Goal: Task Accomplishment & Management: Use online tool/utility

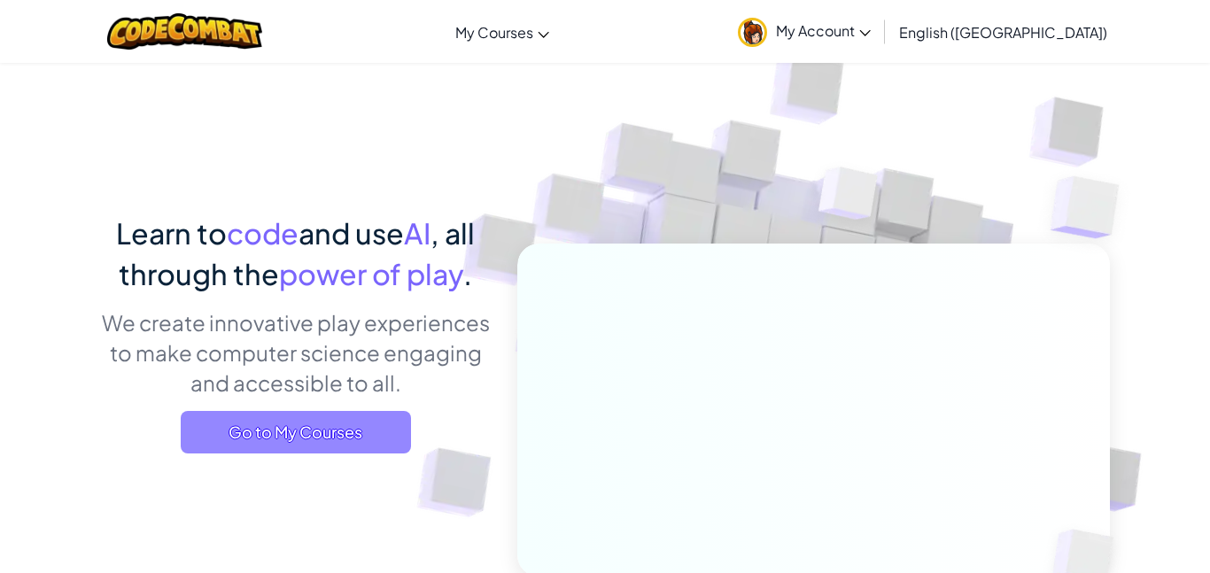
click at [368, 427] on span "Go to My Courses" at bounding box center [296, 432] width 230 height 43
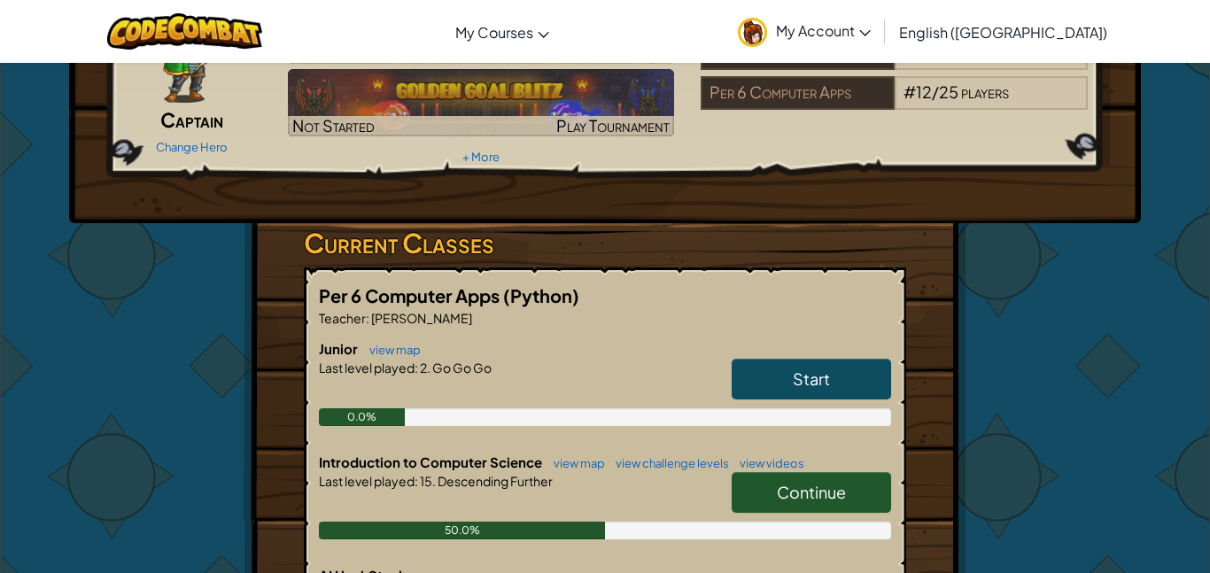
scroll to position [141, 0]
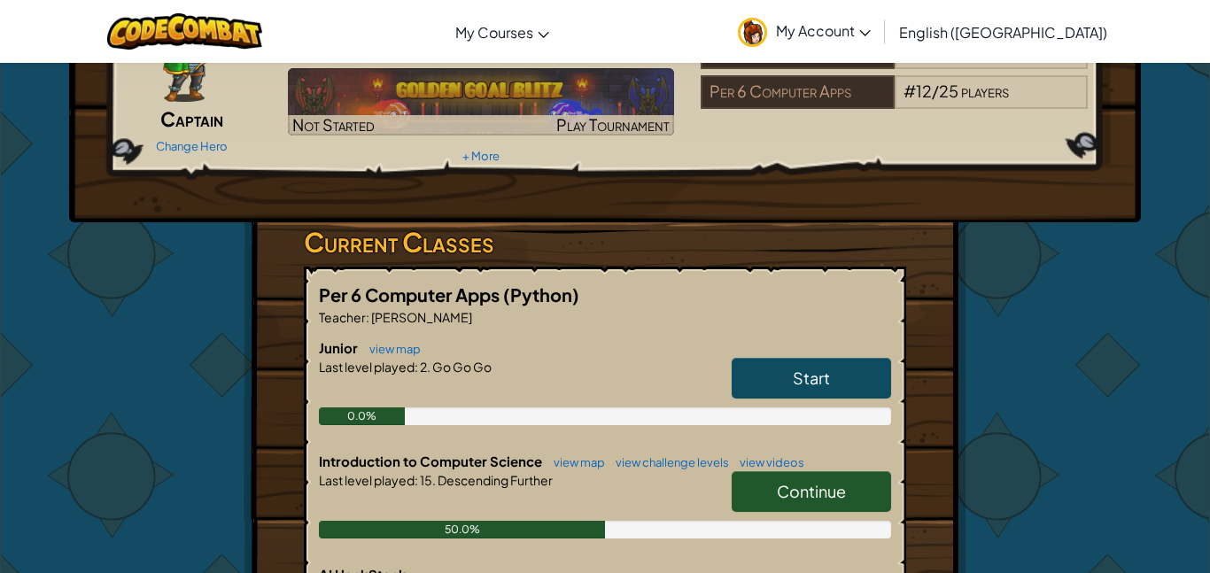
click at [818, 382] on span "Start" at bounding box center [811, 378] width 37 height 20
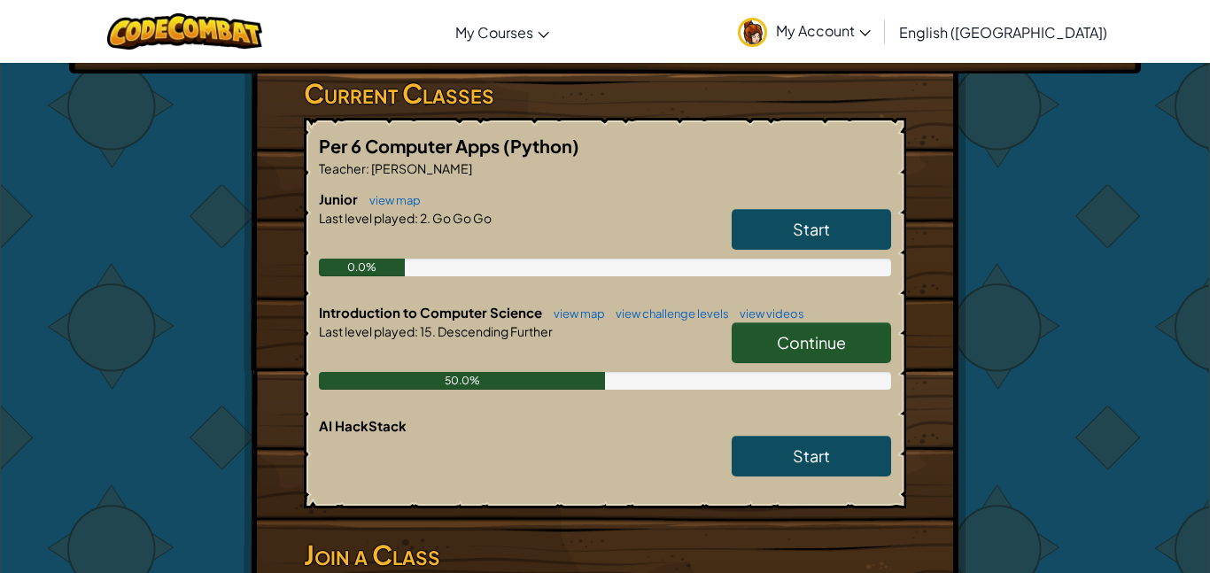
scroll to position [322, 0]
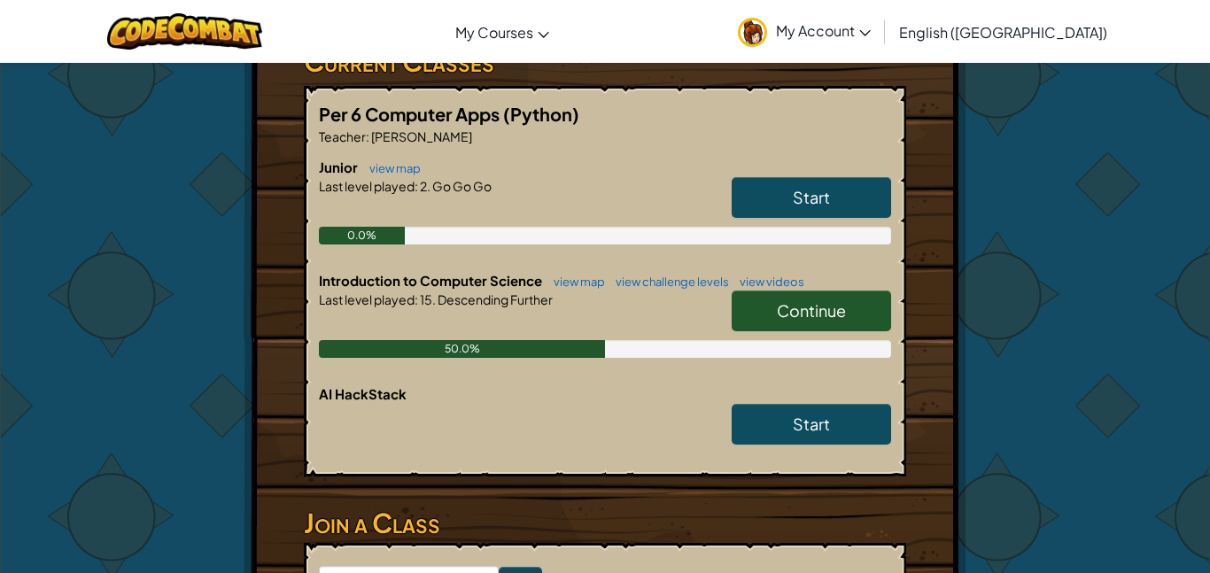
click at [851, 319] on link "Continue" at bounding box center [811, 311] width 159 height 41
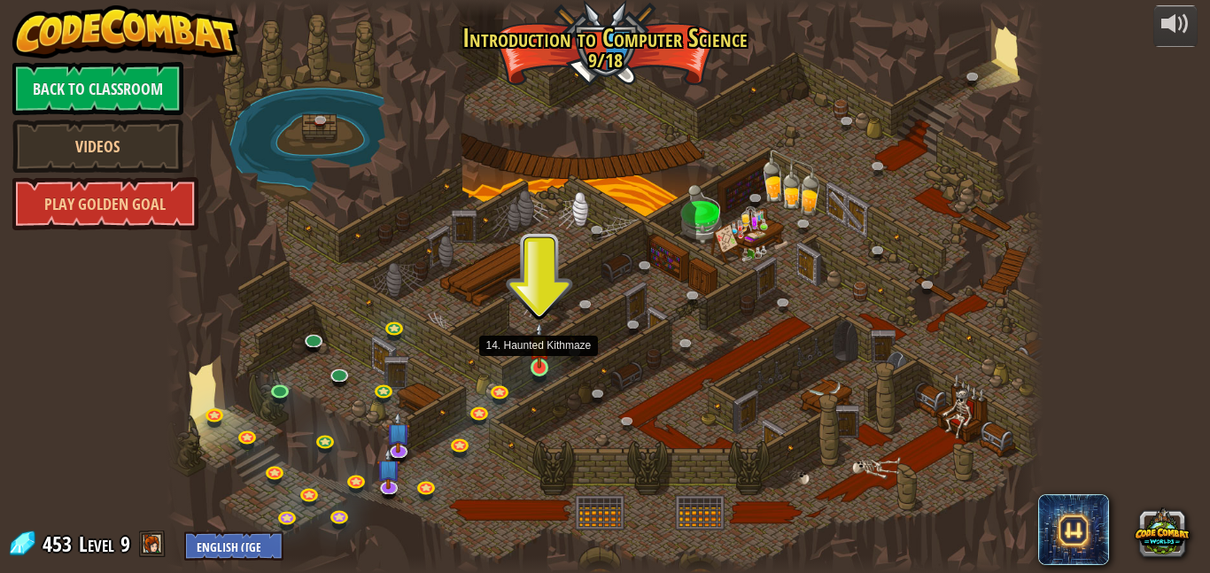
click at [539, 364] on img at bounding box center [539, 346] width 20 height 48
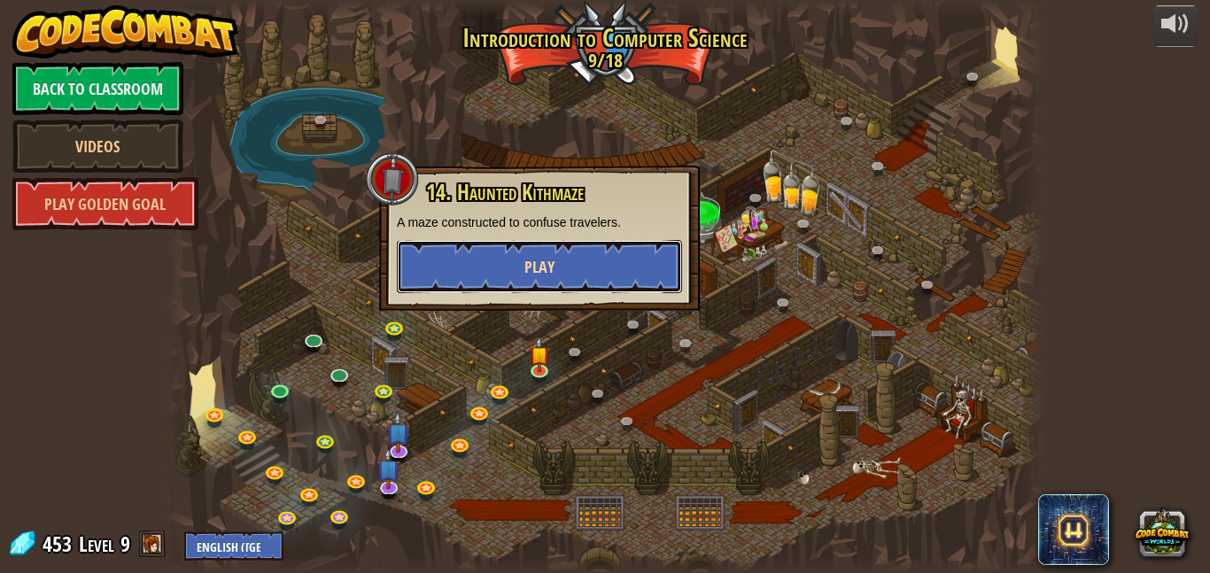
click at [477, 252] on button "Play" at bounding box center [539, 266] width 285 height 53
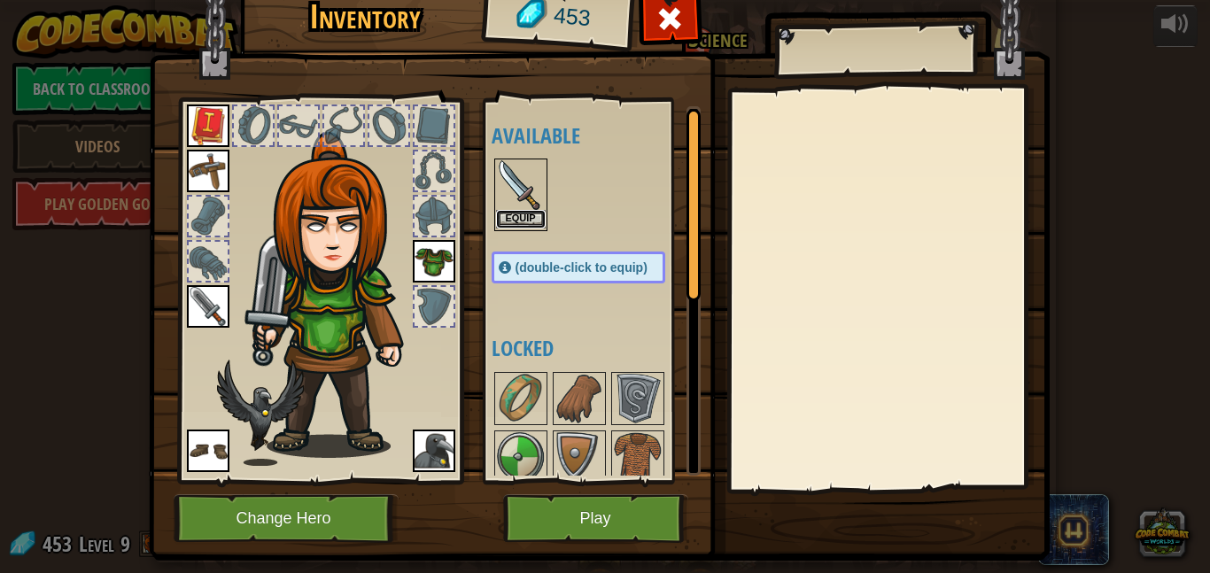
click at [529, 221] on button "Equip" at bounding box center [521, 219] width 50 height 19
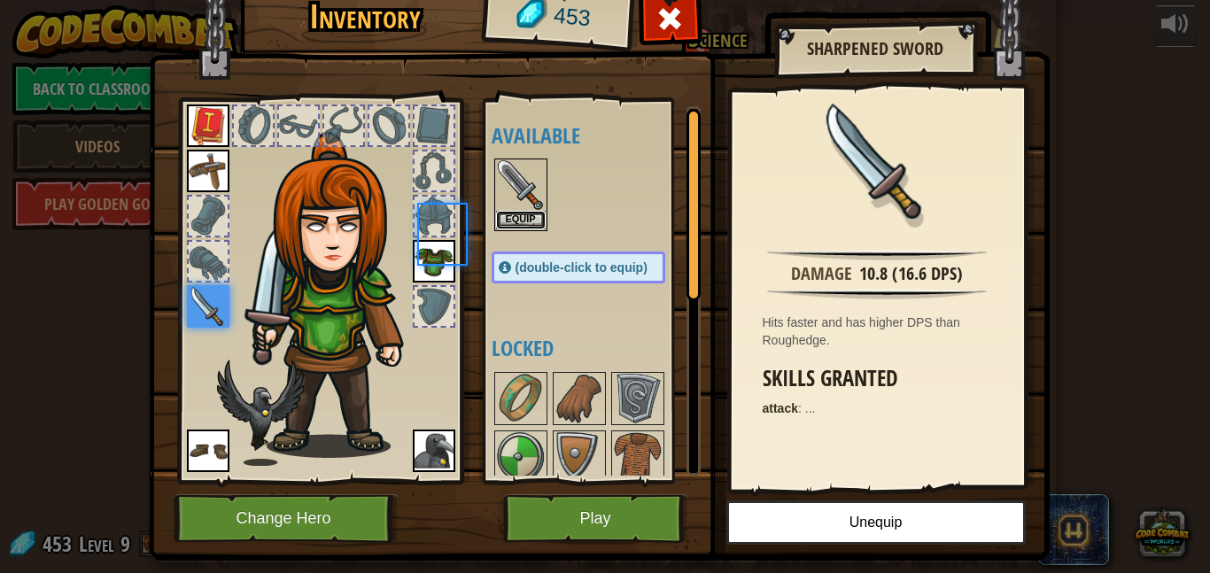
click at [529, 221] on button "Equip" at bounding box center [521, 220] width 50 height 19
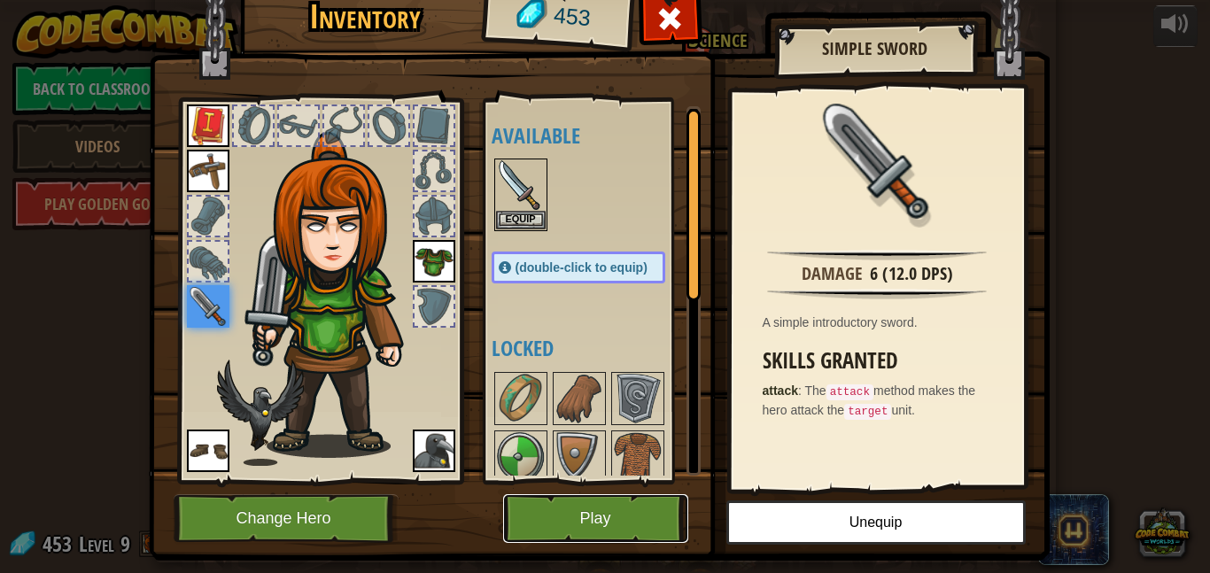
click at [610, 514] on button "Play" at bounding box center [595, 518] width 185 height 49
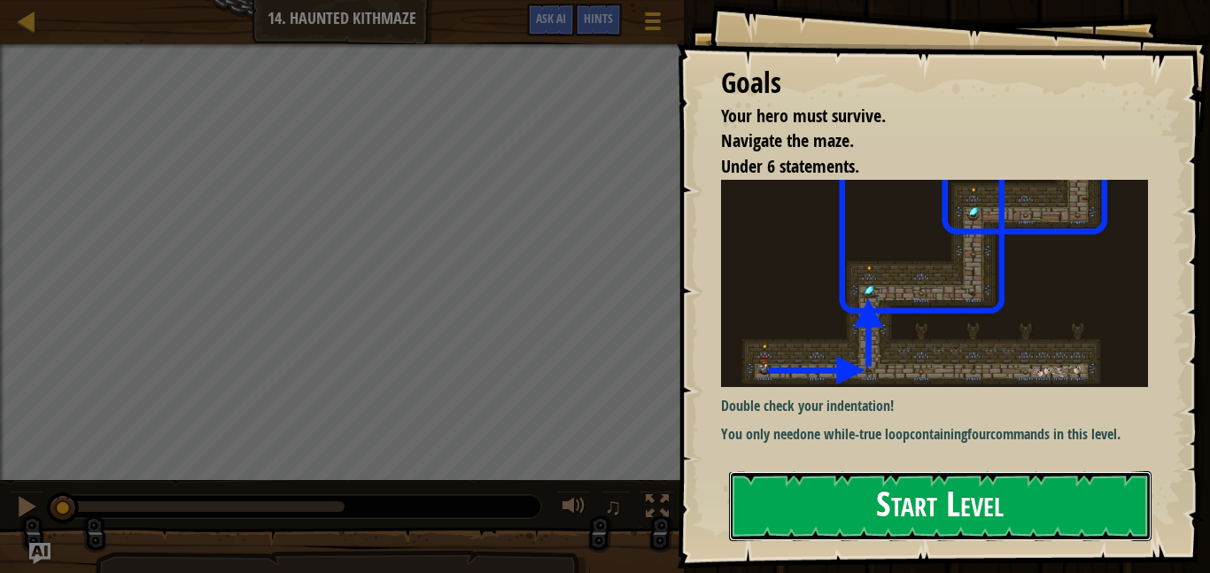
click at [906, 516] on button "Start Level" at bounding box center [940, 506] width 423 height 70
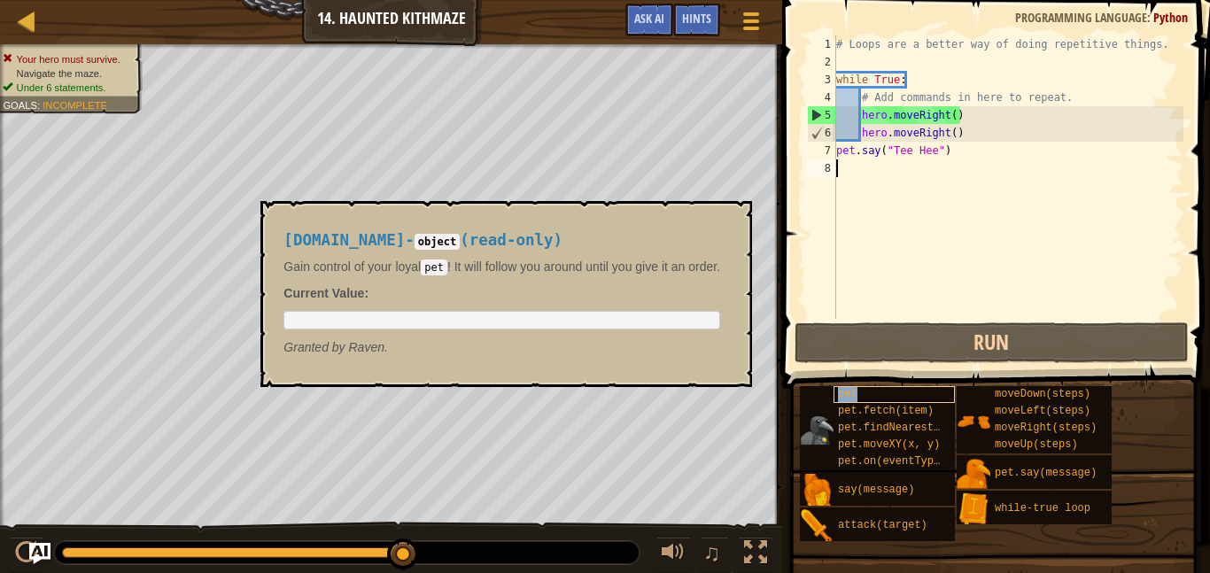
click at [840, 395] on span "pet" at bounding box center [847, 394] width 19 height 12
click at [733, 225] on div "[DOMAIN_NAME] - object ( read-only ) Gain control of your loyal pet ! It will f…" at bounding box center [501, 294] width 461 height 158
click at [740, 221] on button "×" at bounding box center [732, 221] width 14 height 25
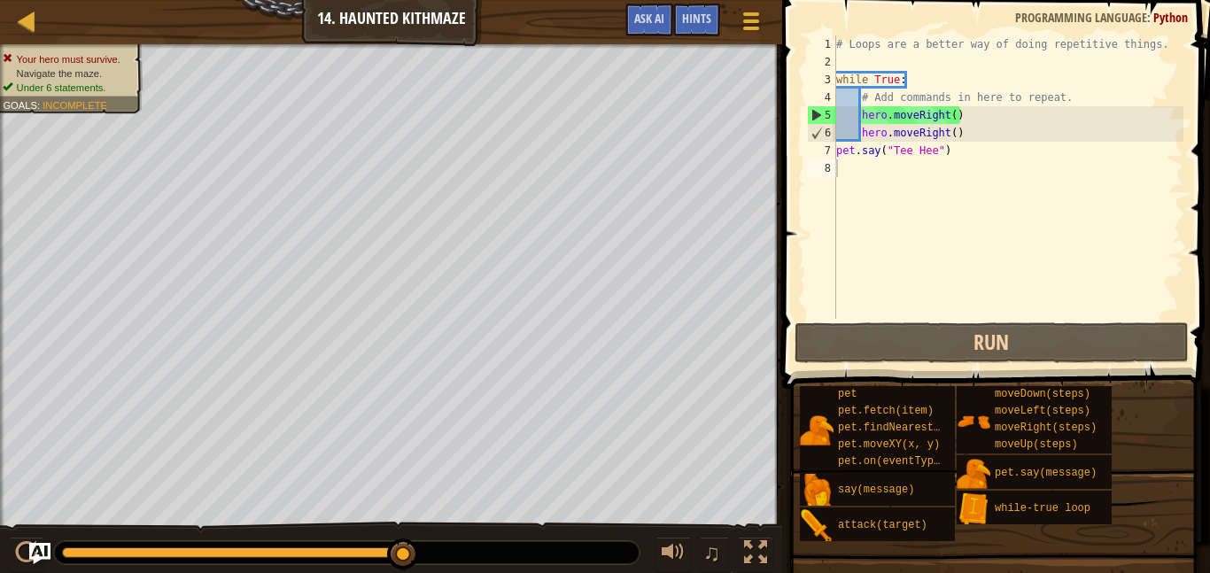
type textarea "pet.say("Tee Hee")"
click at [756, 159] on div "Map Introduction to Computer Science 14. Haunted Kithmaze Game Menu Done Hints …" at bounding box center [605, 286] width 1210 height 573
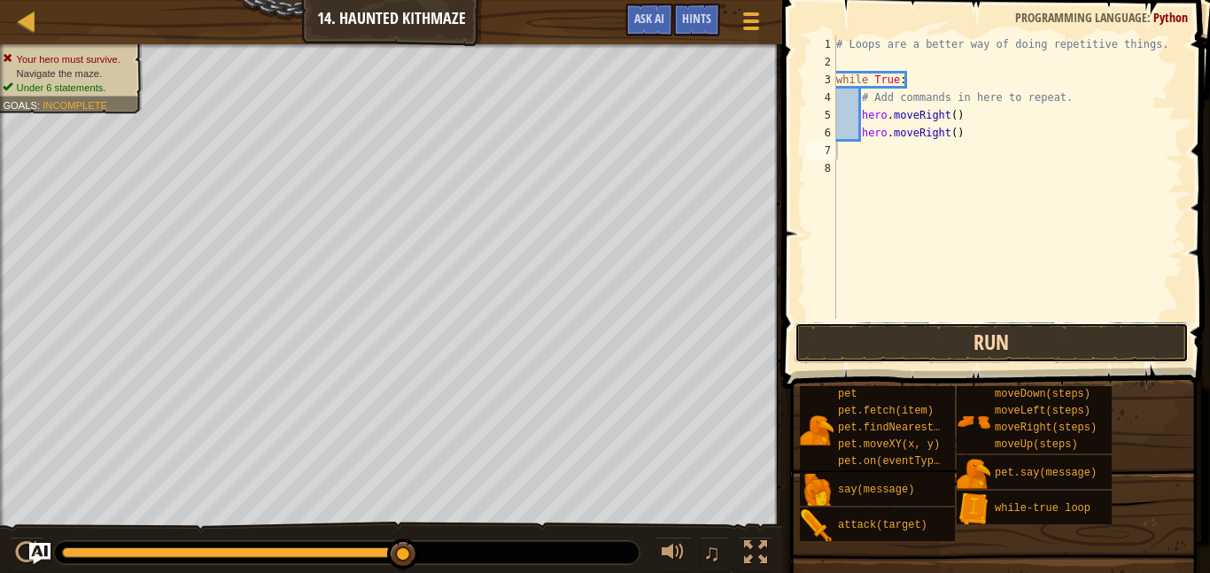
click at [842, 337] on button "Run" at bounding box center [992, 342] width 394 height 41
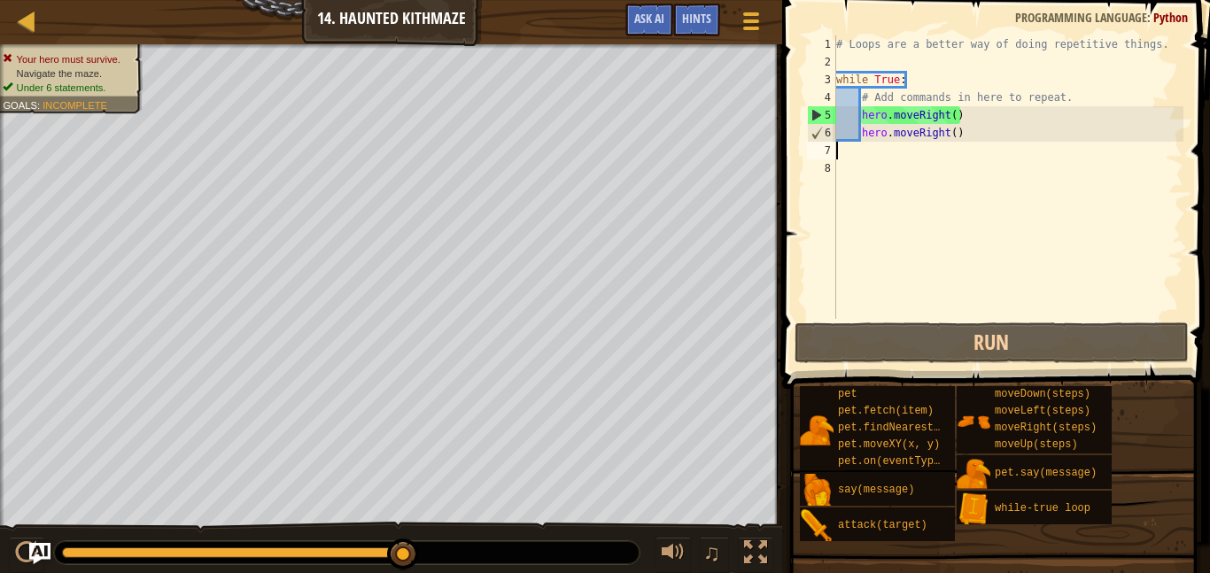
click at [949, 137] on div "# Loops are a better way of doing repetitive things. while True : # Add command…" at bounding box center [1008, 194] width 351 height 319
type textarea "hero.moveRight()"
click at [972, 134] on div "# Loops are a better way of doing repetitive things. while True : # Add command…" at bounding box center [1008, 194] width 351 height 319
drag, startPoint x: 865, startPoint y: 134, endPoint x: 873, endPoint y: 138, distance: 9.9
click at [873, 138] on div "# Loops are a better way of doing repetitive things. while True : # Add command…" at bounding box center [1008, 194] width 351 height 319
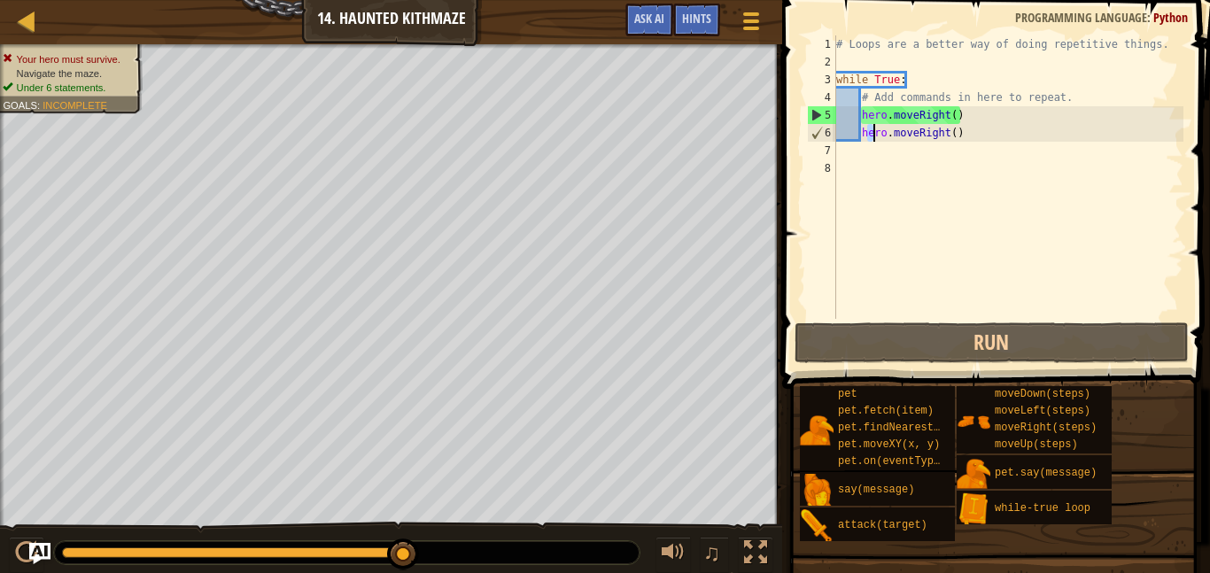
click at [864, 136] on div "# Loops are a better way of doing repetitive things. while True : # Add command…" at bounding box center [1008, 194] width 351 height 319
click at [865, 129] on div "# Loops are a better way of doing repetitive things. while True : # Add command…" at bounding box center [1008, 194] width 351 height 319
click at [816, 160] on div "8" at bounding box center [821, 168] width 29 height 18
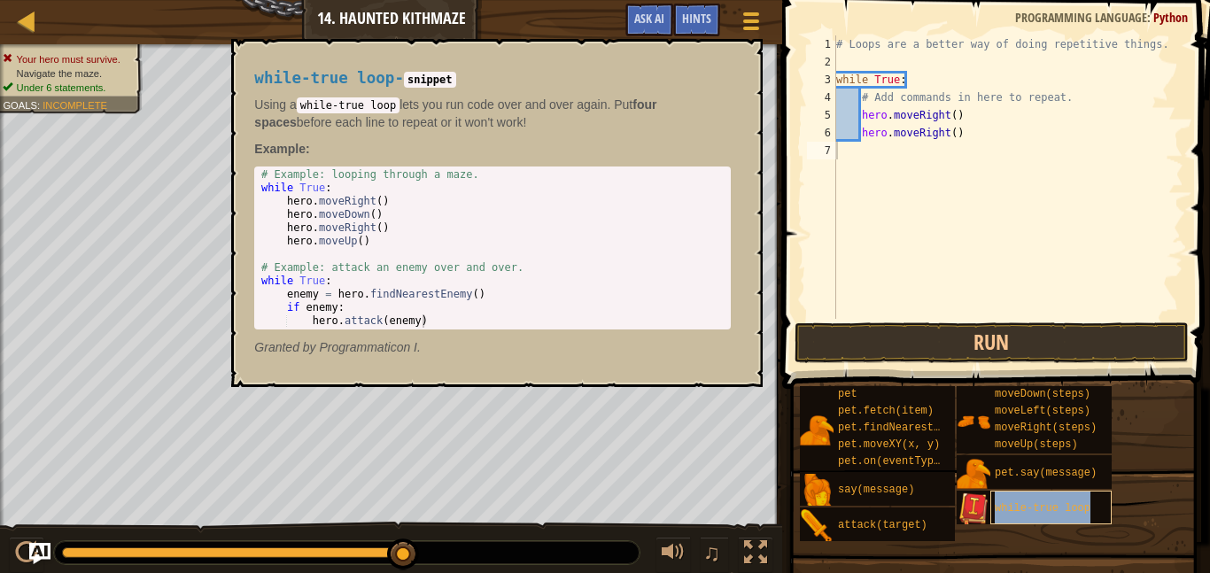
type textarea "while-true loop"
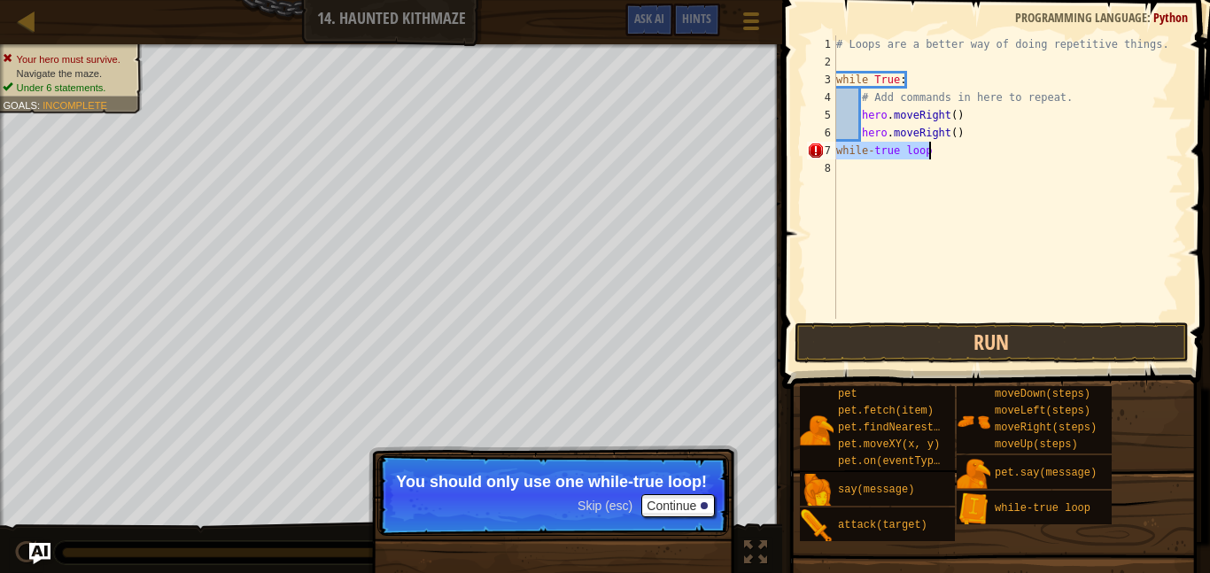
drag, startPoint x: 838, startPoint y: 147, endPoint x: 931, endPoint y: 159, distance: 93.7
click at [931, 159] on div "# Loops are a better way of doing repetitive things. while True : # Add command…" at bounding box center [1008, 194] width 351 height 319
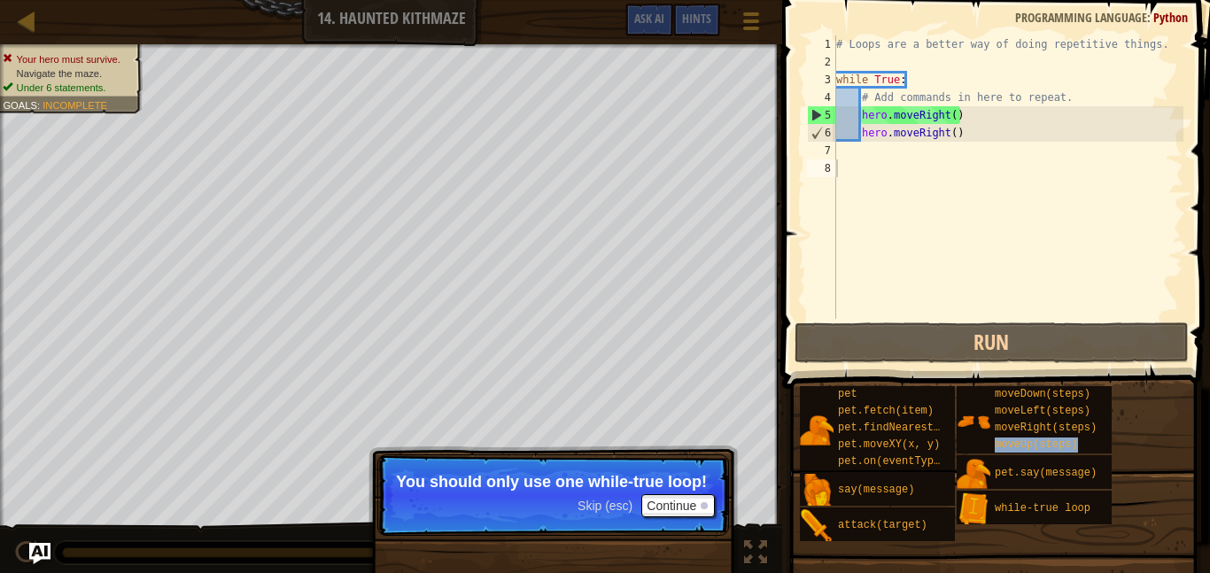
type textarea "moveUp(steps)"
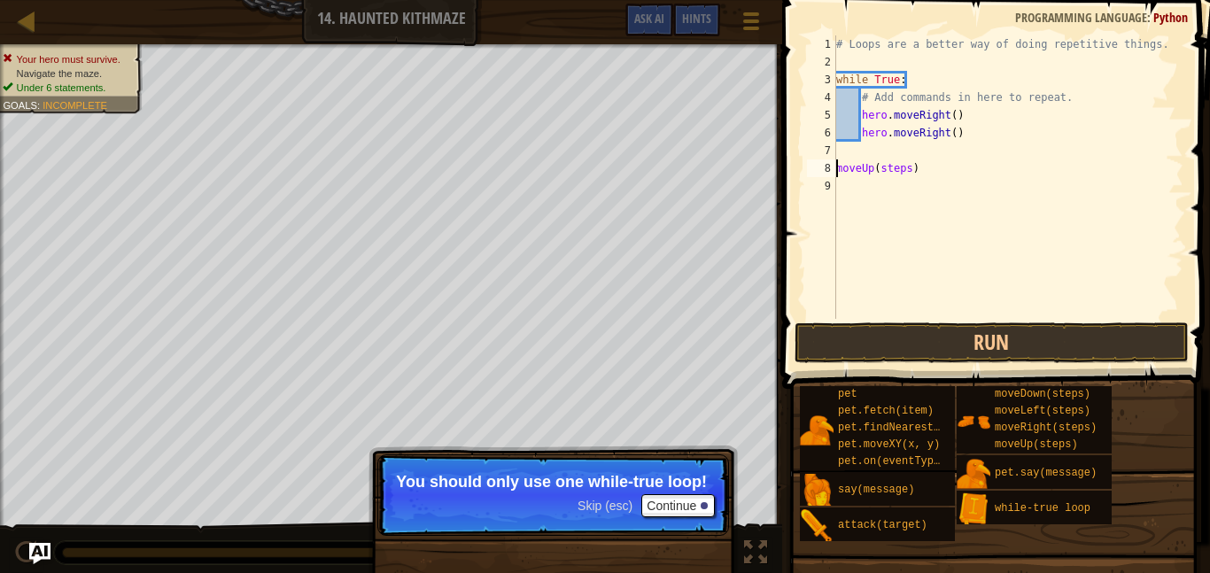
click at [825, 187] on div "9" at bounding box center [821, 186] width 29 height 18
type textarea "moveUp(steps)"
click at [836, 145] on div "# Loops are a better way of doing repetitive things. while True : # Add command…" at bounding box center [1008, 194] width 351 height 319
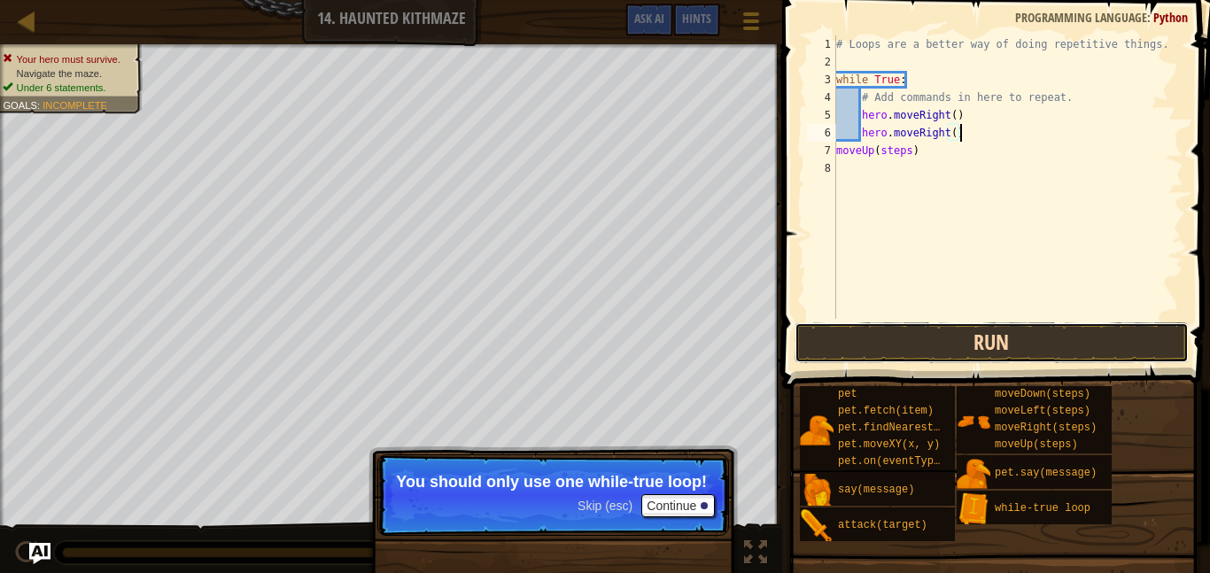
click at [957, 357] on button "Run" at bounding box center [992, 342] width 394 height 41
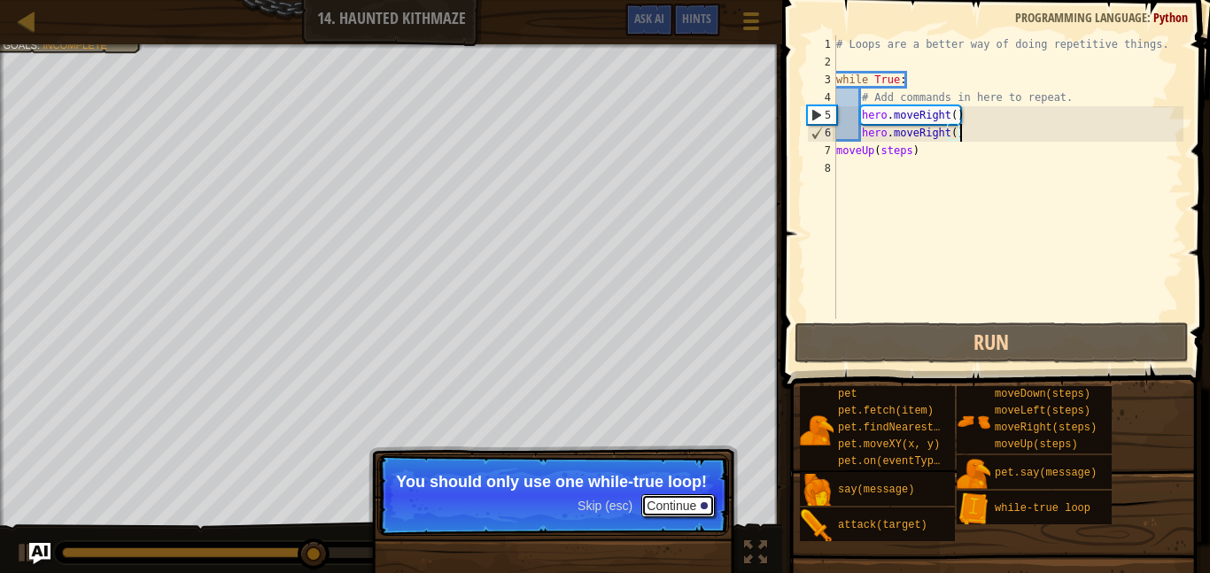
click at [660, 506] on button "Continue" at bounding box center [678, 505] width 74 height 23
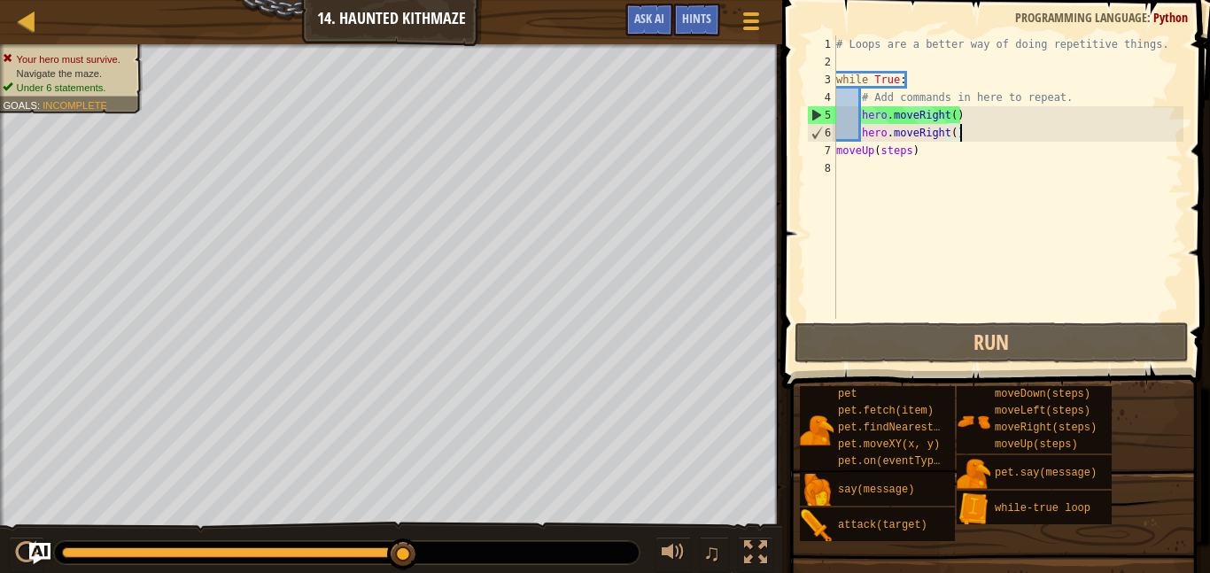
click at [913, 157] on div "# Loops are a better way of doing repetitive things. while True : # Add command…" at bounding box center [1008, 194] width 351 height 319
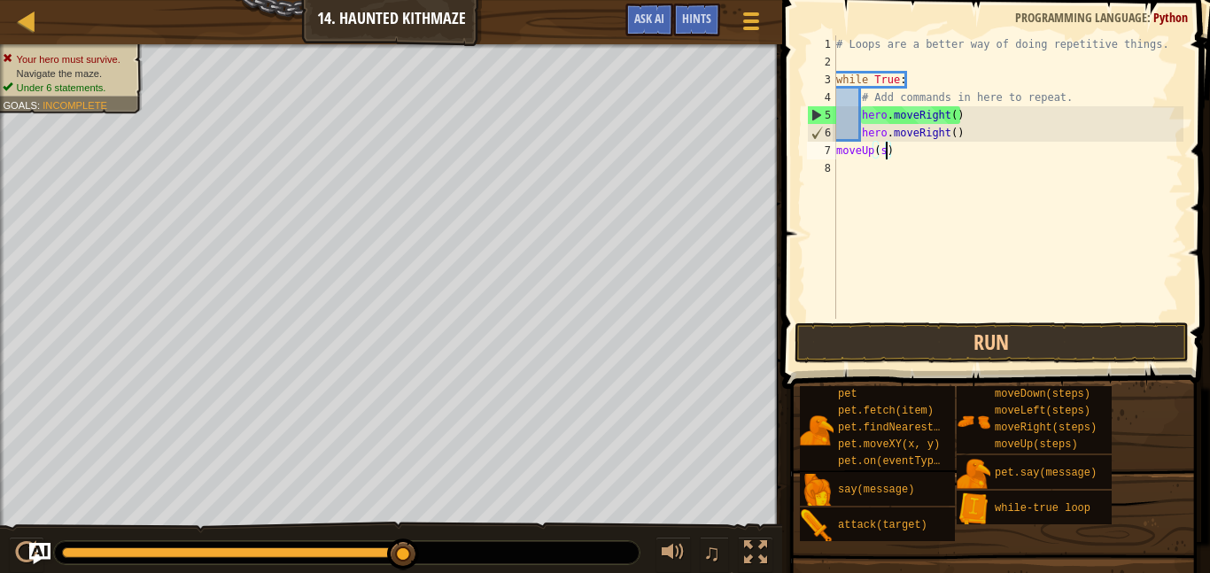
scroll to position [8, 6]
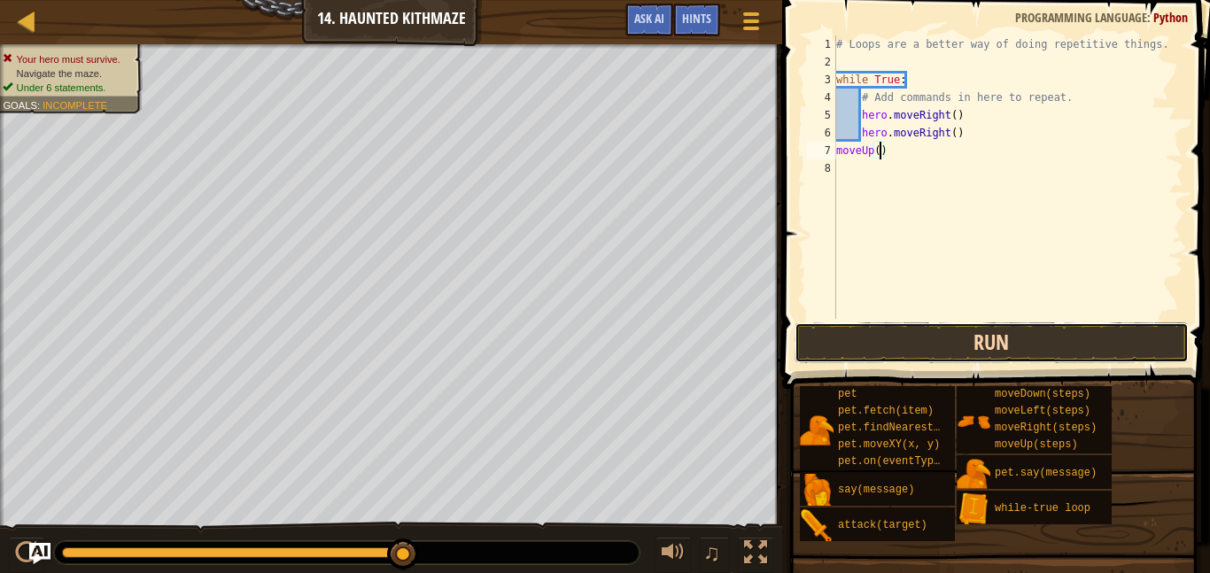
click at [1012, 335] on button "Run" at bounding box center [992, 342] width 394 height 41
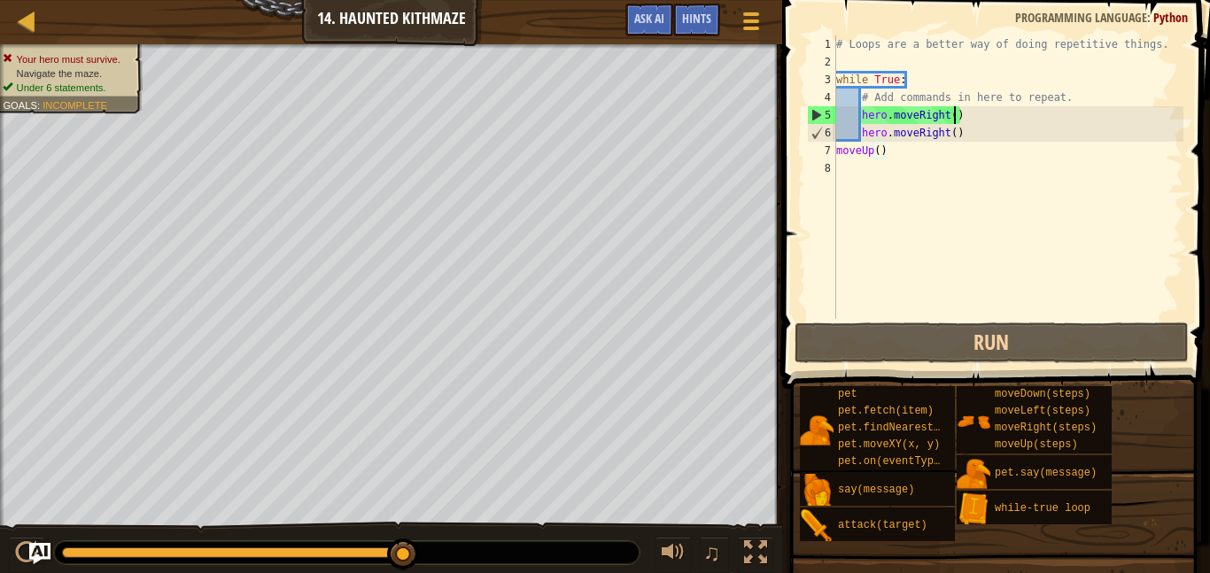
click at [957, 123] on div "# Loops are a better way of doing repetitive things. while True : # Add command…" at bounding box center [1008, 194] width 351 height 319
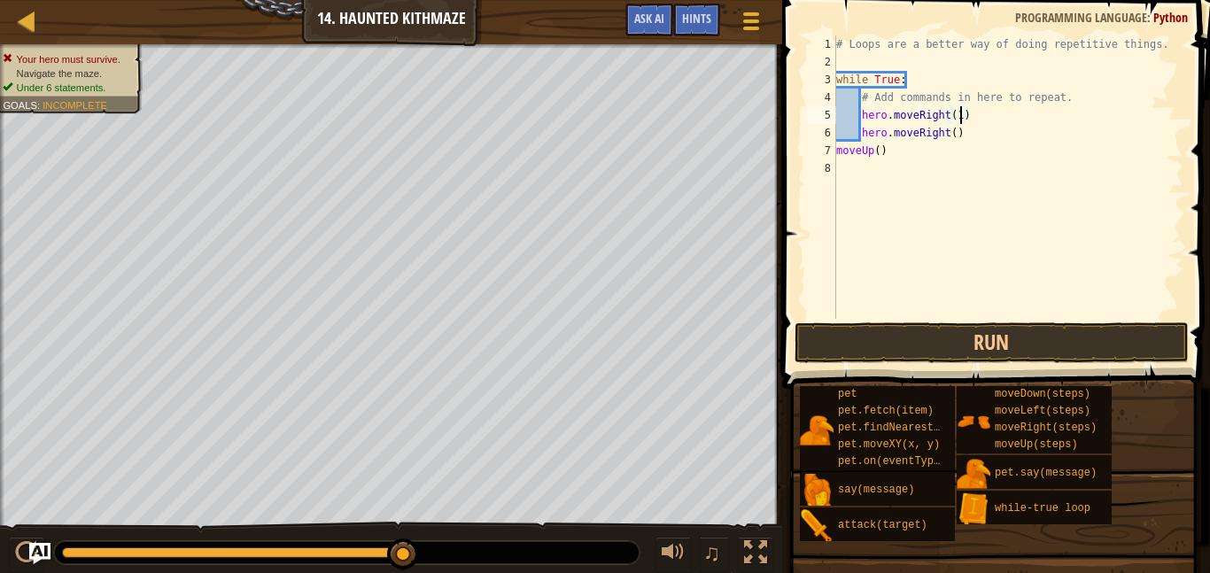
click at [953, 137] on div "# Loops are a better way of doing repetitive things. while True : # Add command…" at bounding box center [1008, 194] width 351 height 319
click at [878, 152] on div "# Loops are a better way of doing repetitive things. while True : # Add command…" at bounding box center [1008, 194] width 351 height 319
click at [932, 330] on button "Run" at bounding box center [992, 342] width 394 height 41
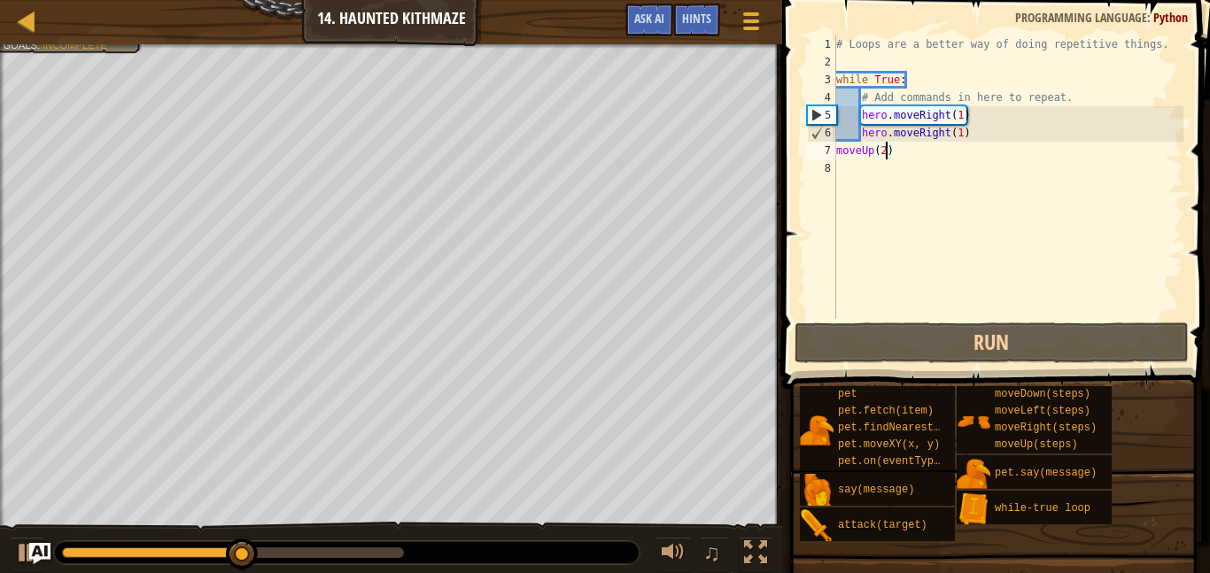
click at [962, 135] on div "# Loops are a better way of doing repetitive things. while True : # Add command…" at bounding box center [1008, 194] width 351 height 319
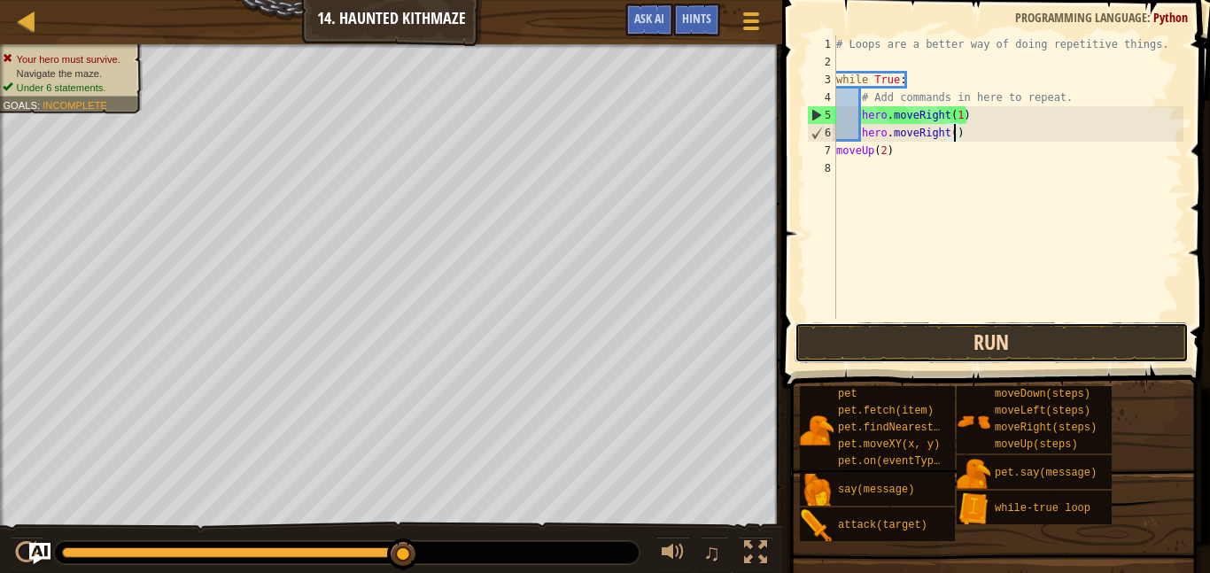
click at [943, 347] on button "Run" at bounding box center [992, 342] width 394 height 41
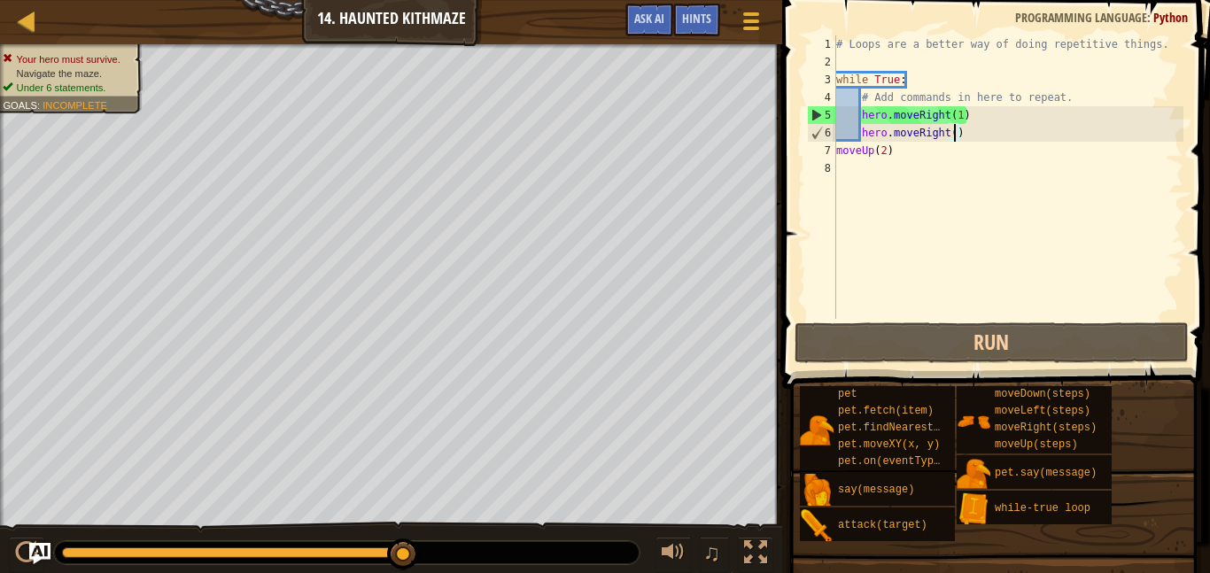
click at [891, 158] on div "# Loops are a better way of doing repetitive things. while True : # Add command…" at bounding box center [1008, 194] width 351 height 319
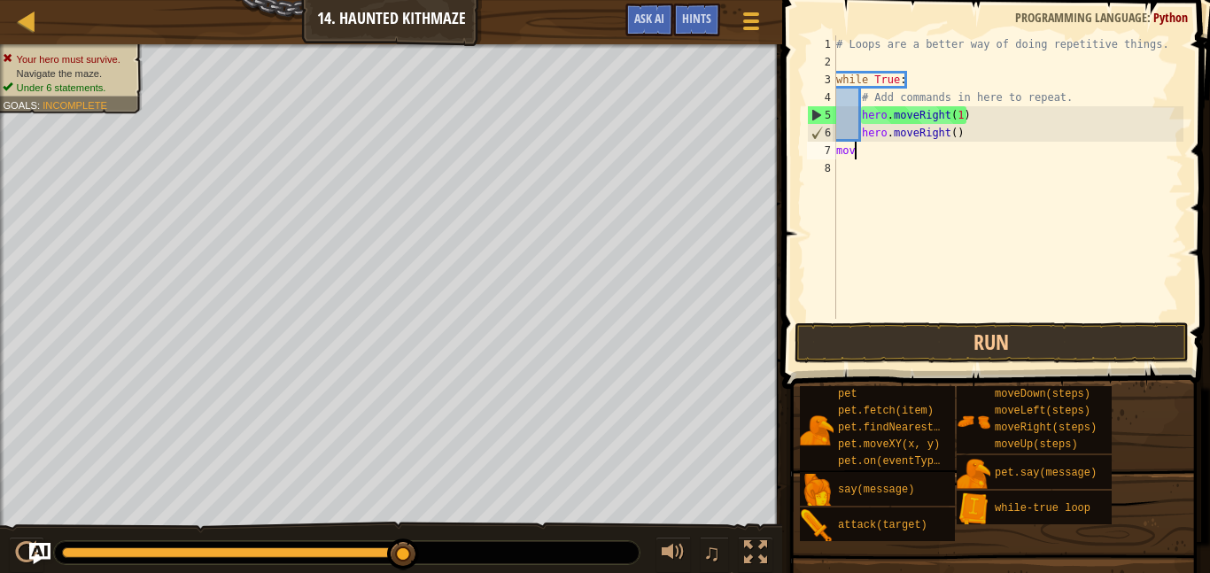
scroll to position [8, 1]
type textarea "m"
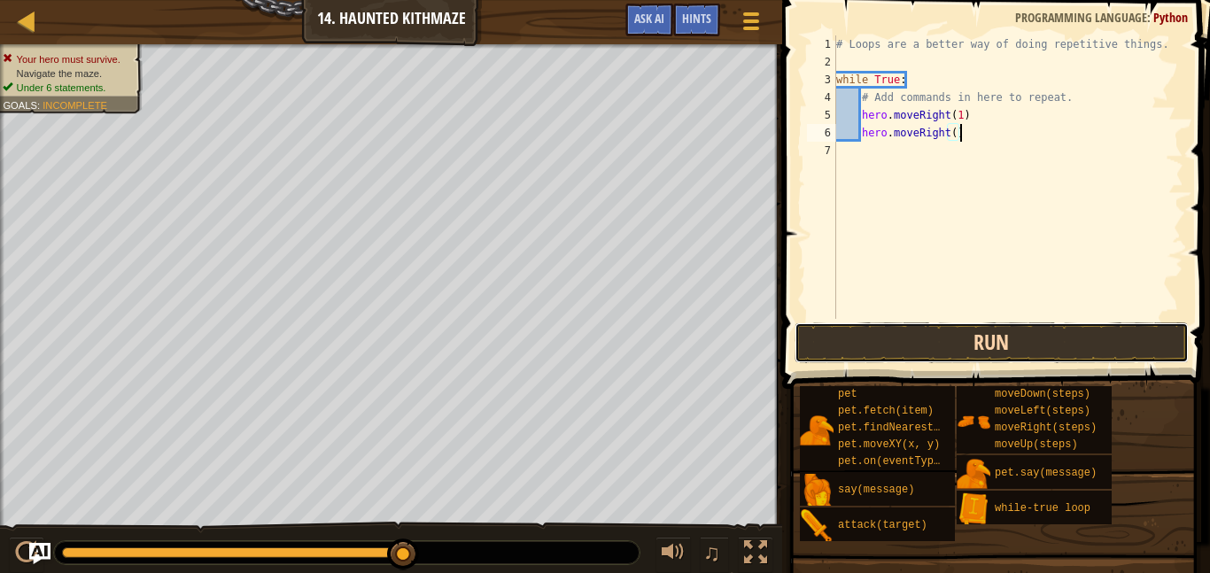
click at [1002, 340] on button "Run" at bounding box center [992, 342] width 394 height 41
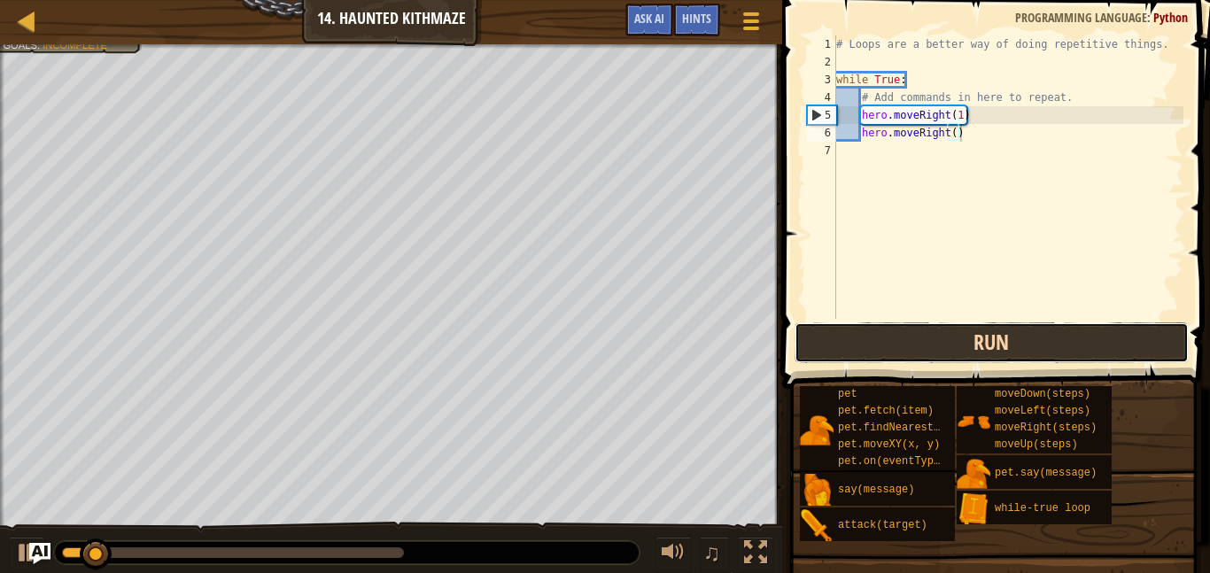
click at [1002, 340] on button "Run" at bounding box center [992, 342] width 394 height 41
click at [1002, 340] on button "Running" at bounding box center [992, 342] width 394 height 41
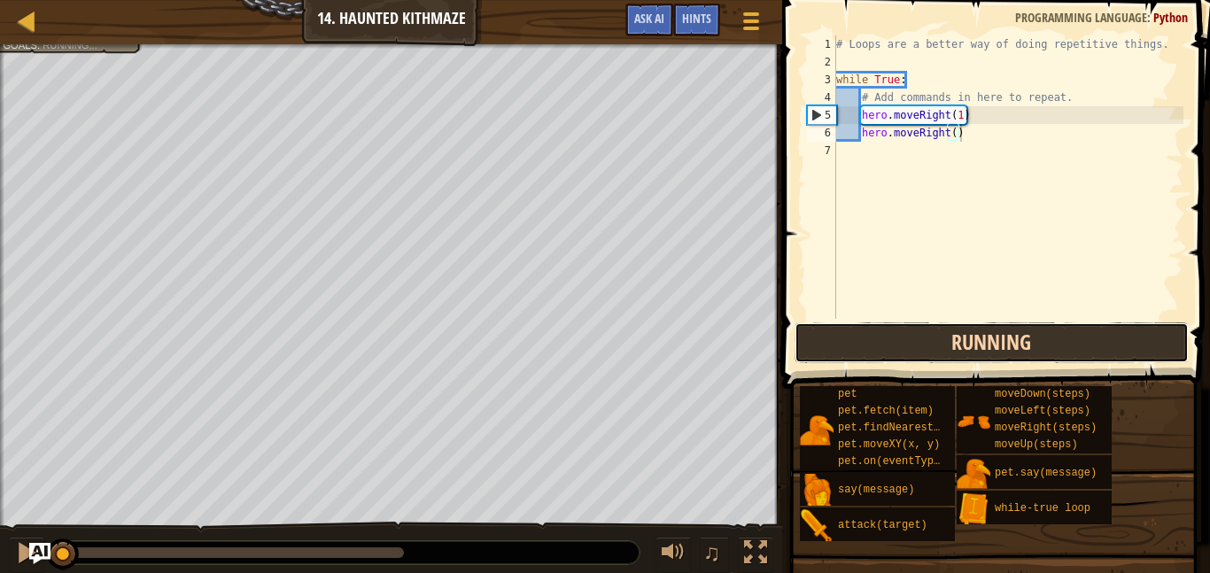
click at [1002, 340] on button "Running" at bounding box center [992, 342] width 394 height 41
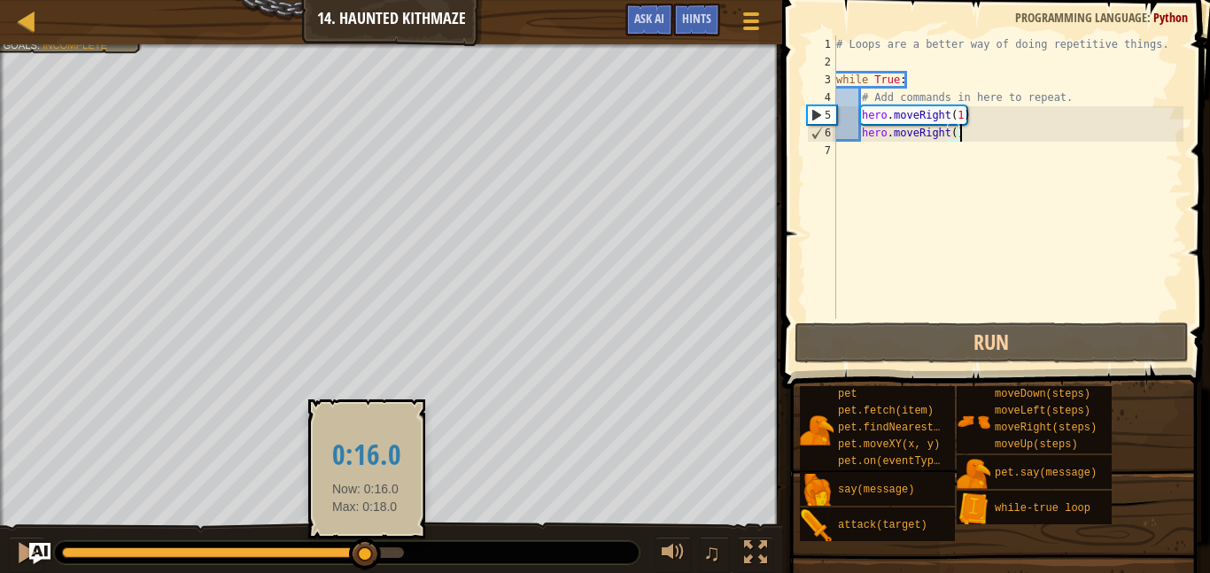
drag, startPoint x: 163, startPoint y: 551, endPoint x: 368, endPoint y: 549, distance: 204.6
click at [368, 549] on div at bounding box center [233, 552] width 342 height 11
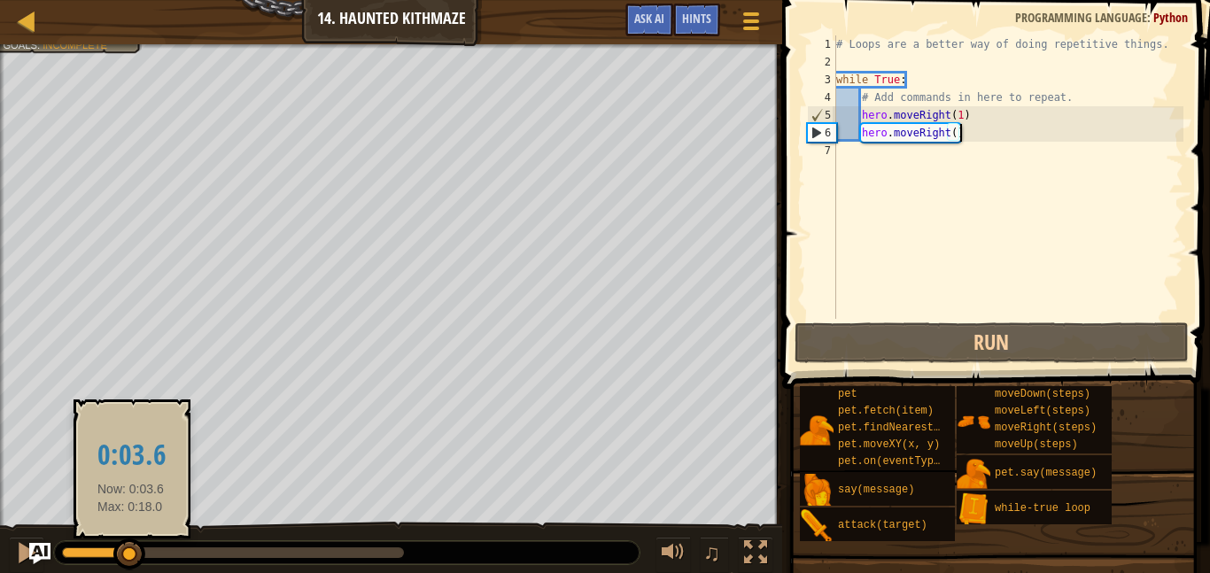
drag, startPoint x: 364, startPoint y: 553, endPoint x: 131, endPoint y: 566, distance: 233.3
click at [131, 566] on div at bounding box center [129, 555] width 32 height 32
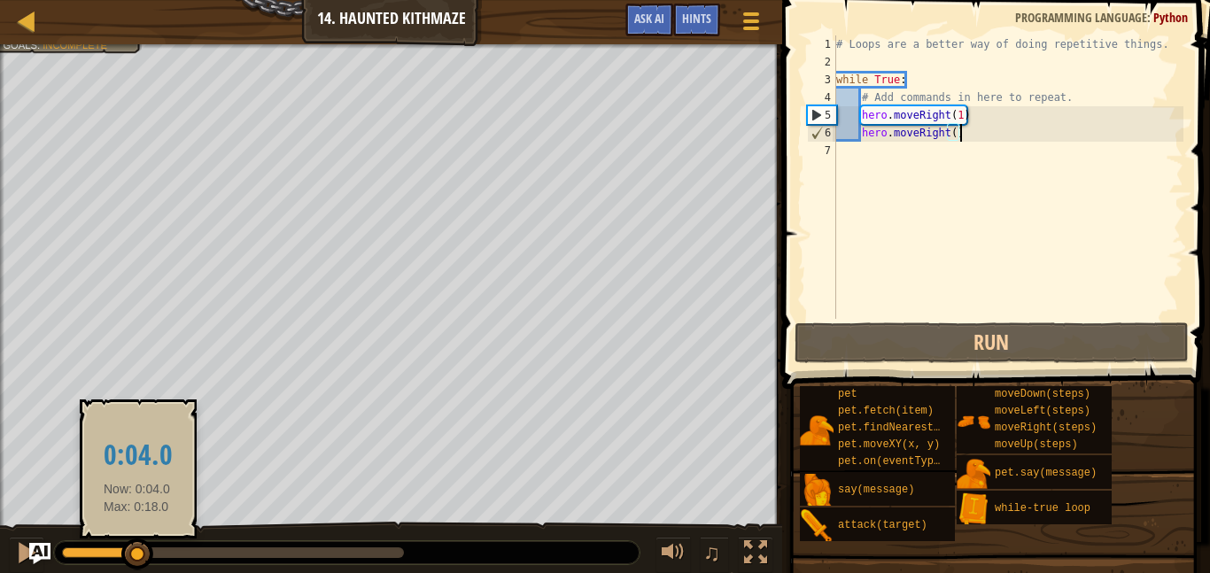
click at [136, 554] on div at bounding box center [137, 555] width 32 height 32
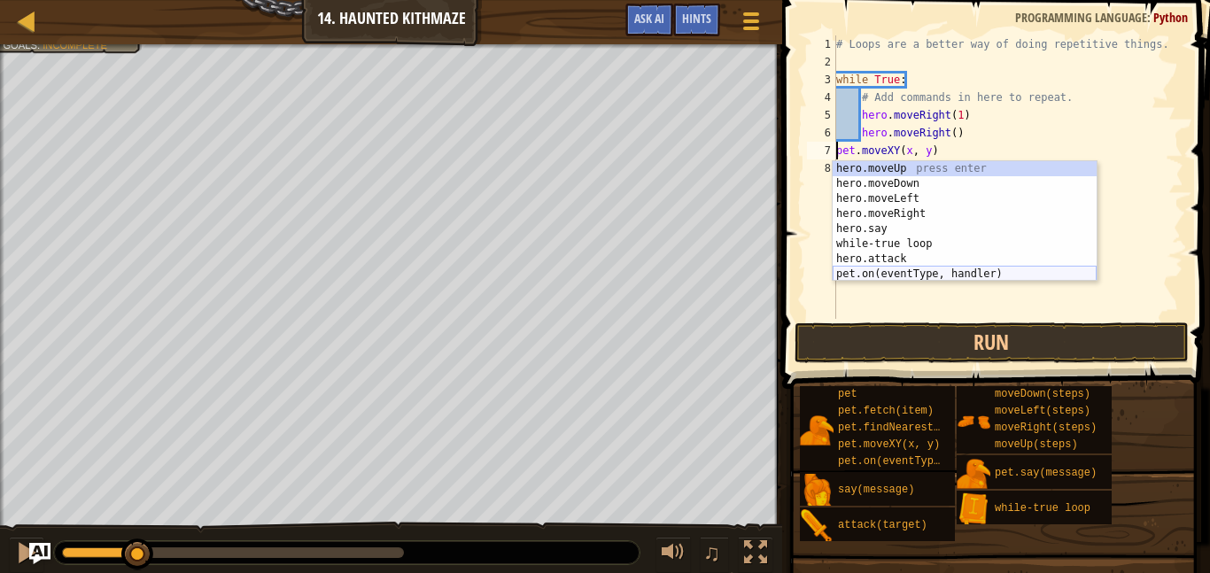
click at [907, 274] on div "hero.moveUp press enter hero.moveDown press enter hero.moveLeft press enter her…" at bounding box center [965, 236] width 264 height 151
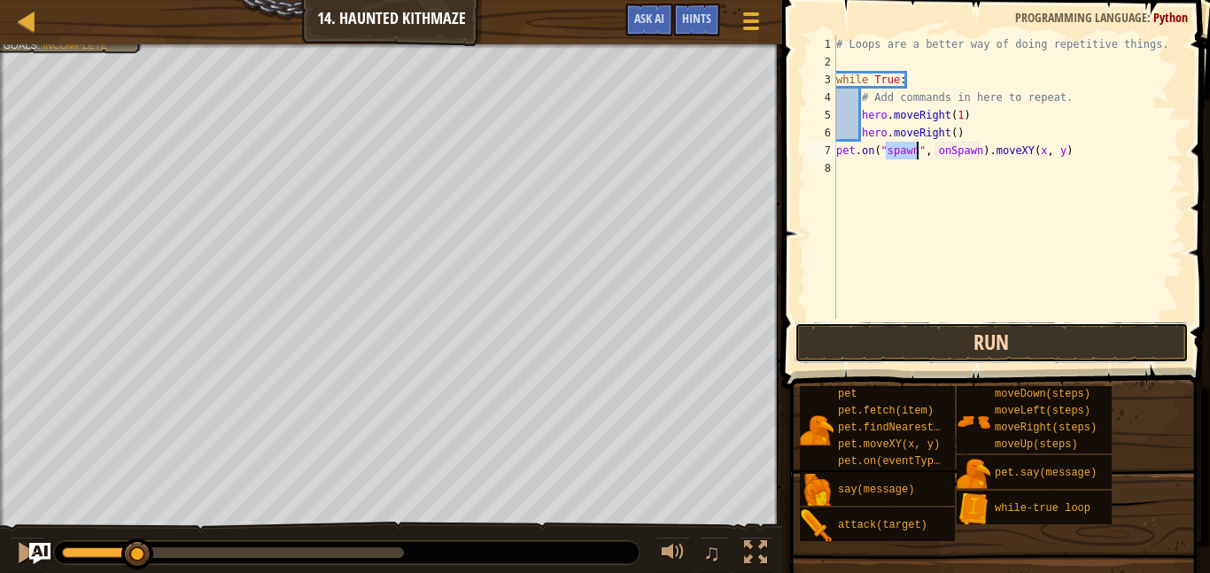
click at [965, 331] on button "Run" at bounding box center [992, 342] width 394 height 41
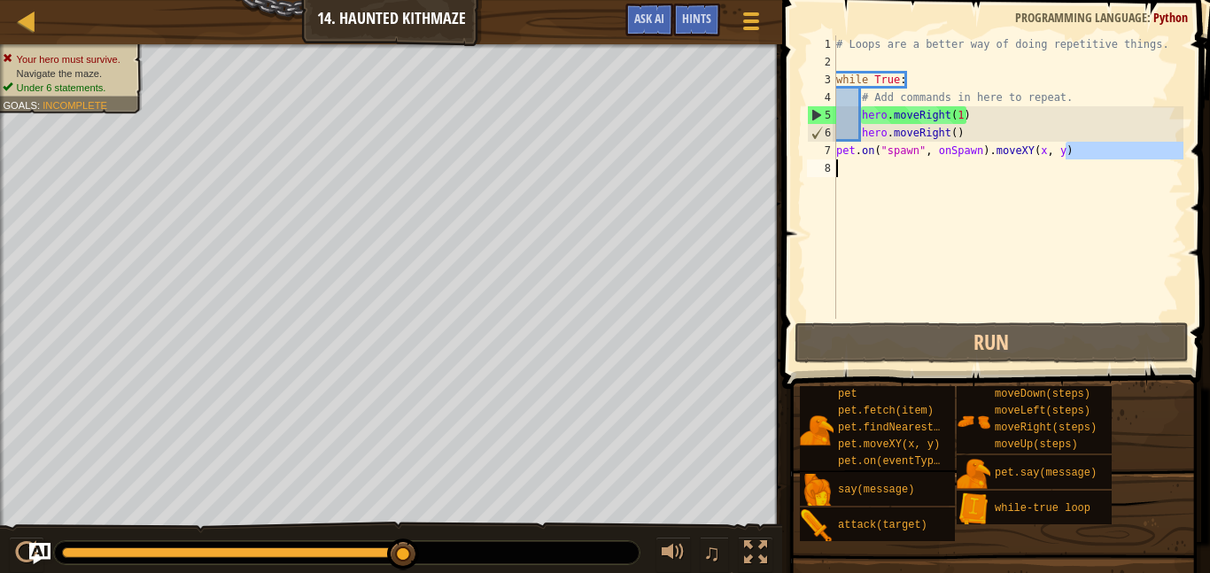
drag, startPoint x: 1089, startPoint y: 144, endPoint x: 839, endPoint y: 161, distance: 250.4
click at [839, 161] on div "# Loops are a better way of doing repetitive things. while True : # Add command…" at bounding box center [1008, 194] width 351 height 319
click at [835, 149] on div "7" at bounding box center [821, 151] width 29 height 18
type textarea "pet.on("spawn", onSpawn).moveXY(x, y)"
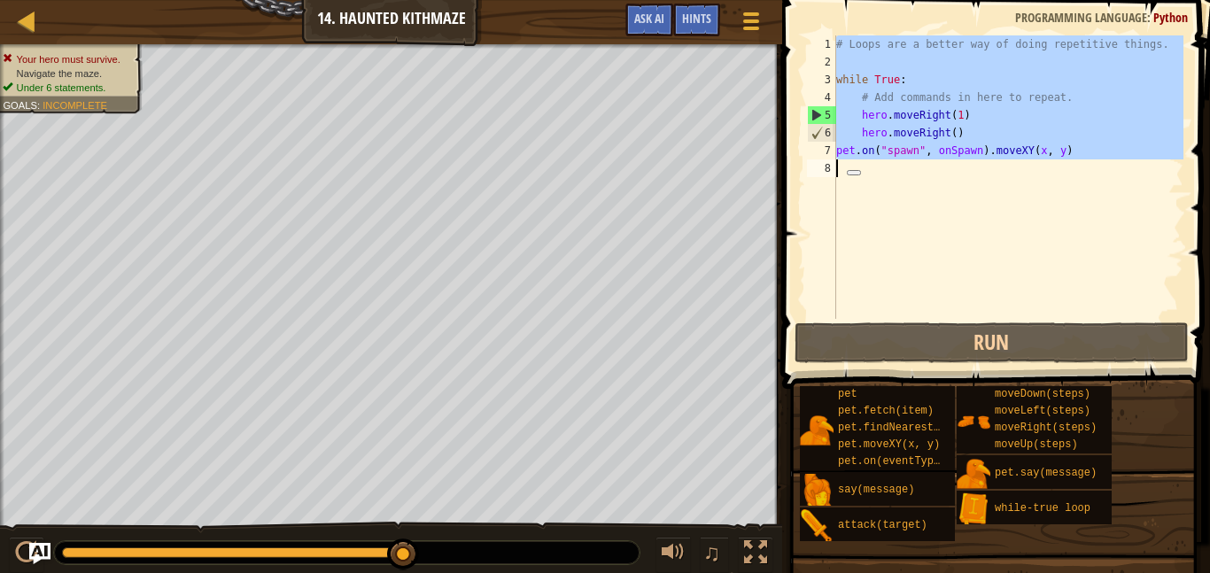
drag, startPoint x: 835, startPoint y: 149, endPoint x: 958, endPoint y: 143, distance: 123.3
click at [958, 143] on div "pet.on("spawn", onSpawn).moveXY(x, y) 1 2 3 4 5 6 7 8 # Loops are a better way …" at bounding box center [993, 176] width 380 height 283
click at [970, 169] on button at bounding box center [977, 166] width 14 height 5
click at [1063, 174] on div "# Loops are a better way of doing repetitive things. while True : # Add command…" at bounding box center [1008, 176] width 351 height 283
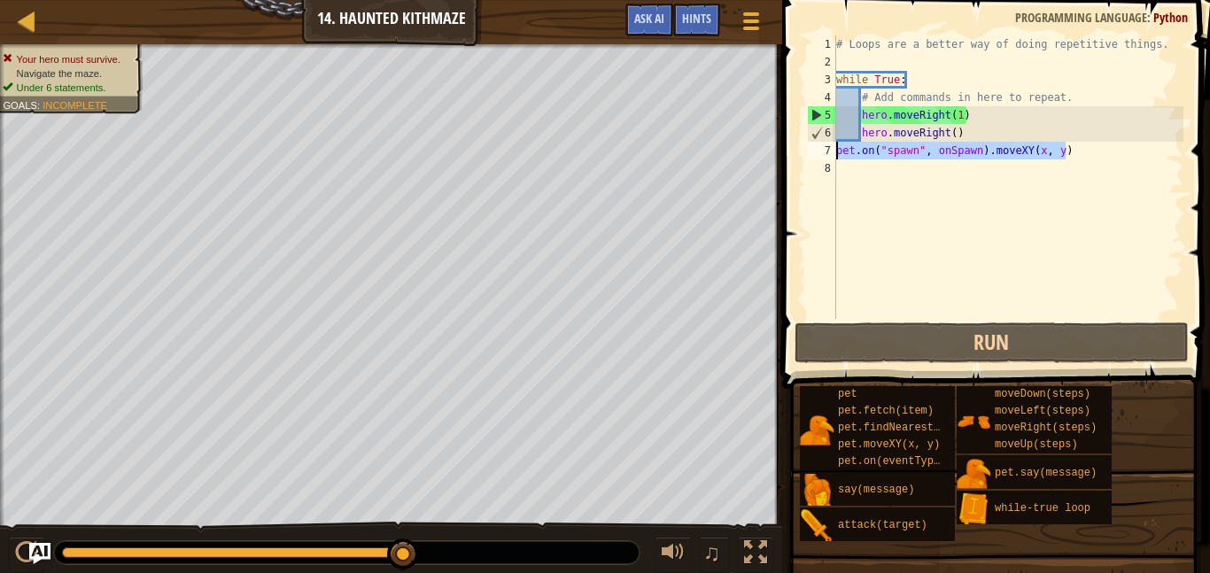
drag, startPoint x: 1068, startPoint y: 156, endPoint x: 834, endPoint y: 147, distance: 234.9
click at [834, 147] on div "1 2 3 4 5 6 7 8 # Loops are a better way of doing repetitive things. while True…" at bounding box center [993, 176] width 380 height 283
type textarea "pet.on("spawn", onSpawn).moveXY(x, y)"
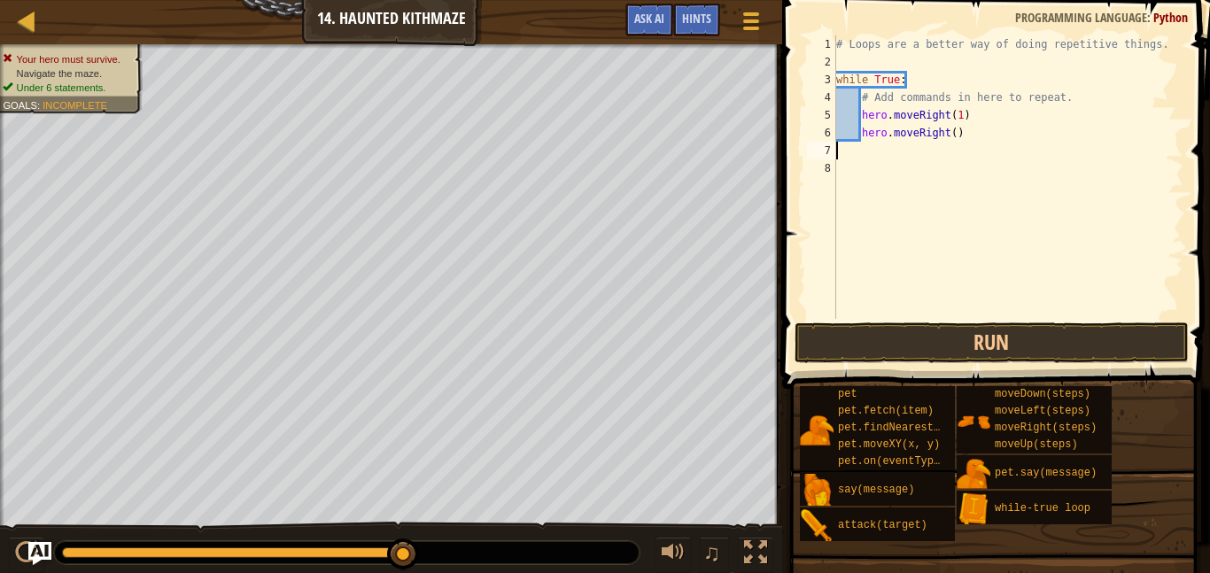
click at [48, 546] on img "Ask AI" at bounding box center [39, 553] width 23 height 23
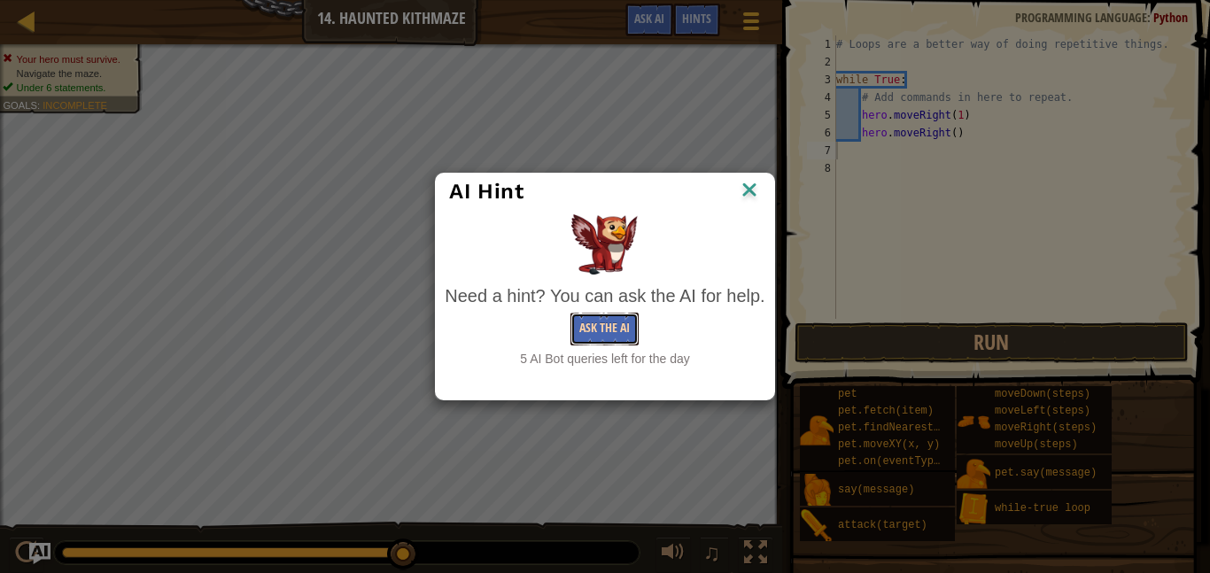
click at [617, 326] on button "Ask the AI" at bounding box center [604, 329] width 68 height 33
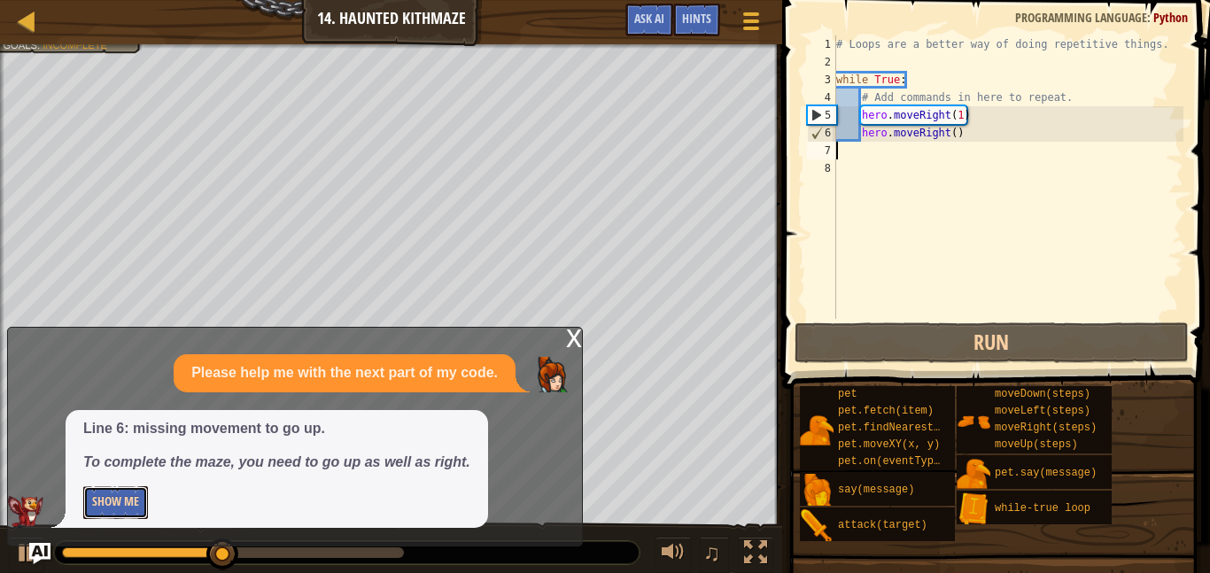
click at [122, 501] on button "Show Me" at bounding box center [115, 502] width 65 height 33
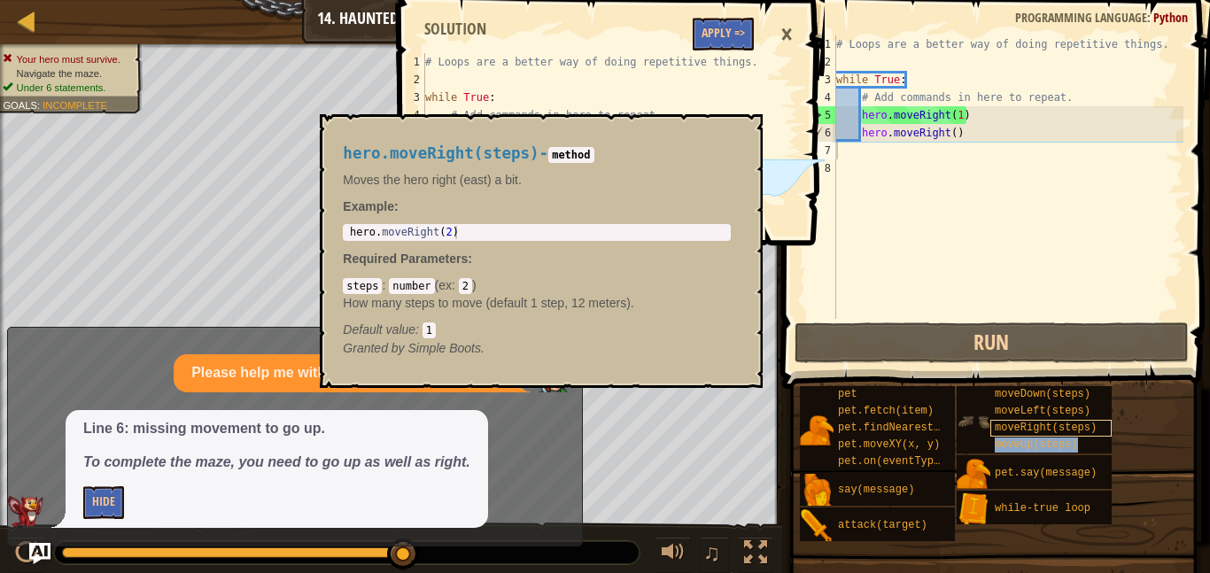
type textarea "moveUp(steps)"
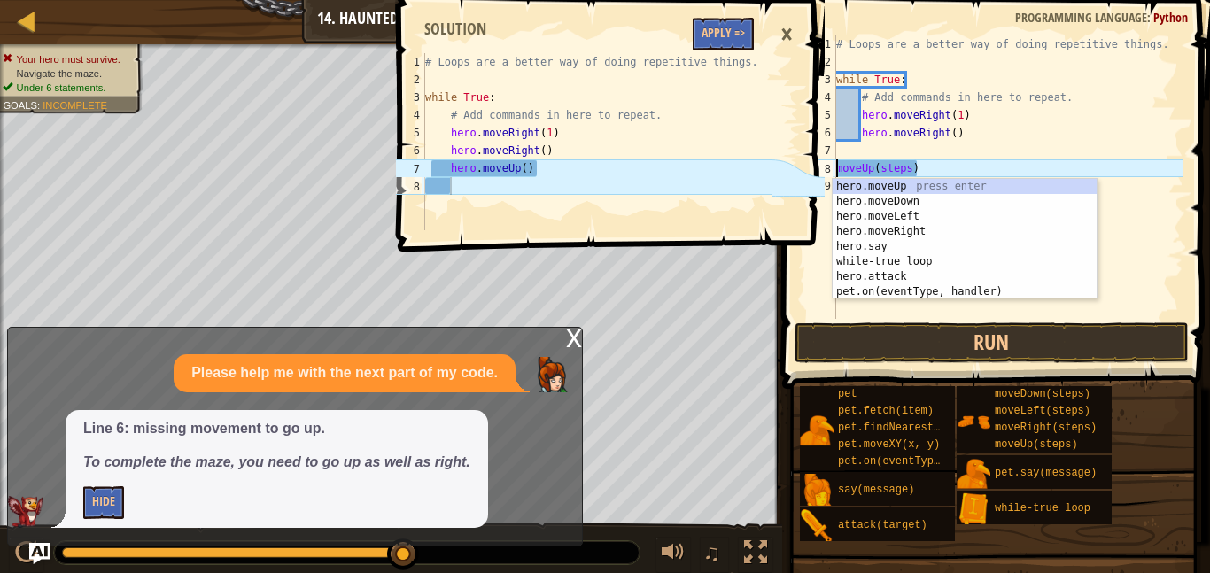
click at [849, 151] on div "# Loops are a better way of doing repetitive things. while True : # Add command…" at bounding box center [1008, 194] width 351 height 319
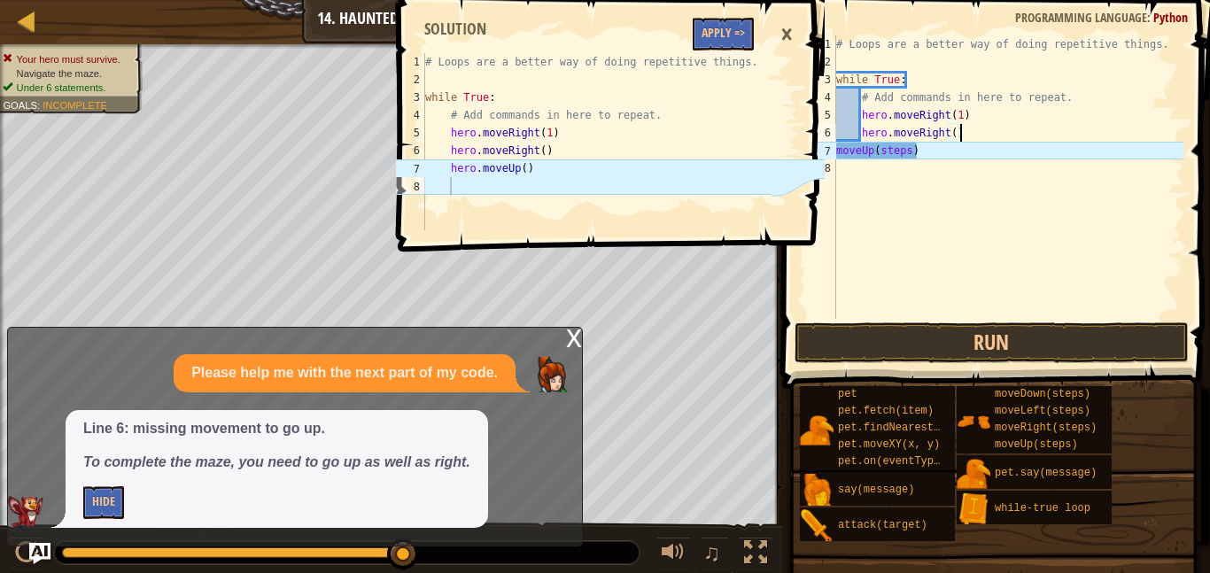
click at [834, 156] on div "7" at bounding box center [821, 151] width 29 height 18
click at [837, 156] on div "# Loops are a better way of doing repetitive things. while True : # Add command…" at bounding box center [1008, 194] width 351 height 319
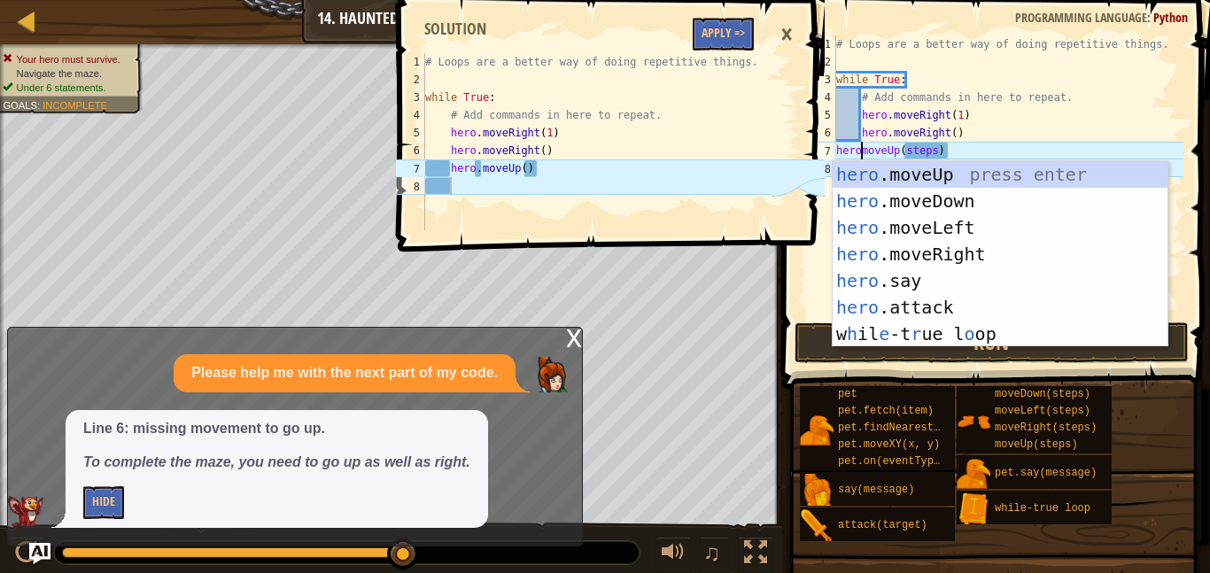
scroll to position [8, 5]
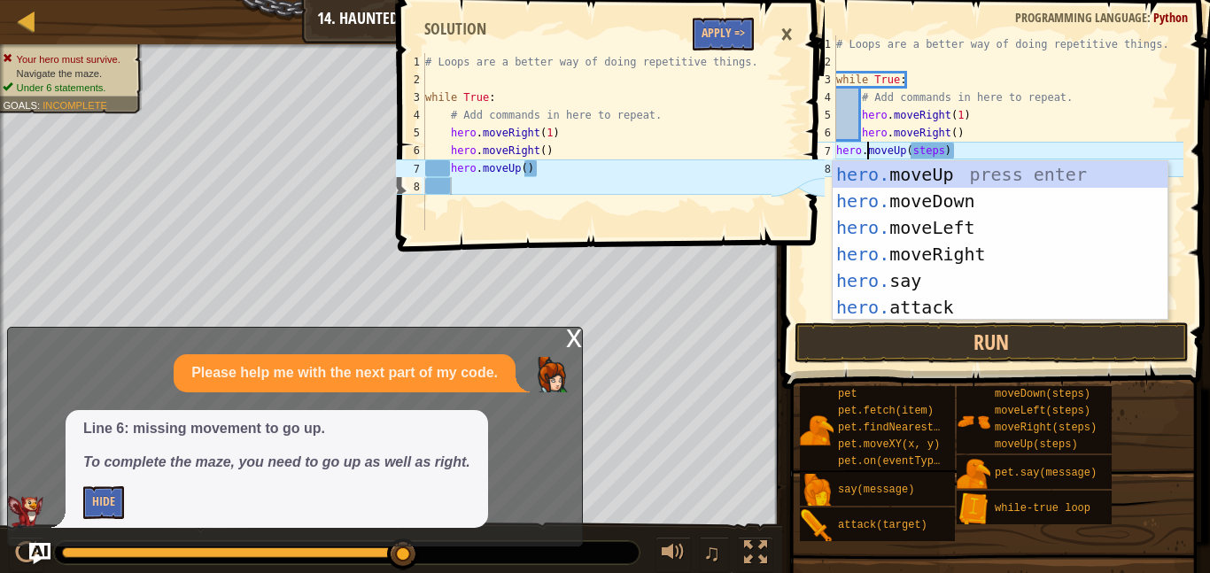
click at [942, 151] on div "# Loops are a better way of doing repetitive things. while True : # Add command…" at bounding box center [1008, 194] width 351 height 319
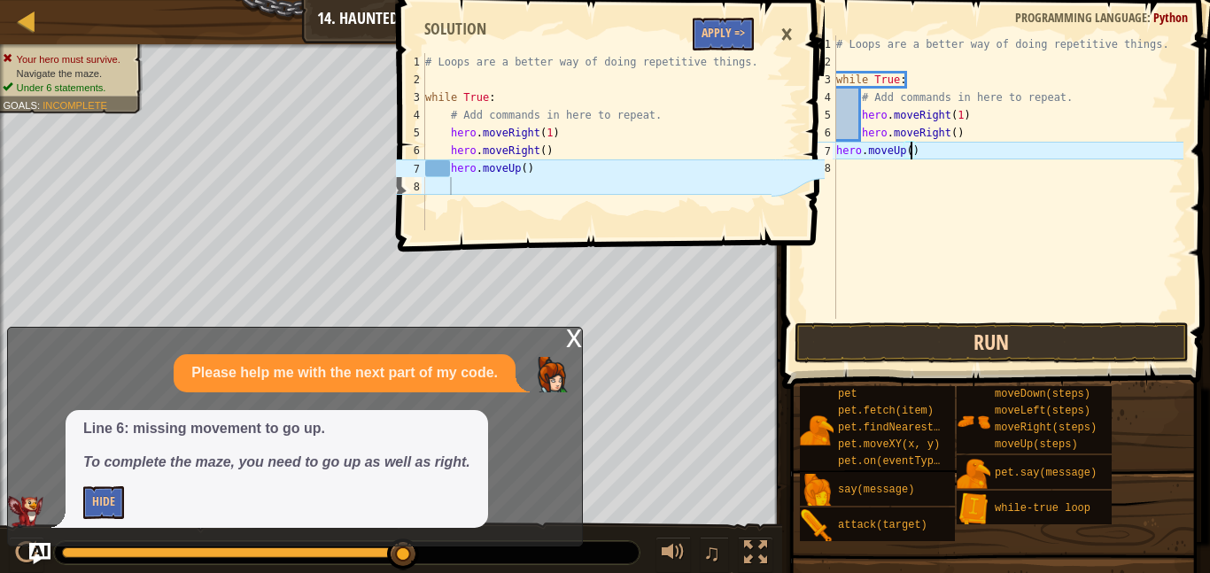
type textarea "hero.moveUp()"
click at [996, 351] on button "Run" at bounding box center [992, 342] width 394 height 41
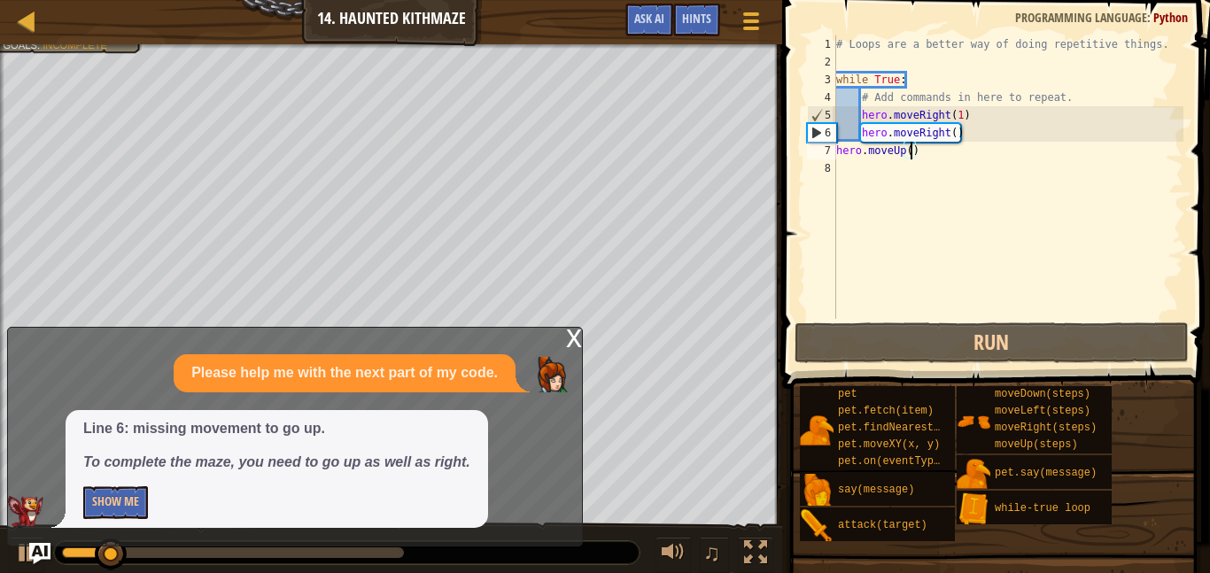
click at [573, 342] on div "x" at bounding box center [574, 337] width 16 height 18
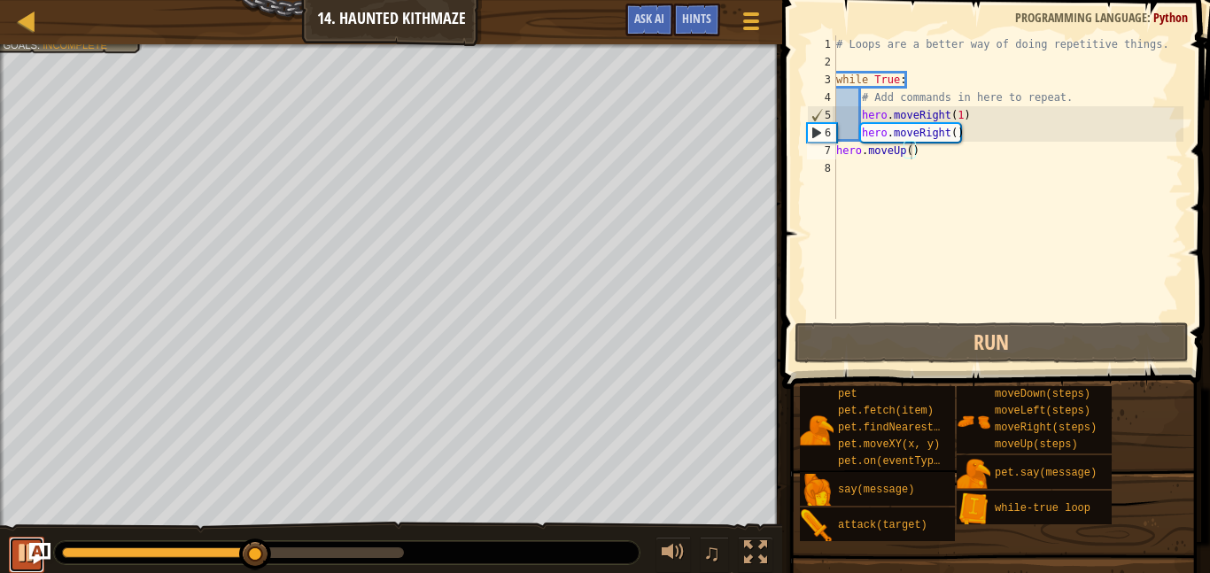
click at [25, 549] on div at bounding box center [26, 552] width 23 height 23
click at [44, 545] on img "Ask AI" at bounding box center [39, 553] width 23 height 23
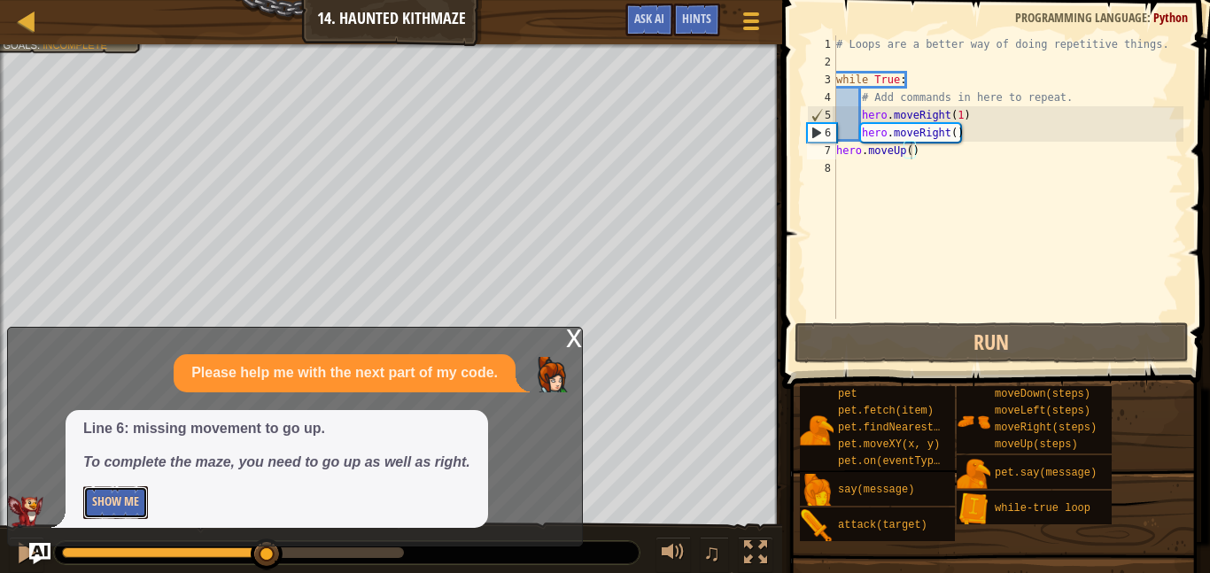
click at [134, 506] on button "Show Me" at bounding box center [115, 502] width 65 height 33
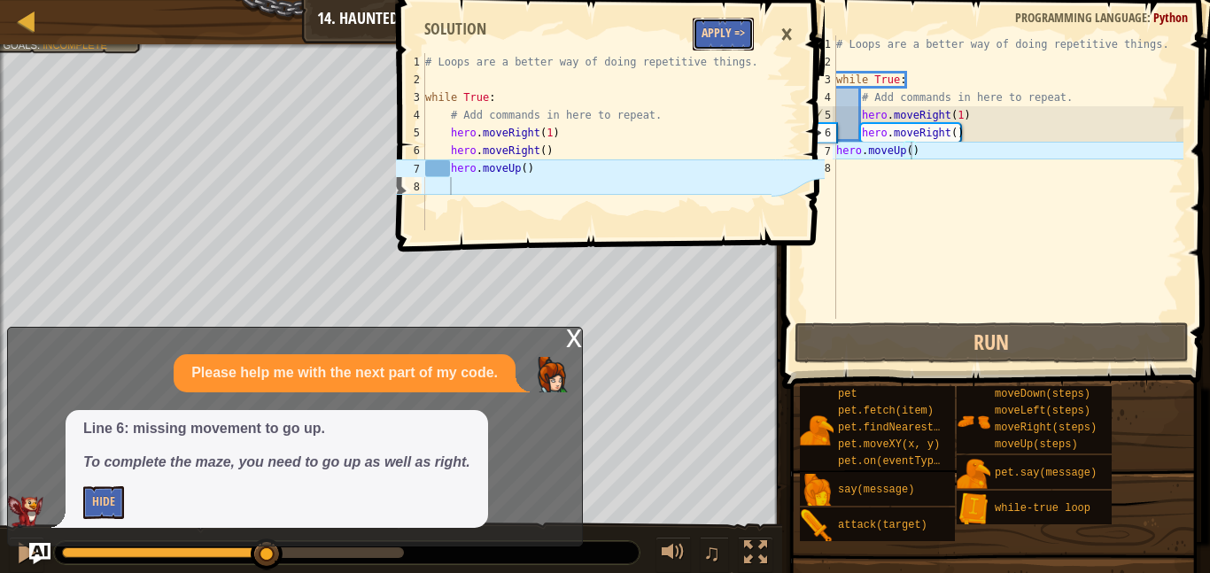
click at [717, 32] on button "Apply =>" at bounding box center [723, 34] width 61 height 33
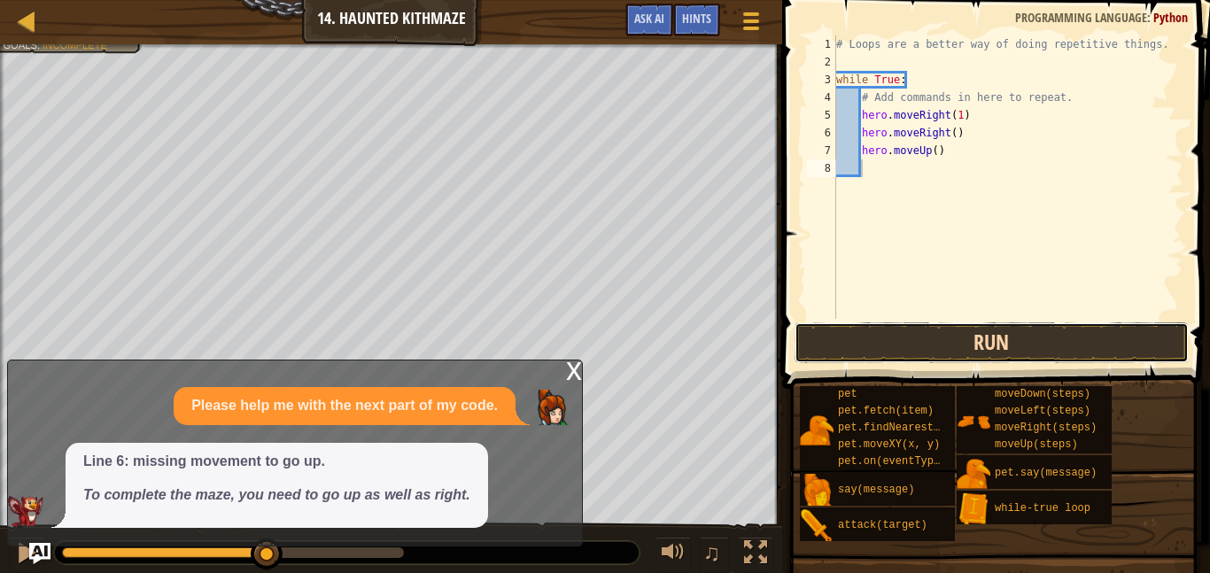
click at [872, 339] on button "Run" at bounding box center [992, 342] width 394 height 41
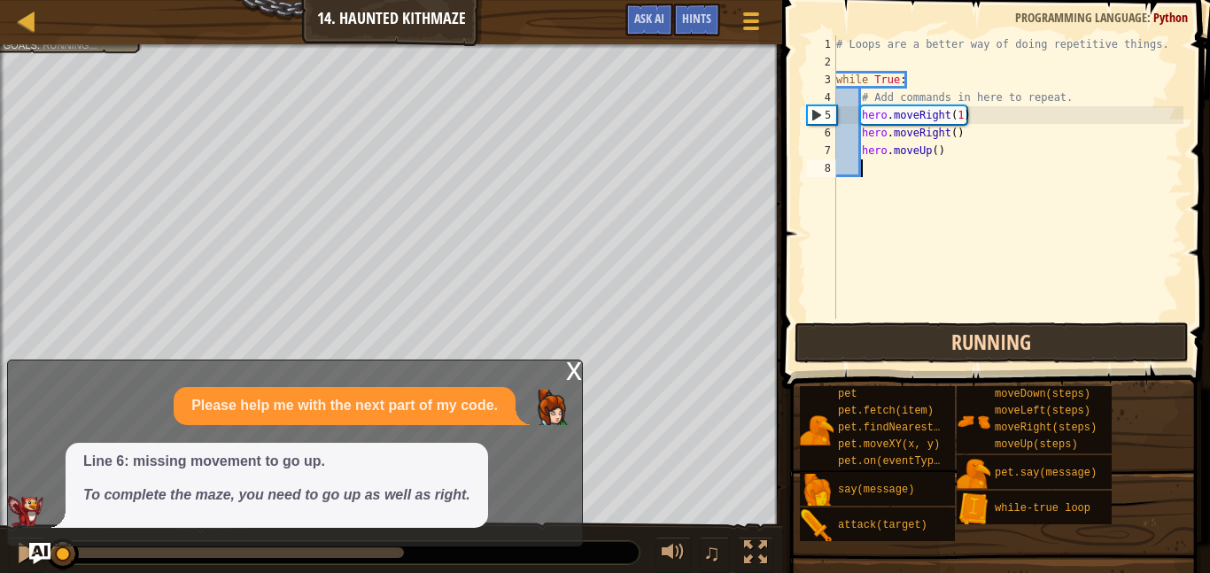
scroll to position [8, 3]
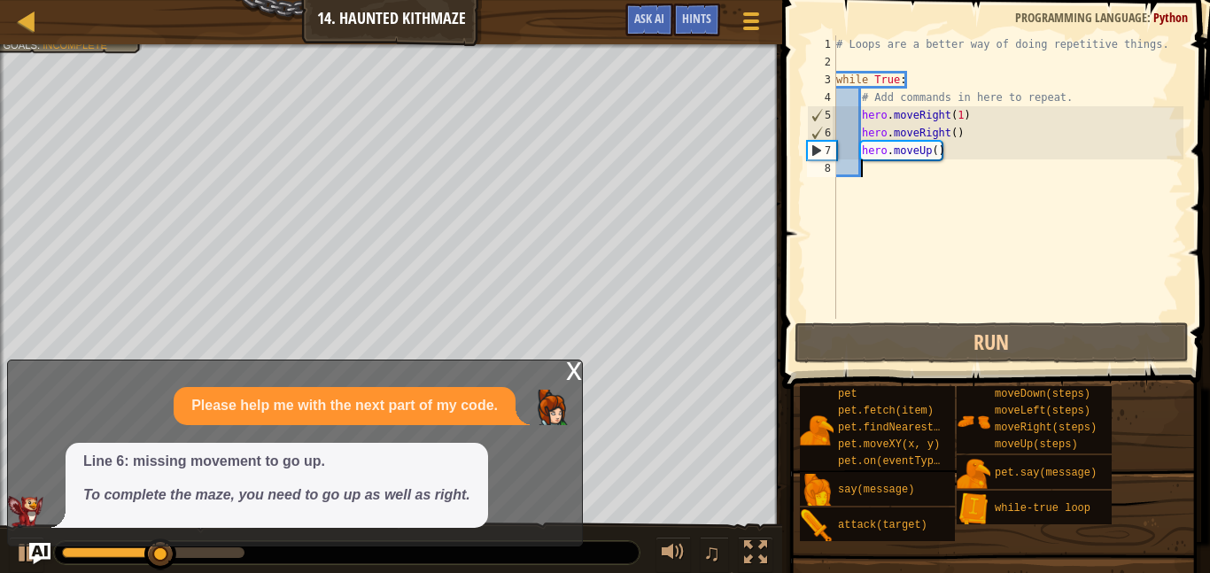
click at [579, 372] on div "x" at bounding box center [574, 370] width 16 height 18
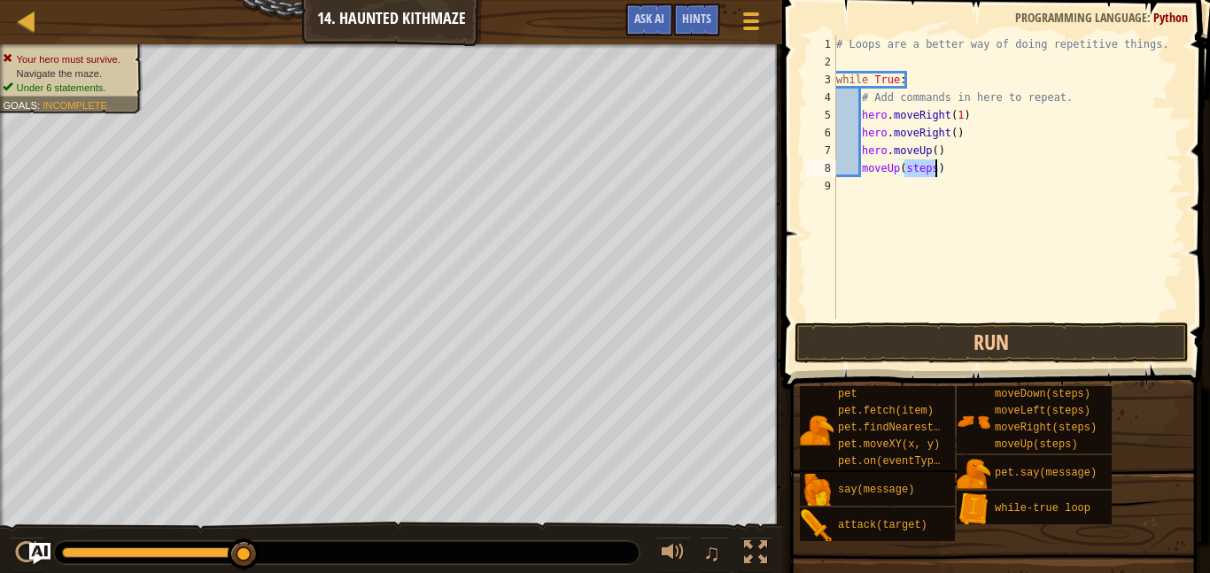
drag, startPoint x: 906, startPoint y: 166, endPoint x: 934, endPoint y: 170, distance: 28.7
click at [934, 170] on div "# Loops are a better way of doing repetitive things. while True : # Add command…" at bounding box center [1008, 194] width 351 height 319
click at [862, 172] on div "# Loops are a better way of doing repetitive things. while True : # Add command…" at bounding box center [1008, 194] width 351 height 319
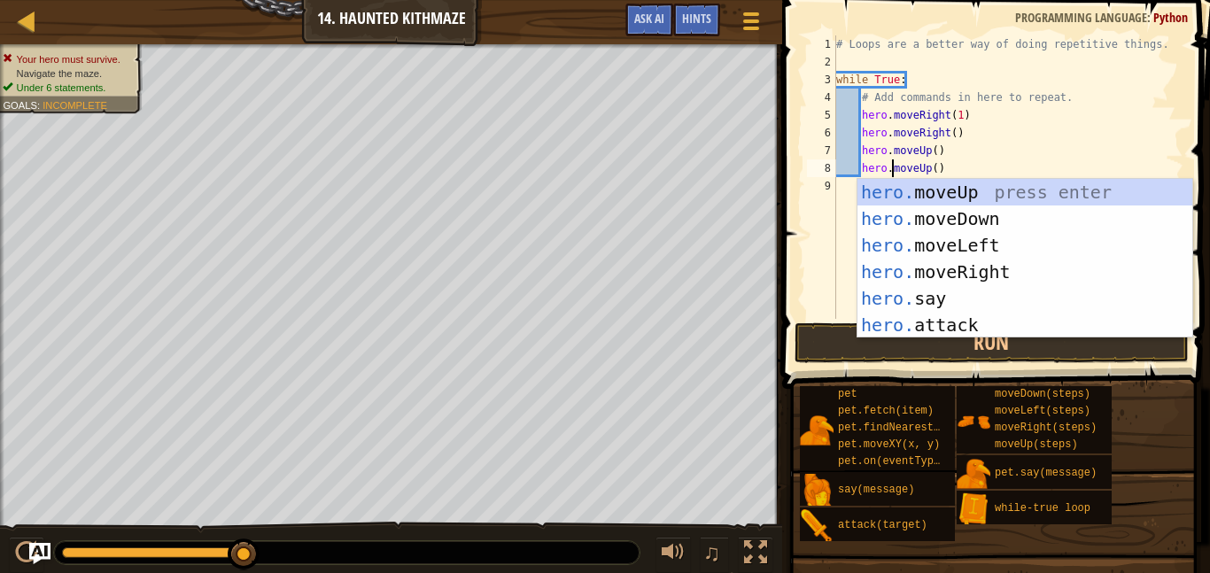
type textarea "hero."
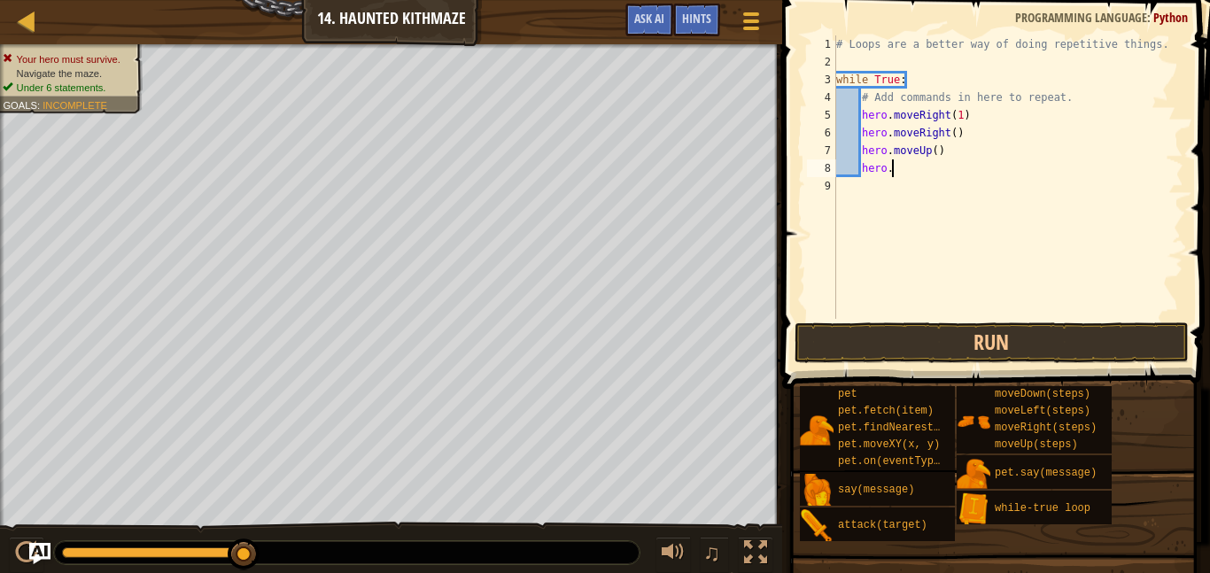
scroll to position [8, 7]
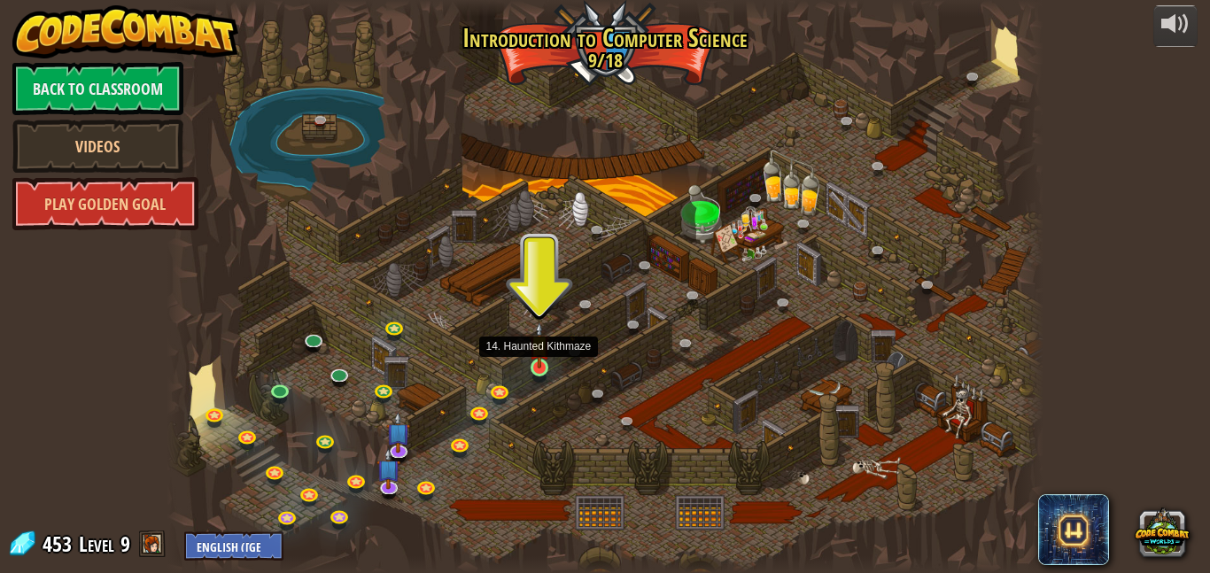
click at [544, 359] on img at bounding box center [539, 346] width 20 height 48
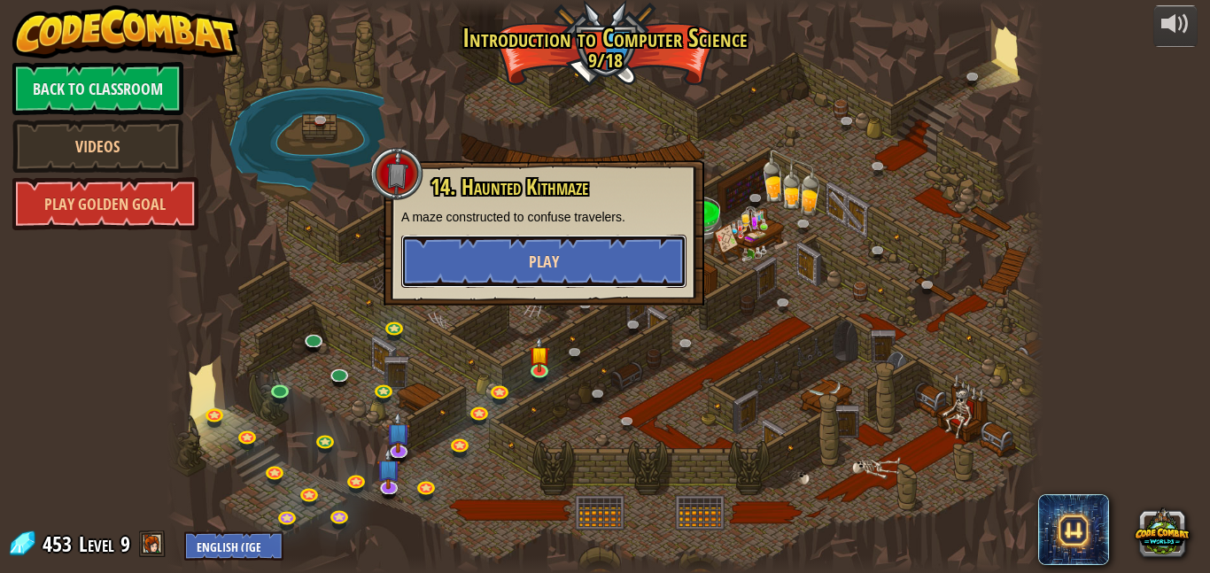
click at [654, 273] on button "Play" at bounding box center [543, 261] width 285 height 53
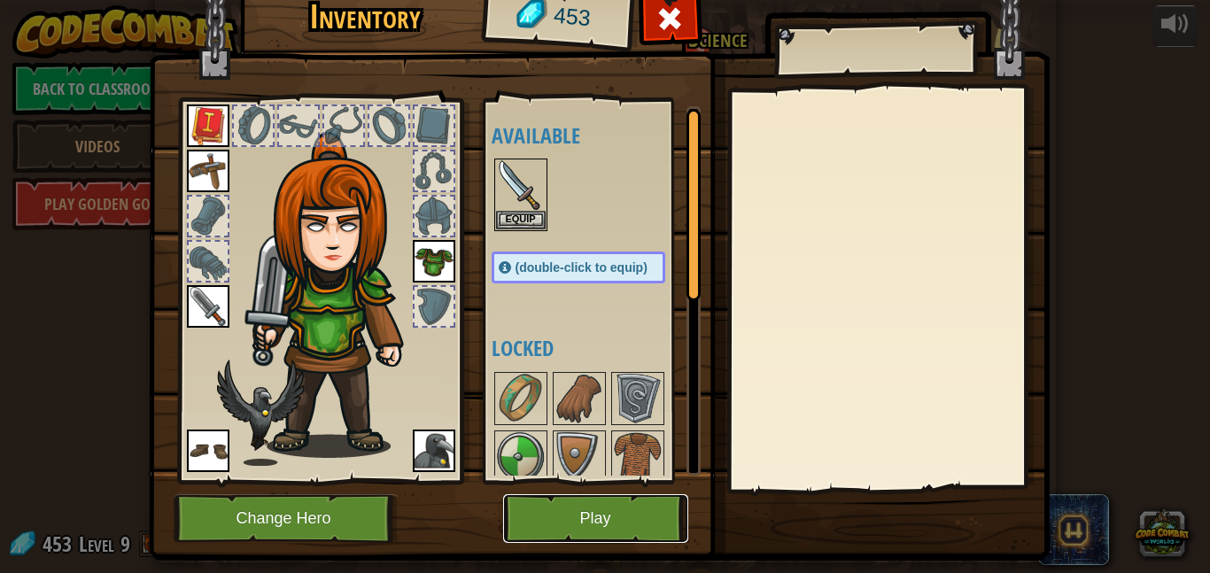
click at [640, 528] on button "Play" at bounding box center [595, 518] width 185 height 49
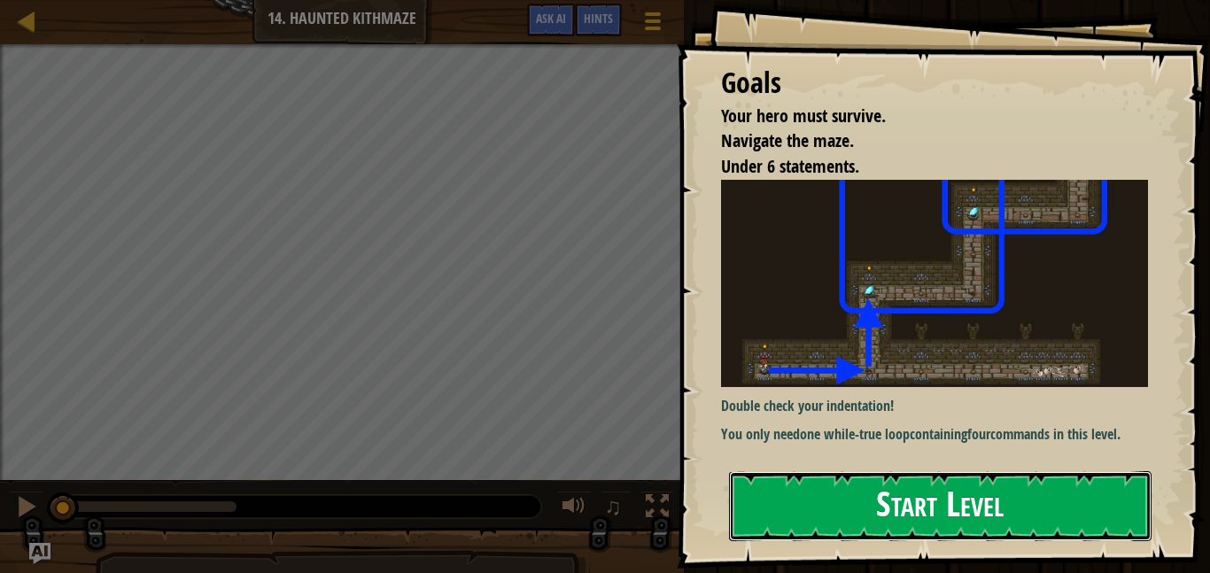
click at [959, 481] on button "Start Level" at bounding box center [940, 506] width 423 height 70
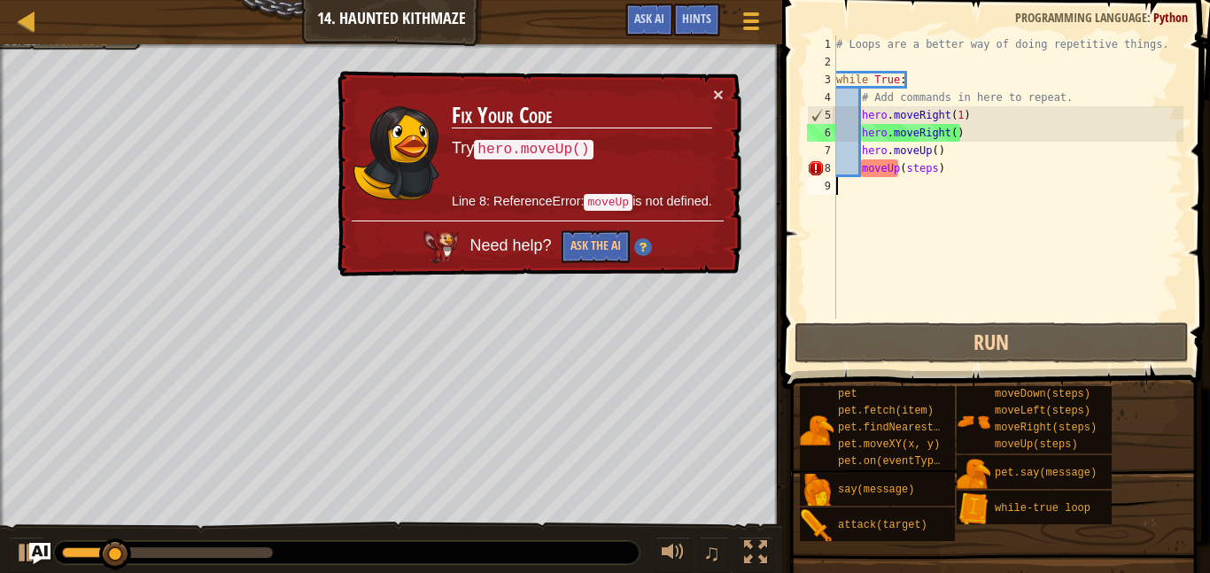
click at [865, 177] on div "# Loops are a better way of doing repetitive things. while True : # Add command…" at bounding box center [1008, 194] width 351 height 319
click at [860, 168] on div "# Loops are a better way of doing repetitive things. while True : # Add command…" at bounding box center [1008, 194] width 351 height 319
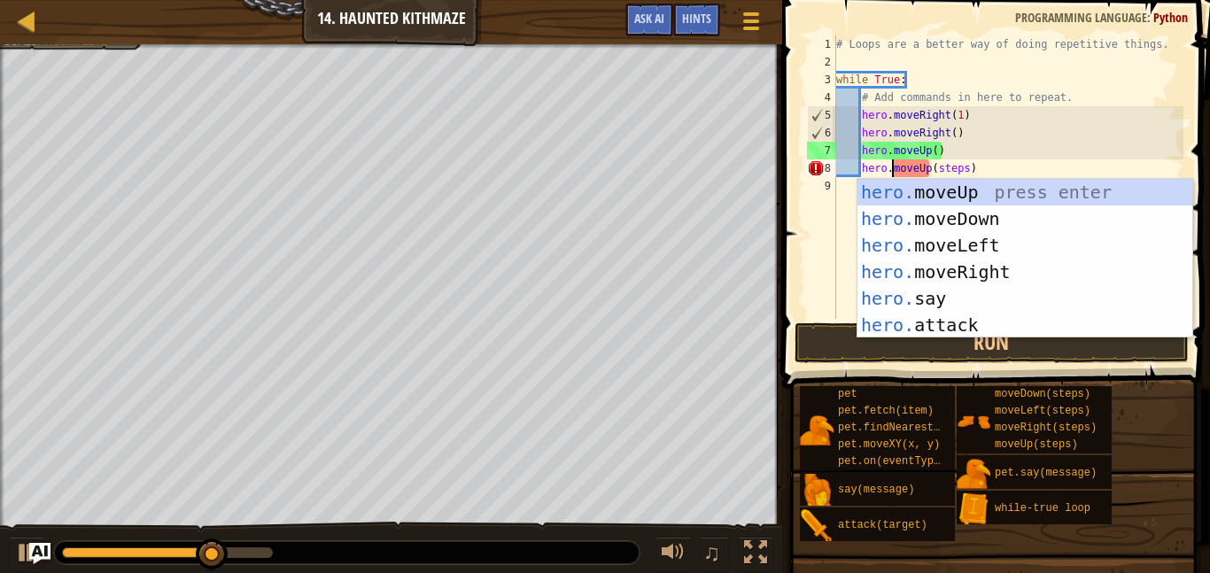
scroll to position [8, 9]
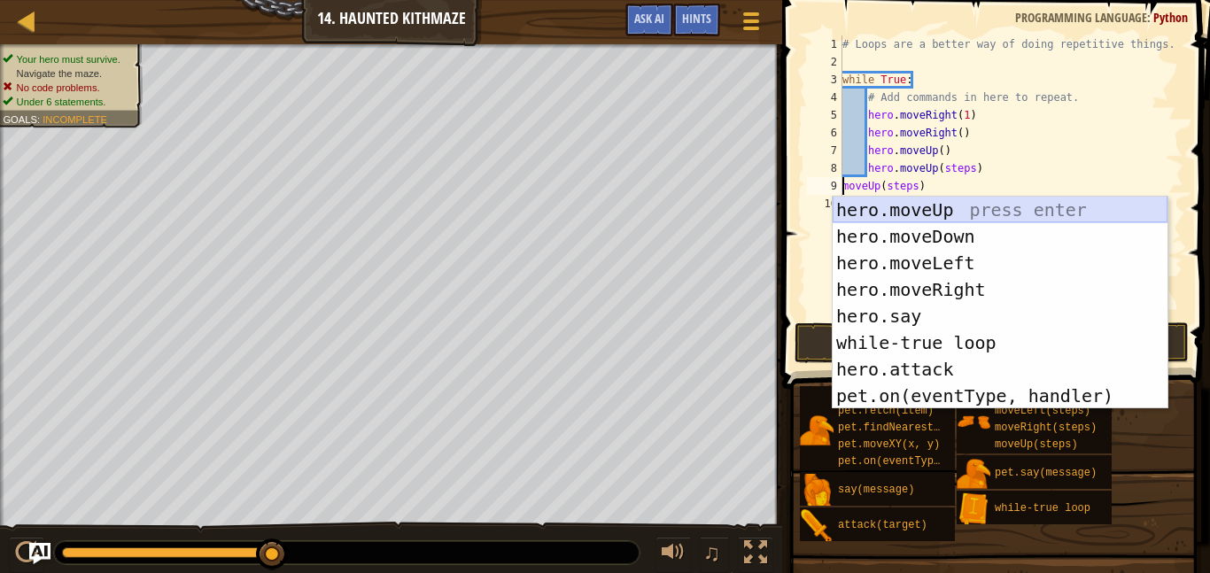
click at [888, 205] on div "hero.moveUp press enter hero.moveDown press enter hero.moveLeft press enter her…" at bounding box center [1000, 330] width 335 height 266
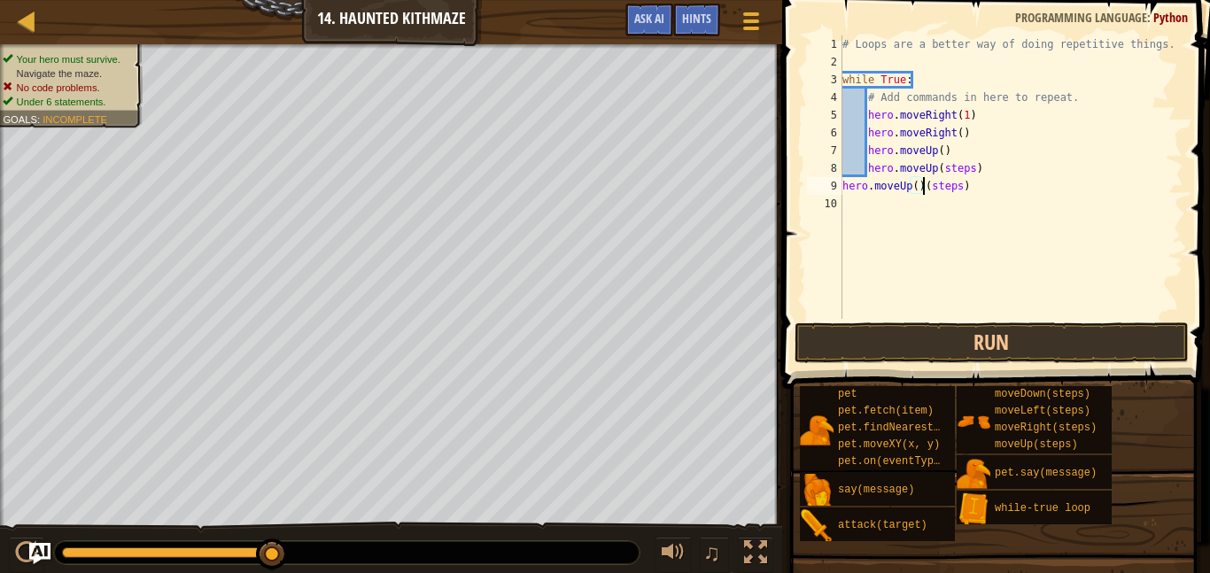
click at [973, 188] on div "# Loops are a better way of doing repetitive things. while True : # Add command…" at bounding box center [1011, 194] width 345 height 319
click at [842, 185] on div "# Loops are a better way of doing repetitive things. while True : # Add command…" at bounding box center [1011, 194] width 345 height 319
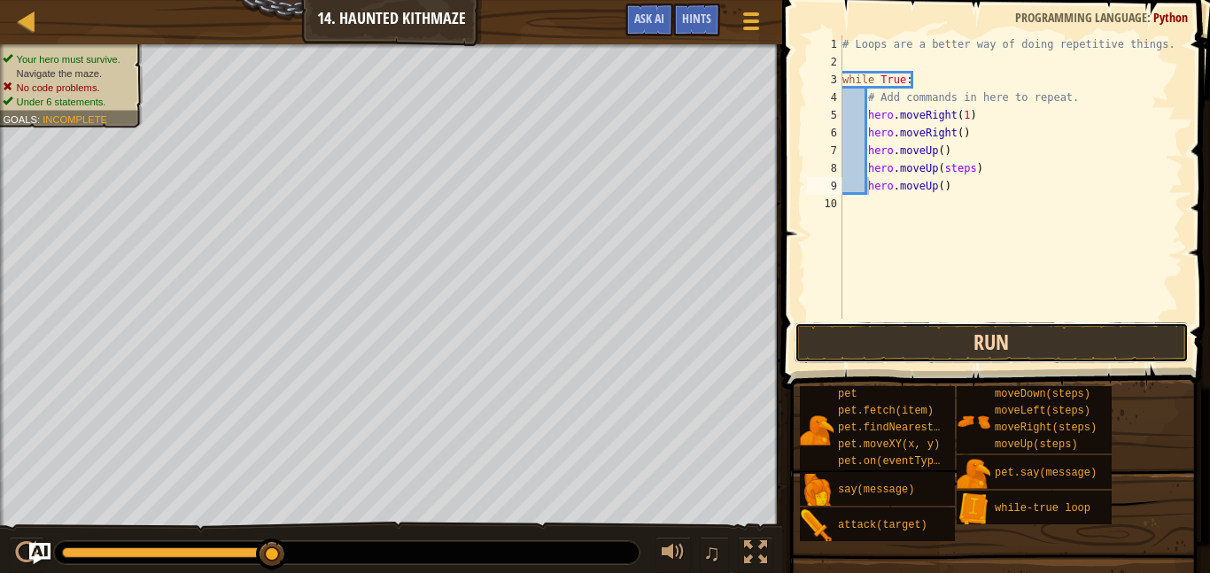
click at [880, 343] on button "Run" at bounding box center [992, 342] width 394 height 41
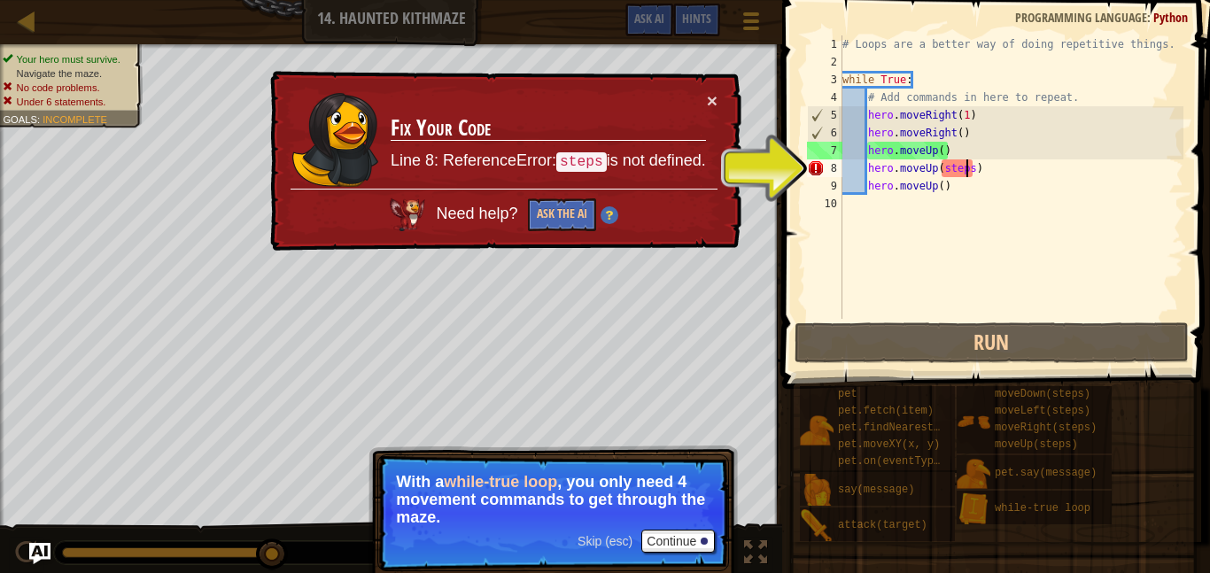
click at [966, 169] on div "# Loops are a better way of doing repetitive things. while True : # Add command…" at bounding box center [1011, 194] width 345 height 319
click at [972, 170] on div "# Loops are a better way of doing repetitive things. while True : # Add command…" at bounding box center [1011, 194] width 345 height 319
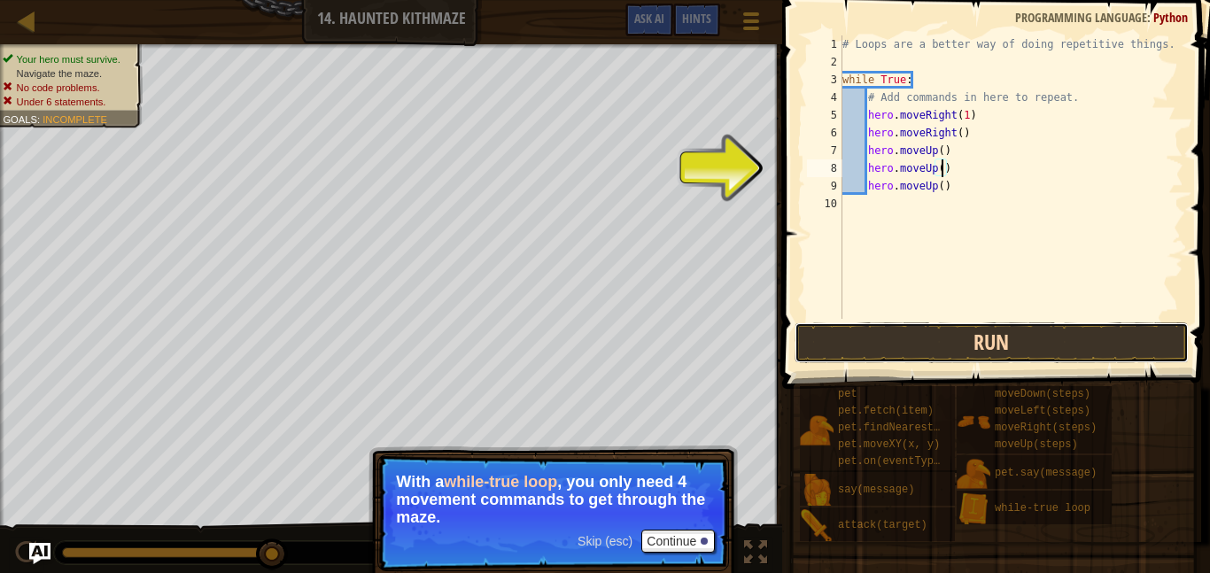
click at [984, 343] on button "Run" at bounding box center [992, 342] width 394 height 41
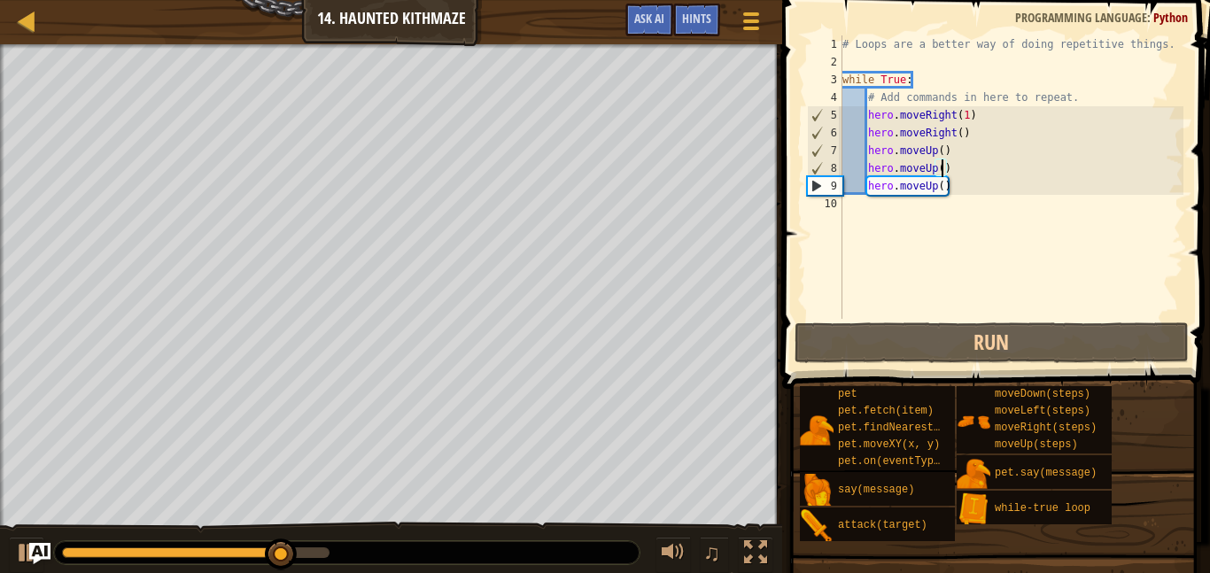
click at [951, 191] on div "# Loops are a better way of doing repetitive things. while True : # Add command…" at bounding box center [1011, 194] width 345 height 319
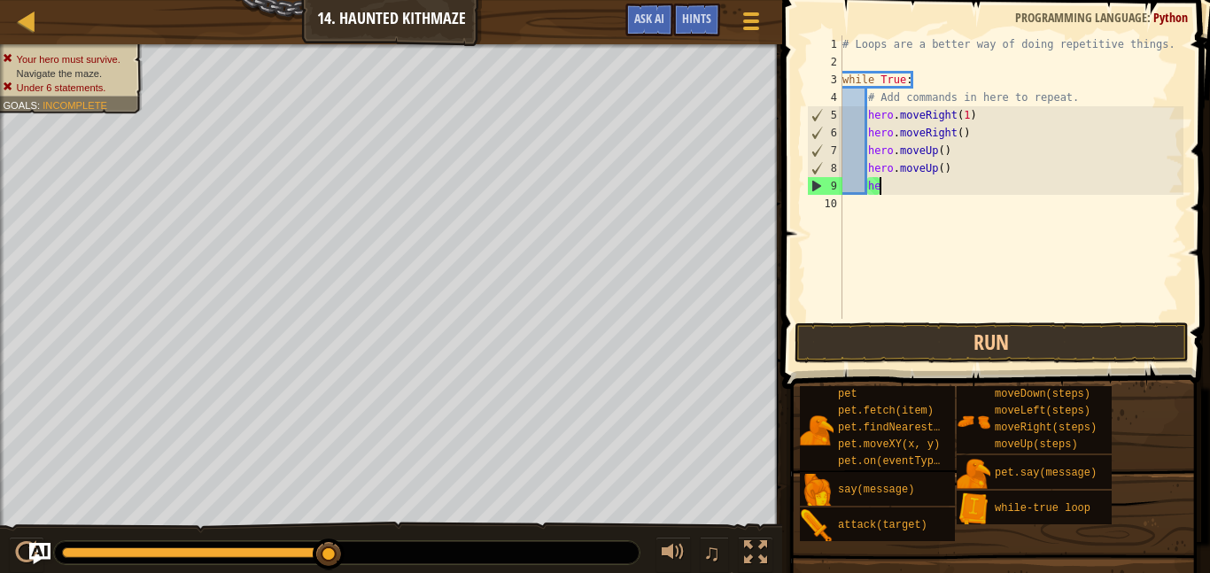
type textarea "h"
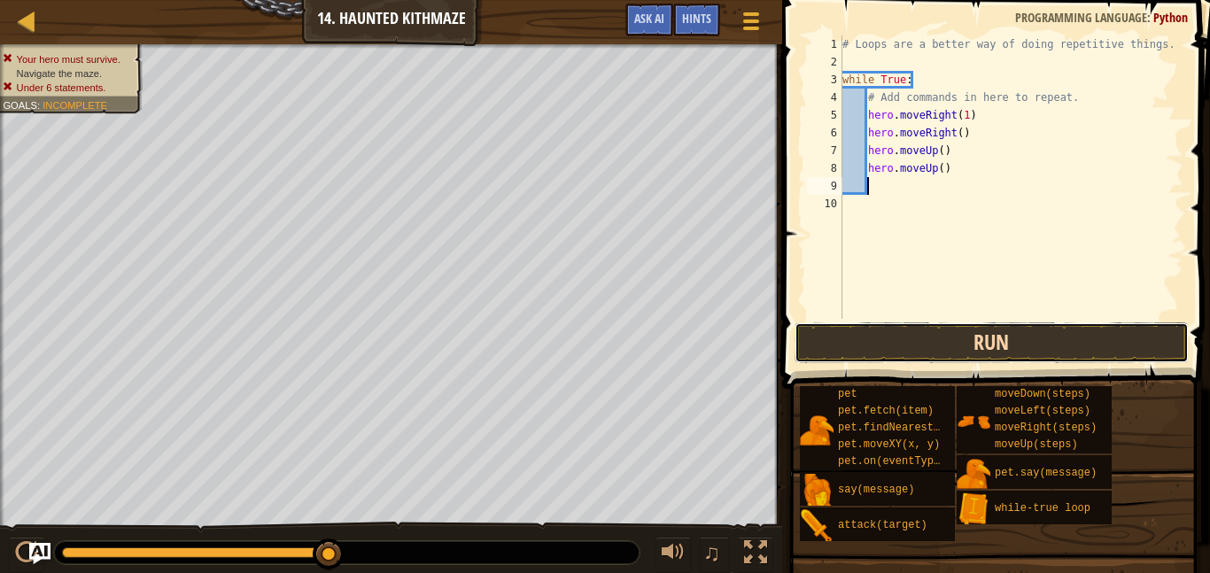
click at [929, 342] on button "Run" at bounding box center [992, 342] width 394 height 41
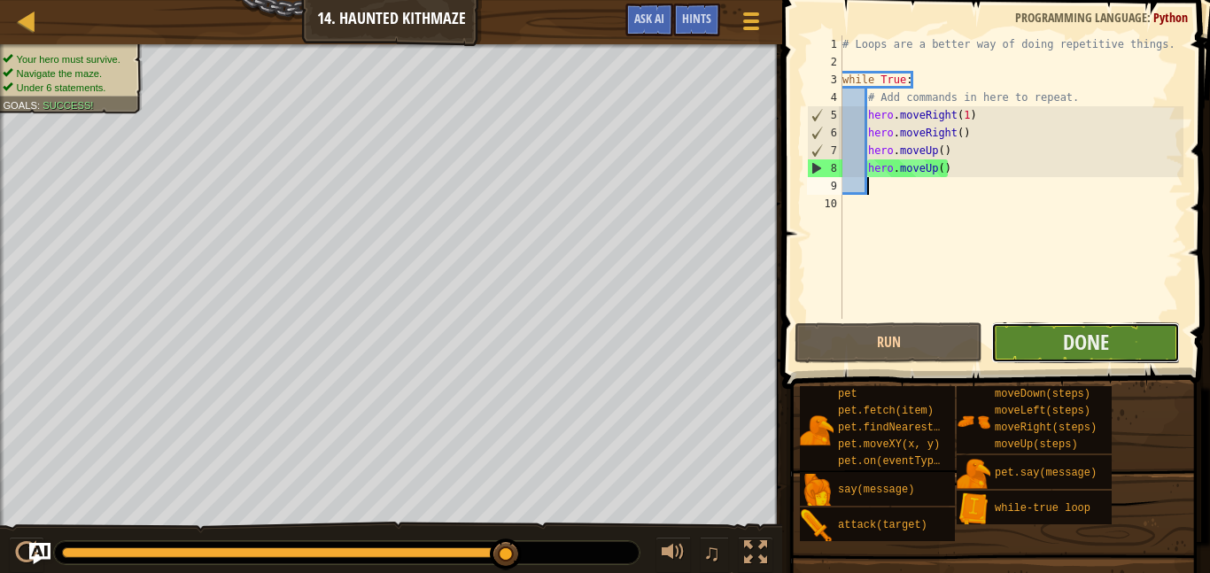
click at [1038, 340] on button "Done" at bounding box center [1085, 342] width 188 height 41
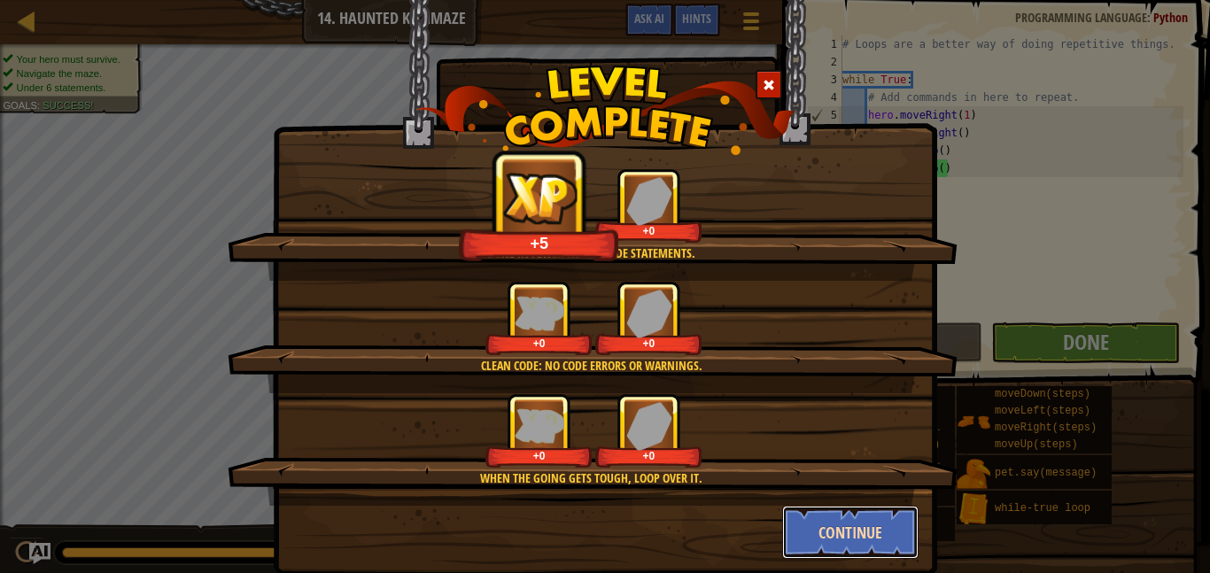
click at [831, 520] on button "Continue" at bounding box center [850, 532] width 137 height 53
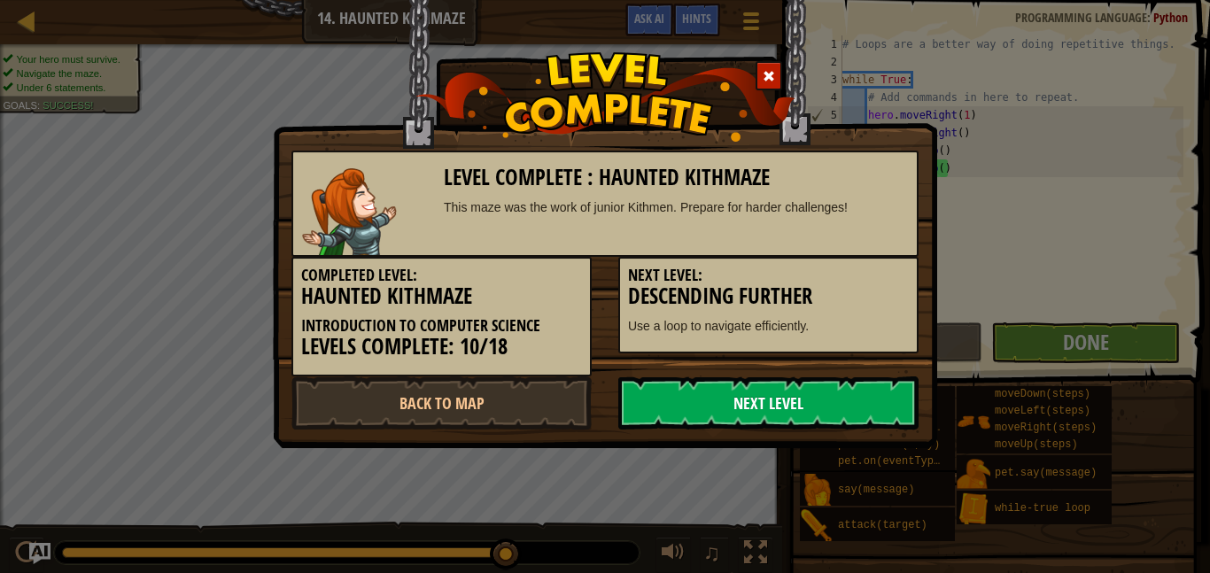
click at [772, 411] on link "Next Level" at bounding box center [768, 402] width 300 height 53
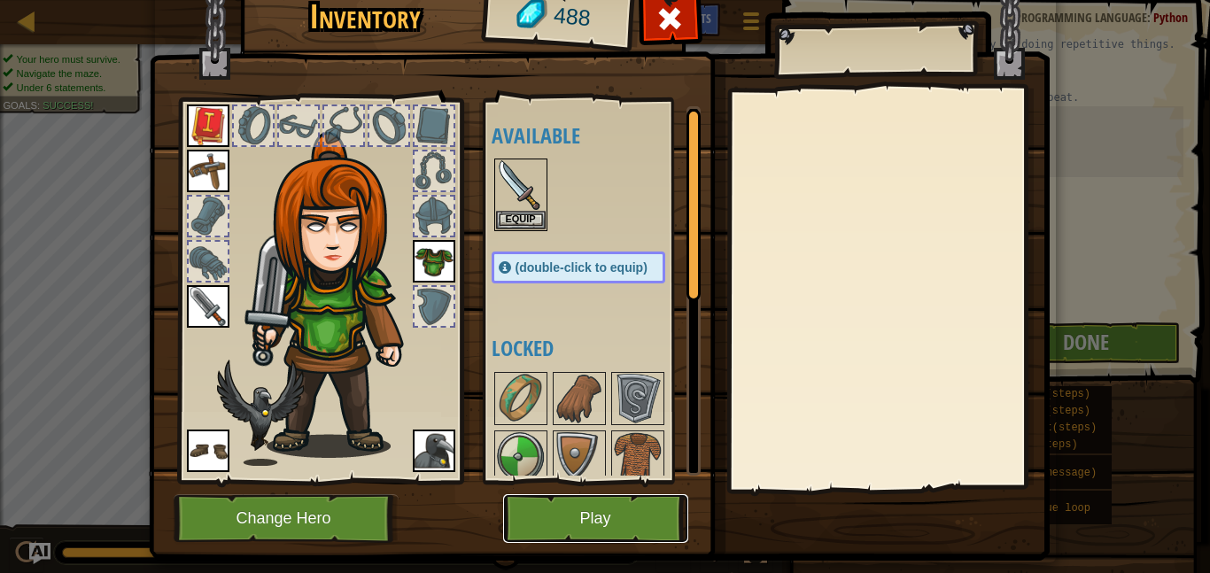
click at [621, 526] on button "Play" at bounding box center [595, 518] width 185 height 49
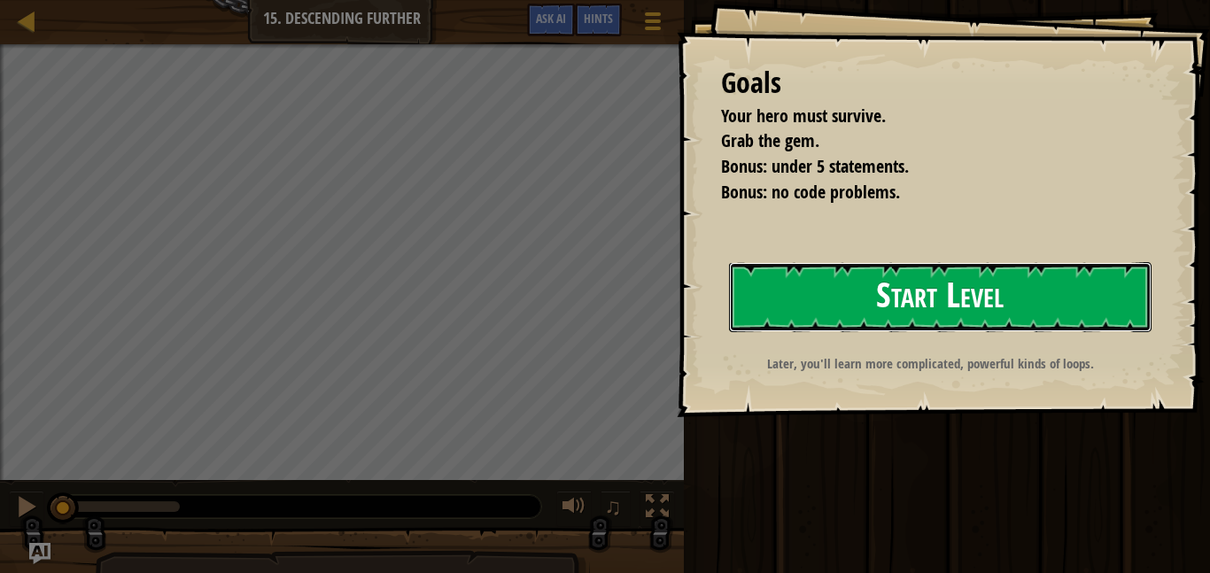
click at [833, 305] on button "Start Level" at bounding box center [940, 297] width 423 height 70
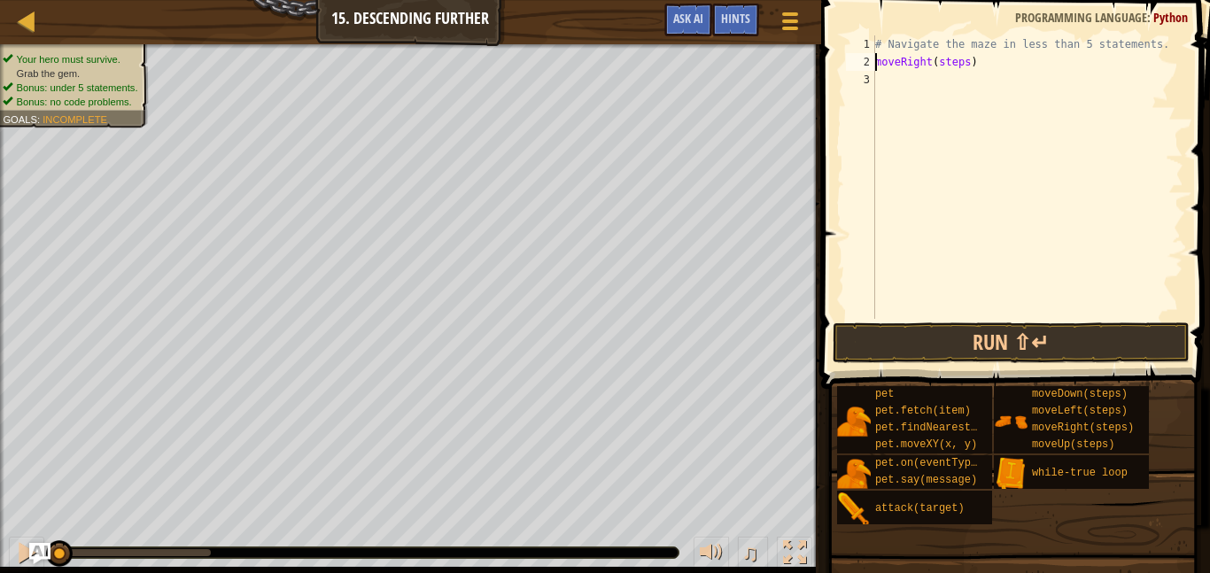
click at [965, 65] on div "# Navigate the maze in less than 5 statements. moveRight ( steps )" at bounding box center [1028, 194] width 312 height 319
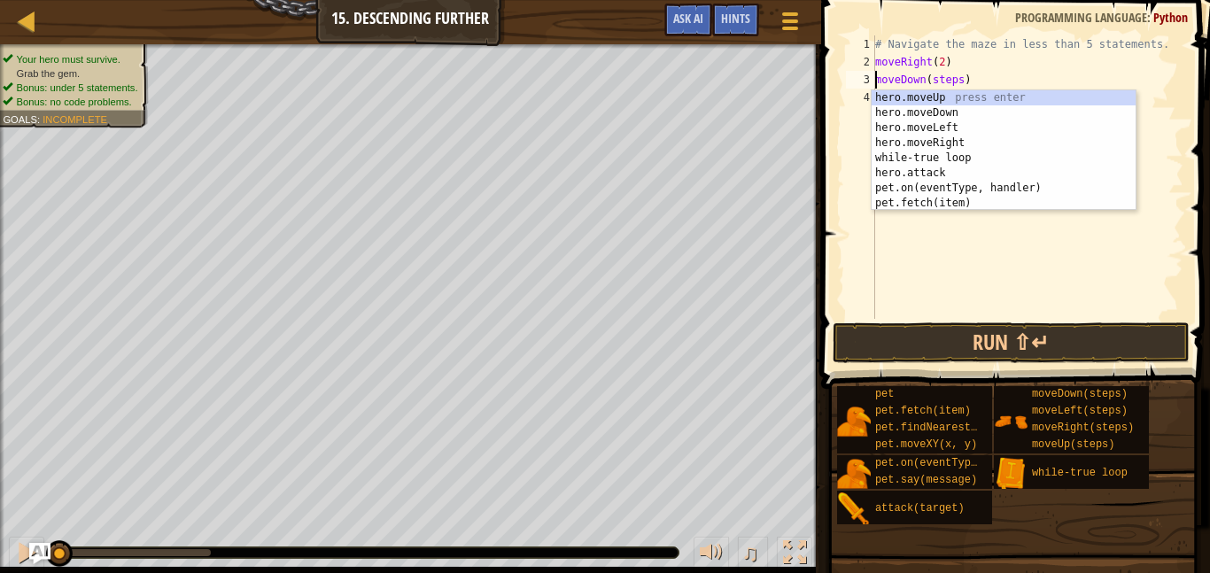
click at [966, 82] on div "# Navigate the maze in less than 5 statements. moveRight ( 2 ) moveDown ( steps…" at bounding box center [1028, 194] width 312 height 319
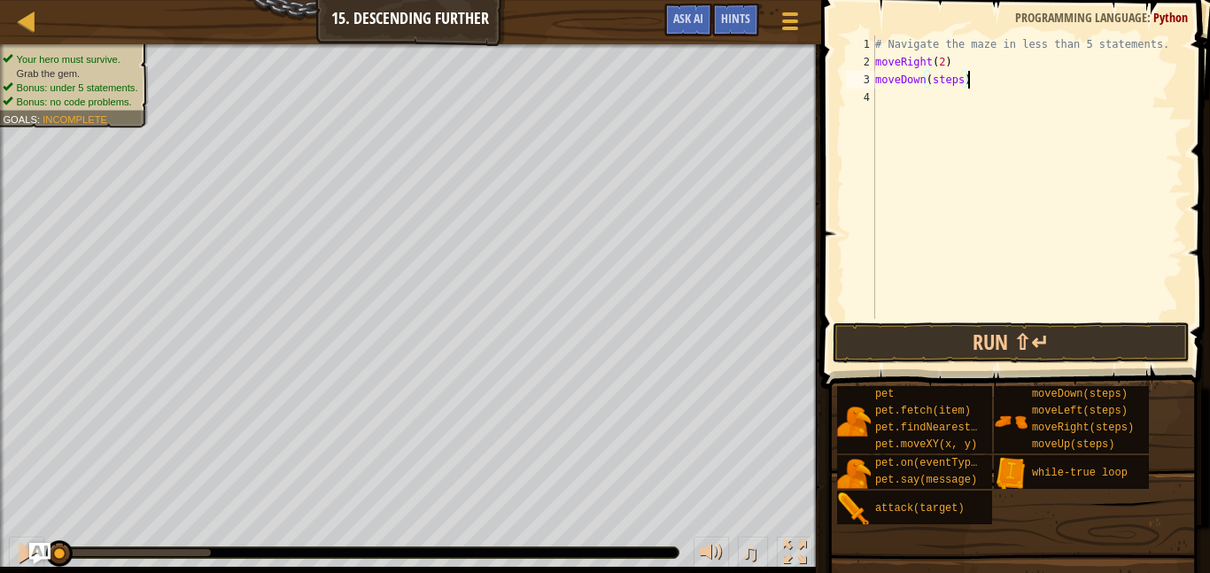
click at [965, 82] on div "# Navigate the maze in less than 5 statements. moveRight ( 2 ) moveDown ( steps…" at bounding box center [1028, 194] width 312 height 319
click at [958, 74] on div "# Navigate the maze in less than 5 statements. moveRight ( 2 ) moveDown ( steps…" at bounding box center [1028, 194] width 312 height 319
click at [962, 78] on div "# Navigate the maze in less than 5 statements. moveRight ( 2 ) moveDown ( steps…" at bounding box center [1028, 194] width 312 height 319
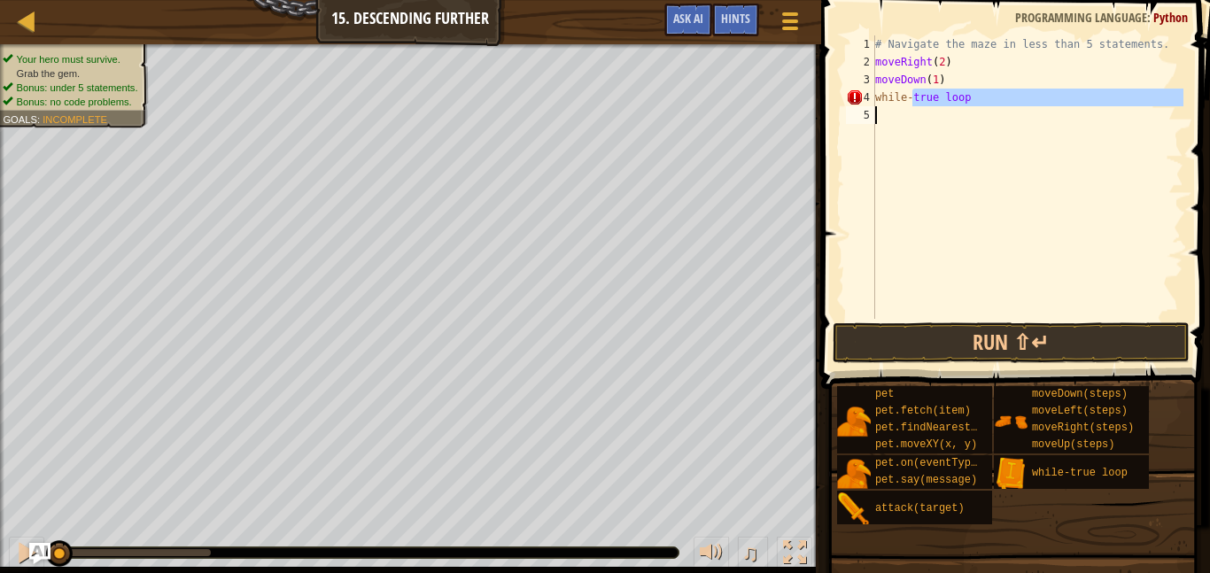
drag, startPoint x: 913, startPoint y: 97, endPoint x: 907, endPoint y: 126, distance: 29.0
click at [907, 126] on div "# Navigate the maze in less than 5 statements. moveRight ( 2 ) moveDown ( 1 ) w…" at bounding box center [1028, 194] width 312 height 319
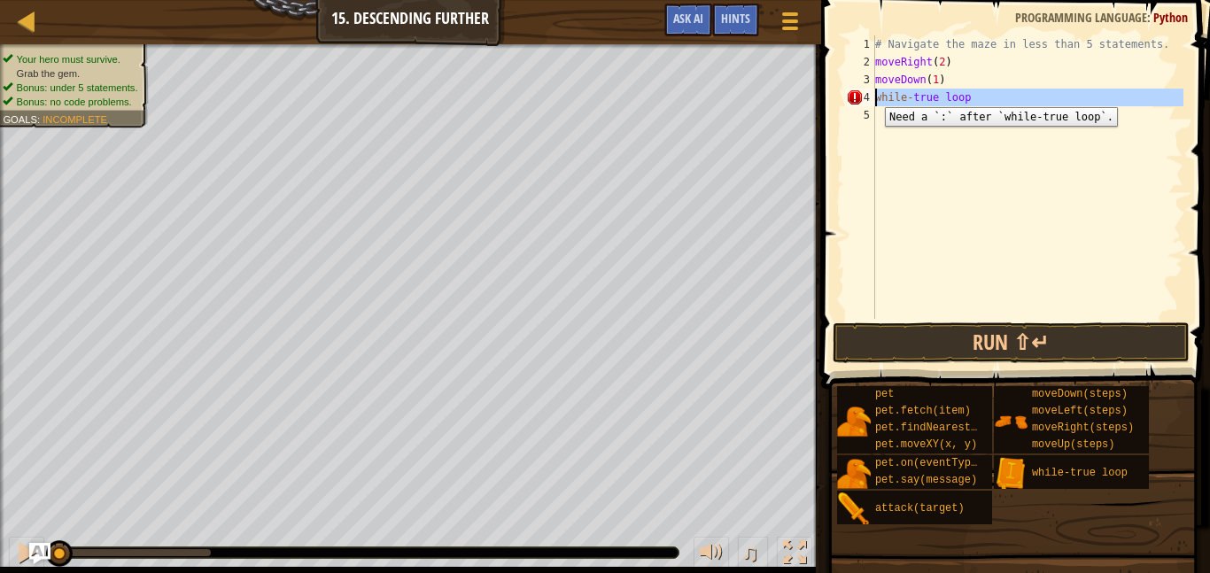
click at [872, 94] on div "4" at bounding box center [860, 98] width 29 height 18
drag, startPoint x: 874, startPoint y: 96, endPoint x: 964, endPoint y: 99, distance: 89.5
click at [964, 99] on div "while-true loop 1 2 3 4 5 # Navigate the maze in less than 5 statements. moveRi…" at bounding box center [1012, 176] width 341 height 283
type textarea "while-true loop"
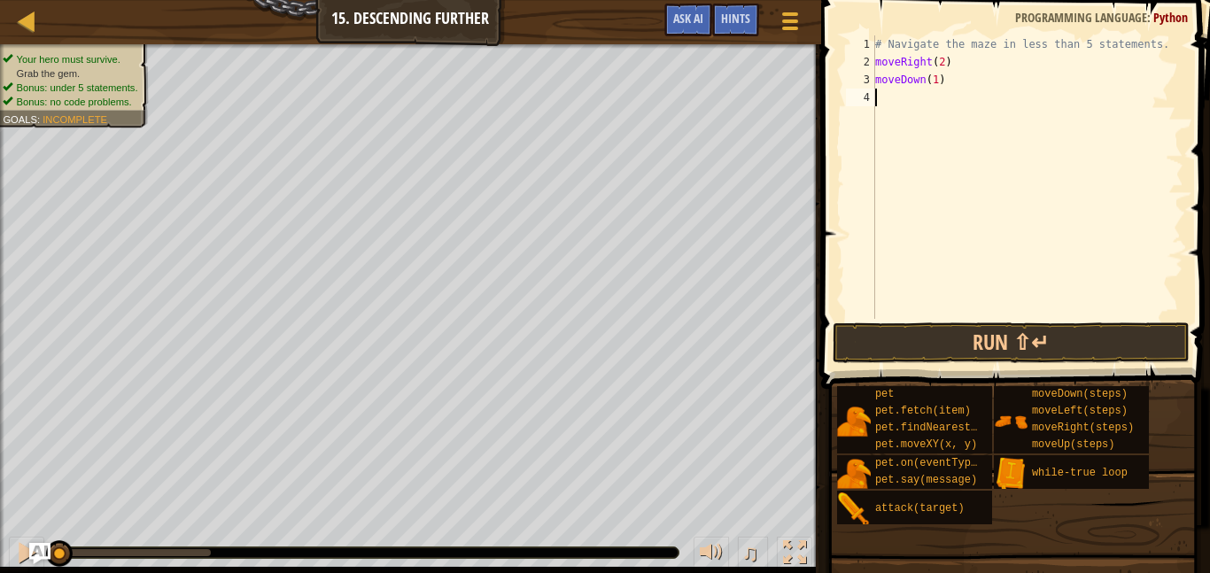
scroll to position [8, 0]
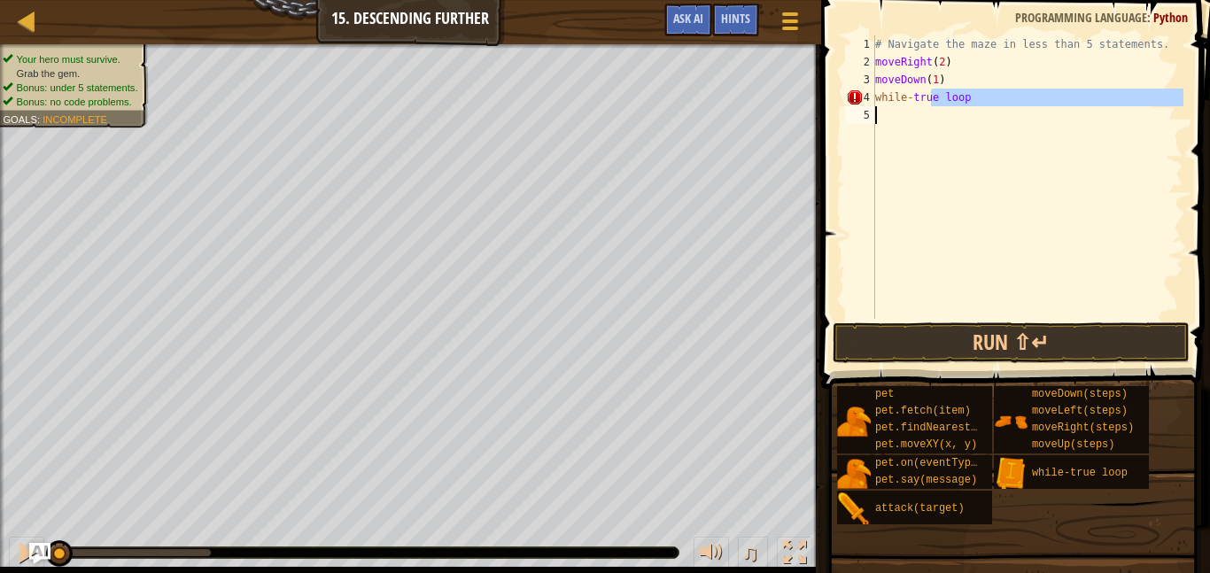
drag, startPoint x: 933, startPoint y: 101, endPoint x: 933, endPoint y: 148, distance: 46.9
click at [933, 148] on div "# Navigate the maze in less than 5 statements. moveRight ( 2 ) moveDown ( 1 ) w…" at bounding box center [1028, 194] width 312 height 319
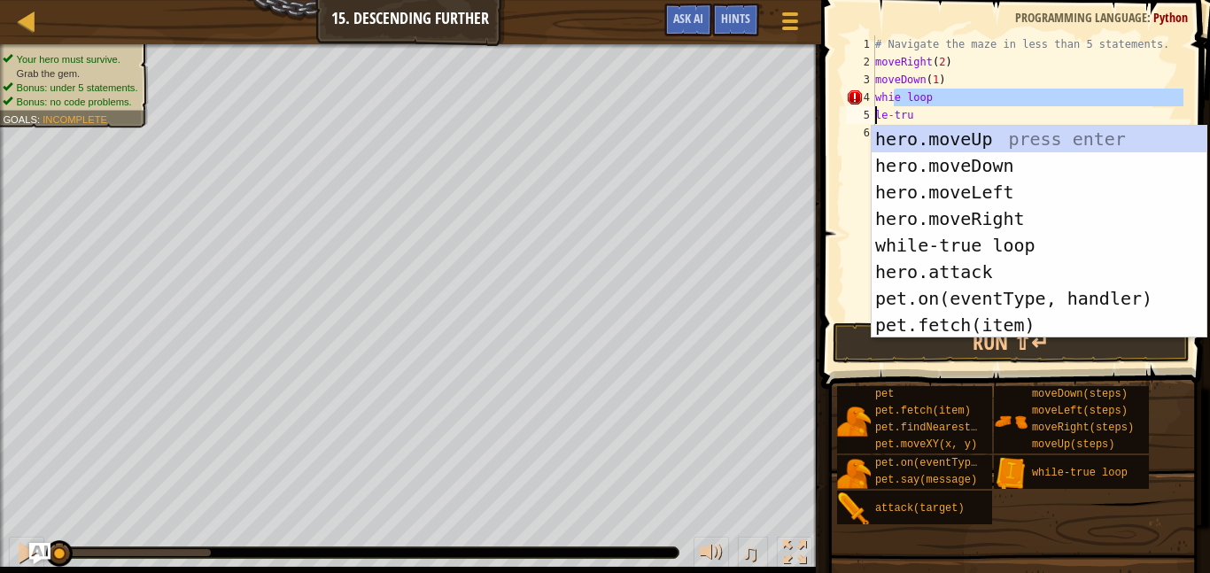
type textarea "while-tru"
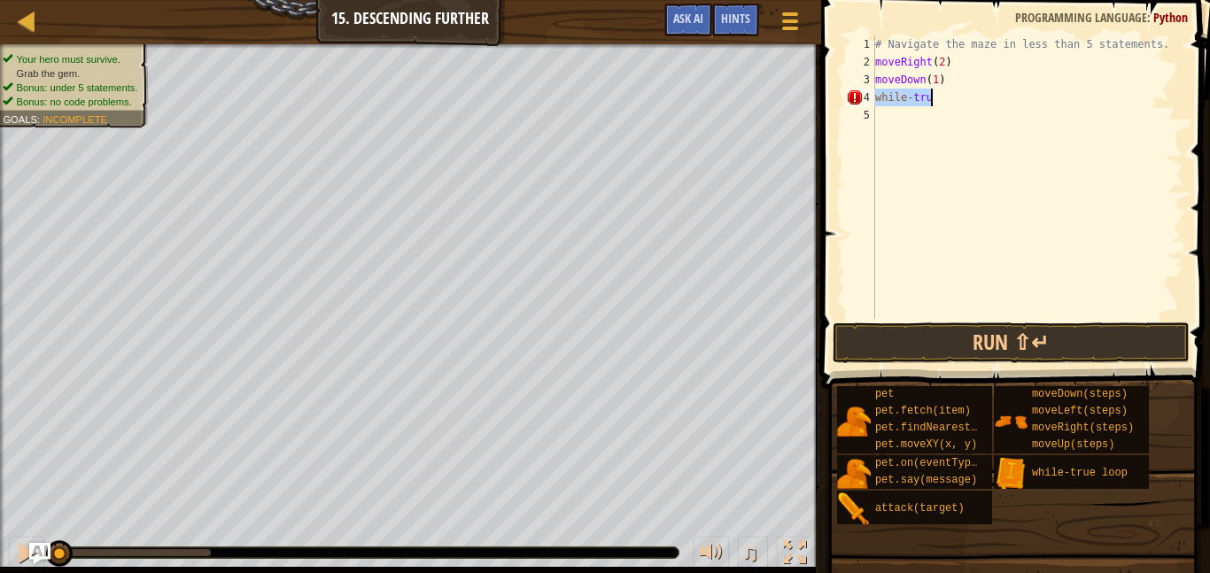
drag, startPoint x: 876, startPoint y: 100, endPoint x: 928, endPoint y: 104, distance: 52.4
click at [928, 104] on div "# Navigate the maze in less than 5 statements. moveRight ( 2 ) moveDown ( 1 ) w…" at bounding box center [1028, 194] width 312 height 319
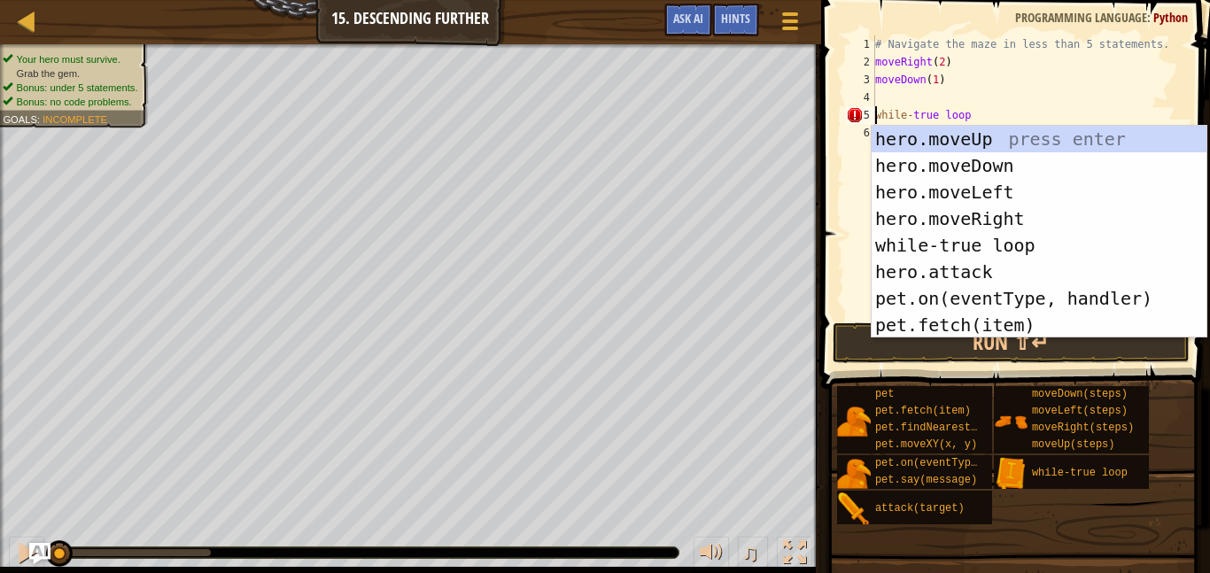
click at [874, 105] on div "4" at bounding box center [860, 98] width 29 height 18
type textarea "while-true loop"
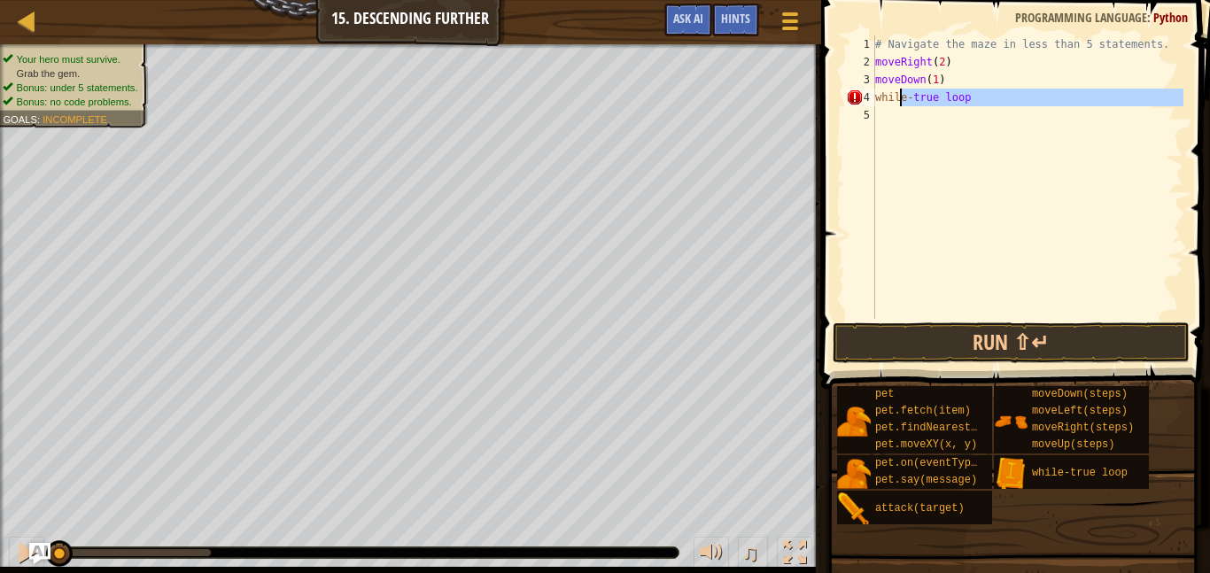
drag, startPoint x: 897, startPoint y: 112, endPoint x: 897, endPoint y: 102, distance: 9.7
click at [897, 102] on div "# Navigate the maze in less than 5 statements. moveRight ( 2 ) moveDown ( 1 ) w…" at bounding box center [1028, 194] width 312 height 319
type textarea "while-true loop"
click at [896, 108] on div "# Navigate the maze in less than 5 statements. moveRight ( 2 ) moveDown ( 1 ) w…" at bounding box center [1028, 176] width 312 height 283
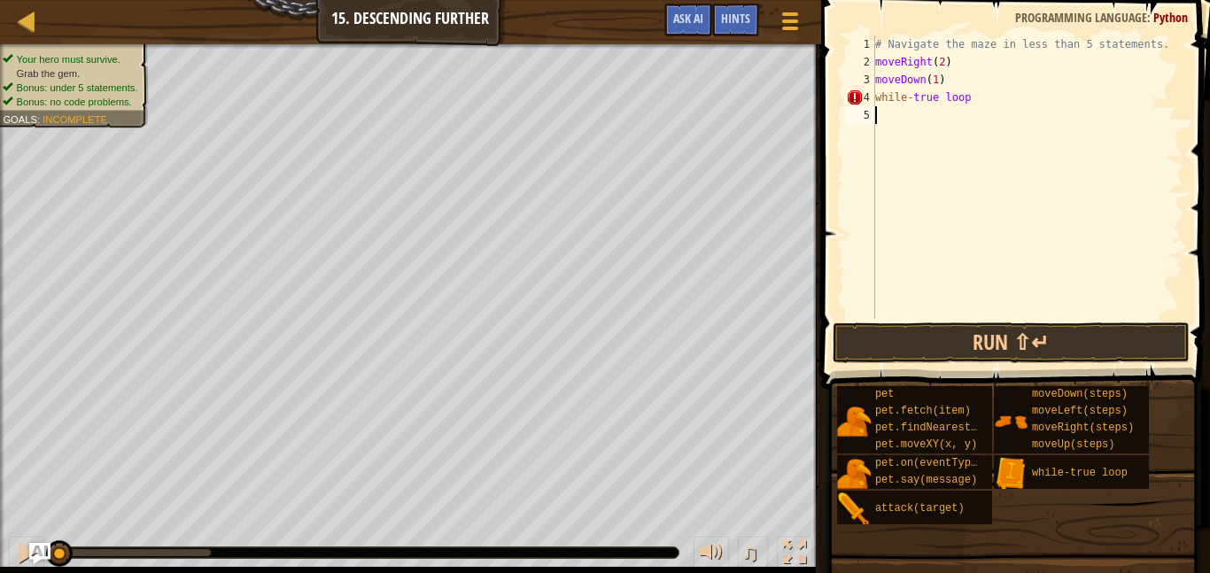
click at [897, 109] on div "# Navigate the maze in less than 5 statements. moveRight ( 2 ) moveDown ( 1 ) w…" at bounding box center [1028, 194] width 312 height 319
click at [896, 104] on div "# Navigate the maze in less than 5 statements. moveRight ( 2 ) moveDown ( 1 ) w…" at bounding box center [1028, 194] width 312 height 319
drag, startPoint x: 902, startPoint y: 110, endPoint x: 897, endPoint y: 100, distance: 10.7
click at [897, 100] on div "# Navigate the maze in less than 5 statements. moveRight ( 2 ) moveDown ( 1 ) w…" at bounding box center [1028, 194] width 312 height 319
click at [894, 102] on div "# Navigate the maze in less than 5 statements. moveRight ( 2 ) moveDown ( 1 ) w…" at bounding box center [1028, 194] width 312 height 319
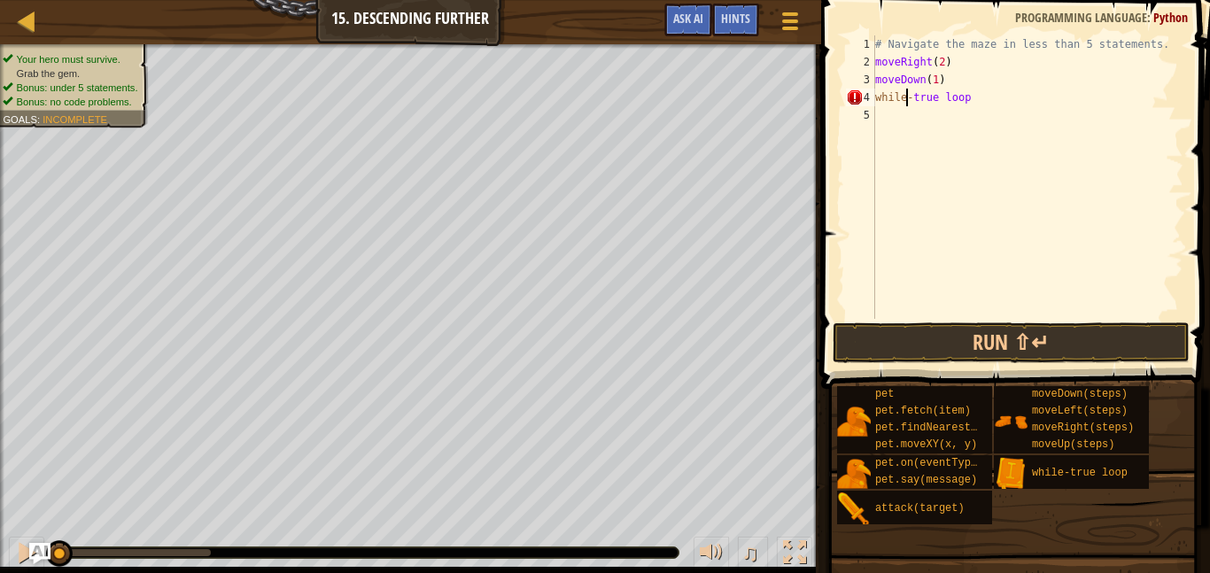
click at [908, 102] on div "# Navigate the maze in less than 5 statements. moveRight ( 2 ) moveDown ( 1 ) w…" at bounding box center [1028, 194] width 312 height 319
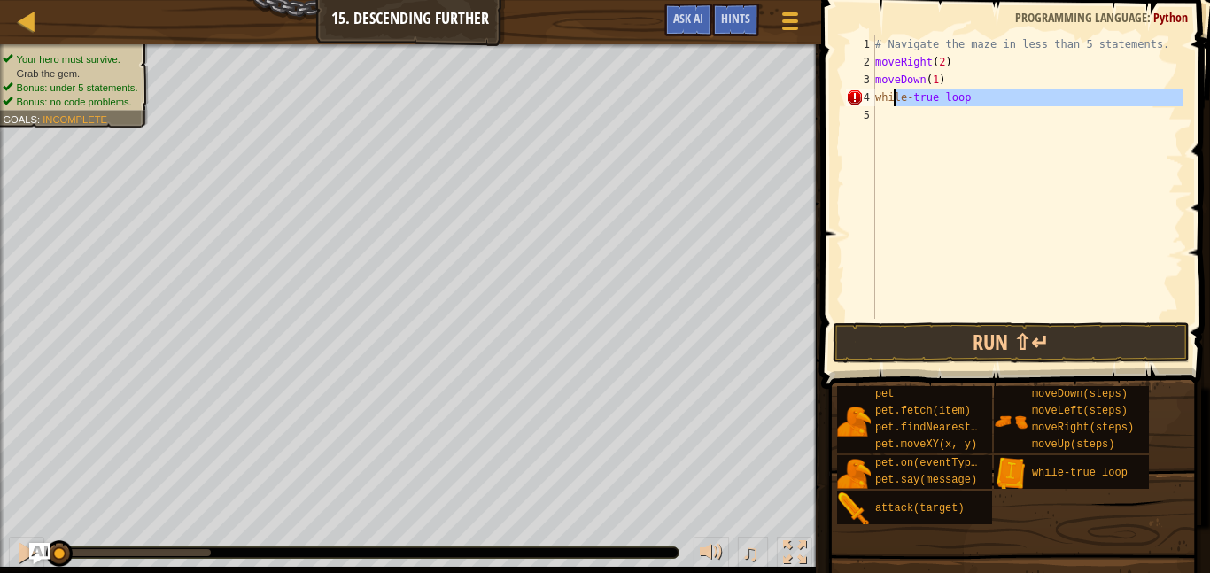
drag, startPoint x: 911, startPoint y: 109, endPoint x: 893, endPoint y: 88, distance: 27.7
click at [893, 88] on div "# Navigate the maze in less than 5 statements. moveRight ( 2 ) moveDown ( 1 ) w…" at bounding box center [1028, 194] width 312 height 319
type textarea "moveDown(1) while-true loop"
drag, startPoint x: 874, startPoint y: 107, endPoint x: 878, endPoint y: 84, distance: 23.3
click at [878, 84] on div "moveDown(1) while-true loop 1 2 3 4 5 # Navigate the maze in less than 5 statem…" at bounding box center [1012, 176] width 341 height 283
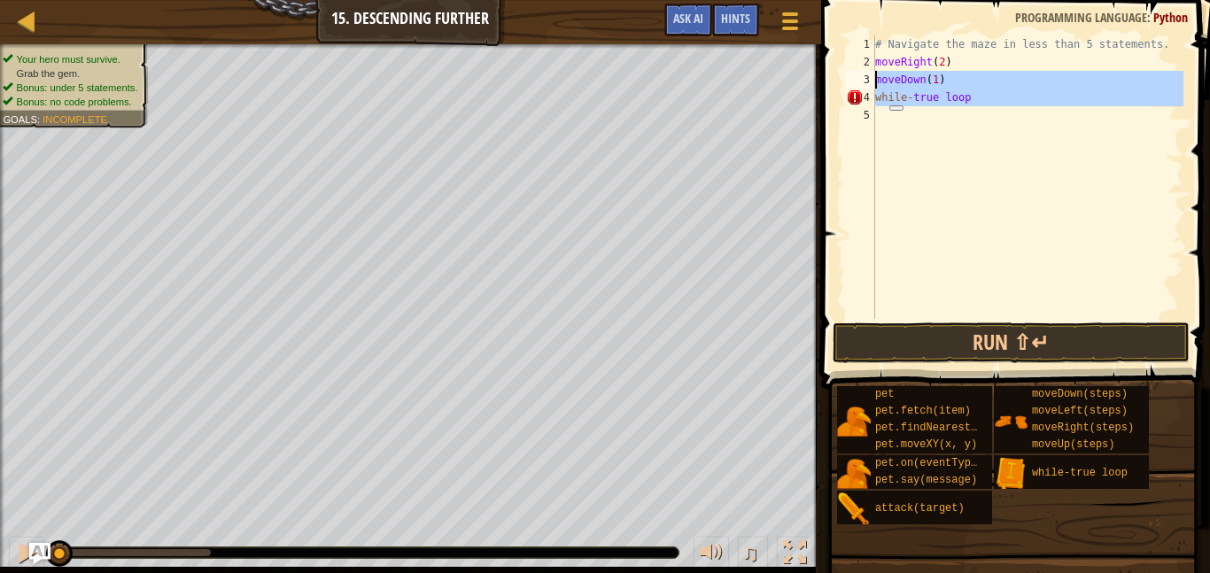
click at [988, 158] on div "# Navigate the maze in less than 5 statements. moveRight ( 2 ) moveDown ( 1 ) w…" at bounding box center [1028, 176] width 312 height 283
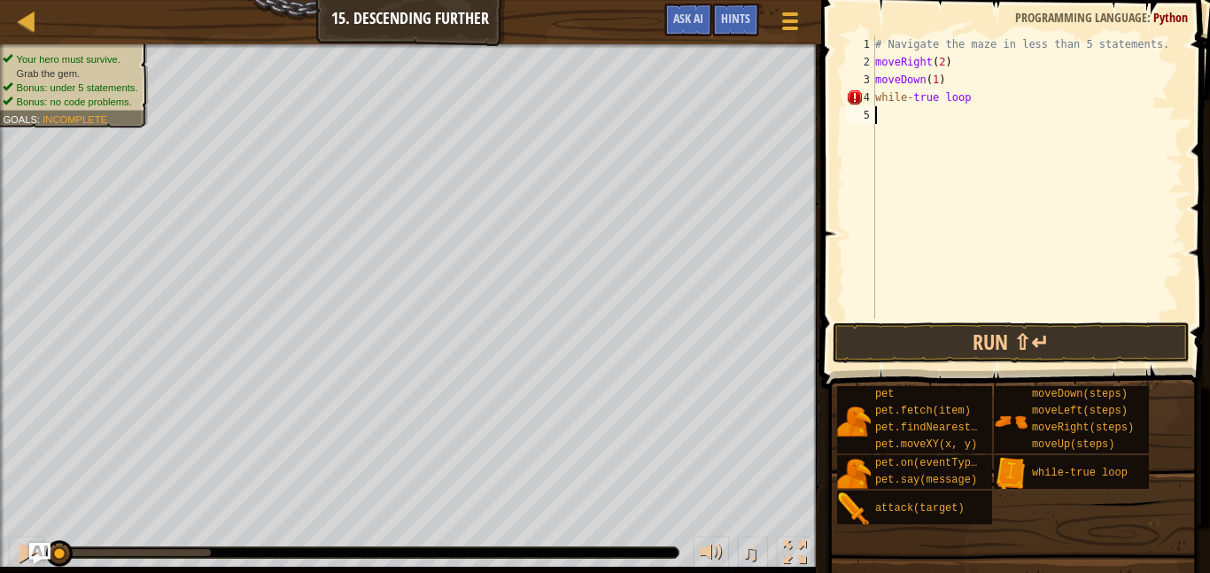
click at [884, 58] on div "# Navigate the maze in less than 5 statements. moveRight ( 2 ) moveDown ( 1 ) w…" at bounding box center [1028, 194] width 312 height 319
click at [880, 66] on div "# Navigate the maze in less than 5 statements. moveRight ( 2 ) moveDown ( 1 ) w…" at bounding box center [1028, 194] width 312 height 319
click at [872, 65] on div "2" at bounding box center [860, 62] width 29 height 18
type textarea "moveRight(2)"
click at [883, 64] on div "# Navigate the maze in less than 5 statements. moveRight ( 2 ) moveDown ( 1 ) w…" at bounding box center [1028, 194] width 312 height 319
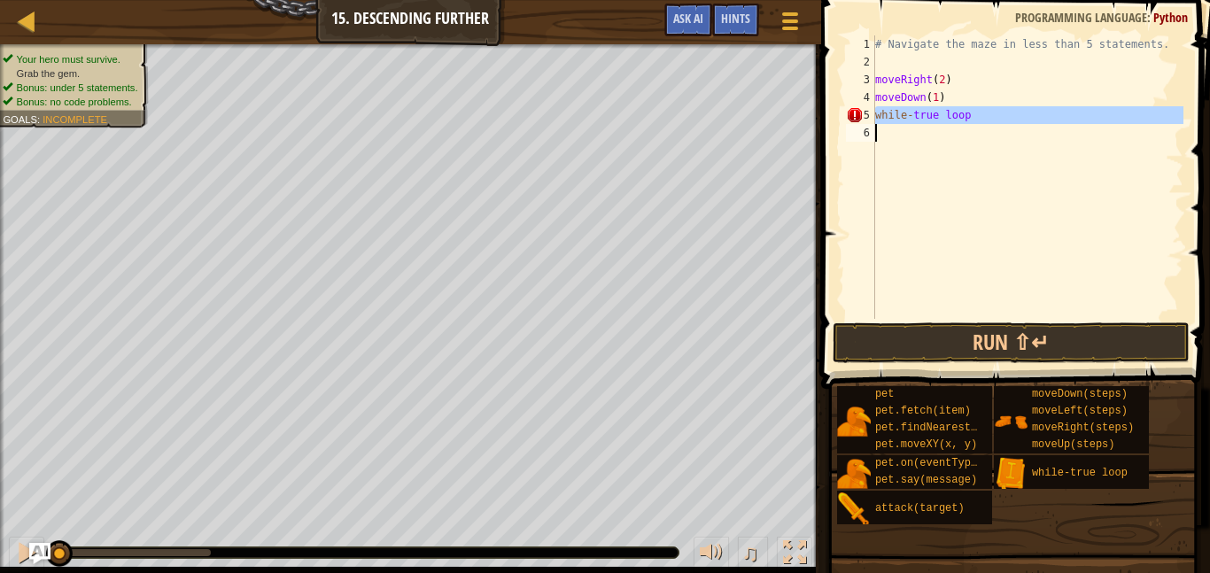
drag, startPoint x: 872, startPoint y: 115, endPoint x: 971, endPoint y: 120, distance: 99.3
click at [971, 120] on div "1 2 3 4 5 6 # Navigate the maze in less than 5 statements. moveRight ( 2 ) move…" at bounding box center [1012, 176] width 341 height 283
type textarea "while-true loop"
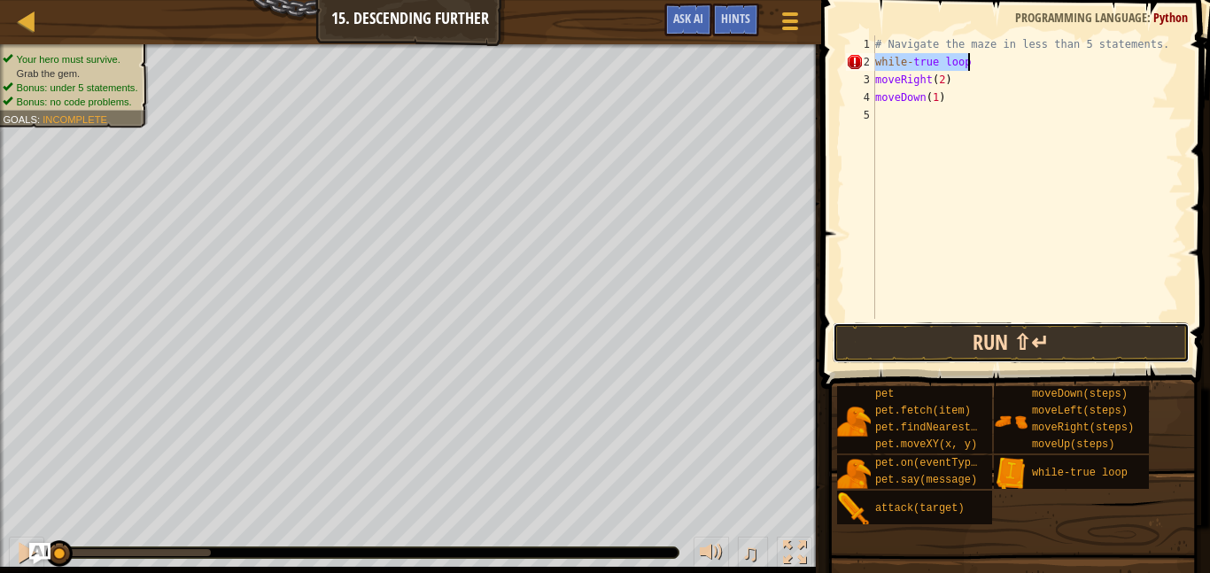
click at [975, 333] on button "Run ⇧↵" at bounding box center [1011, 342] width 357 height 41
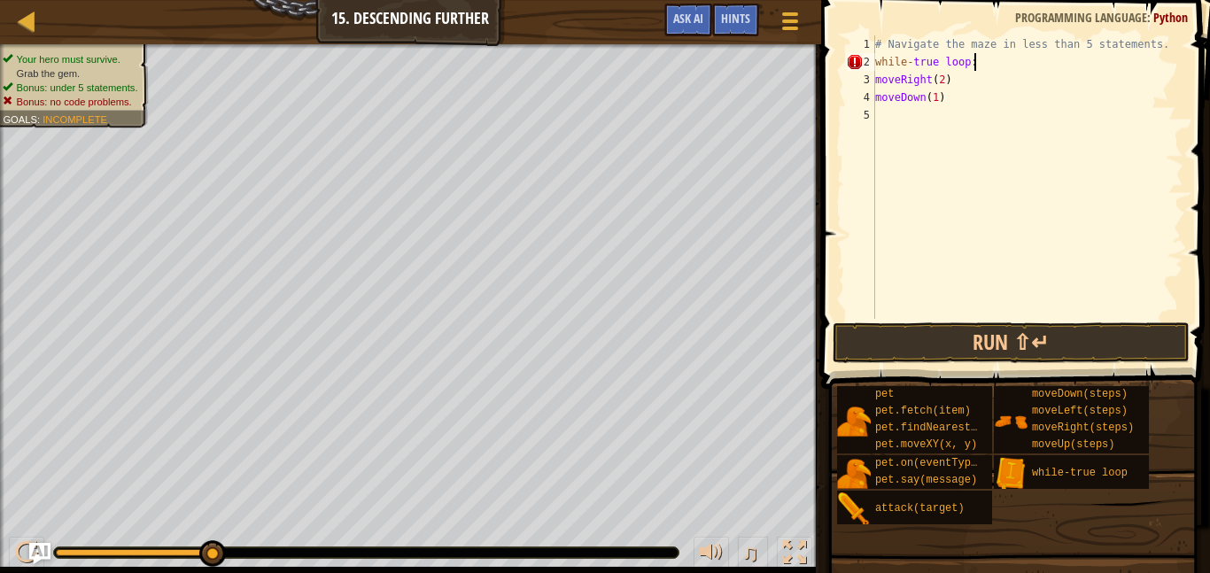
scroll to position [8, 13]
type textarea "while-true loop:"
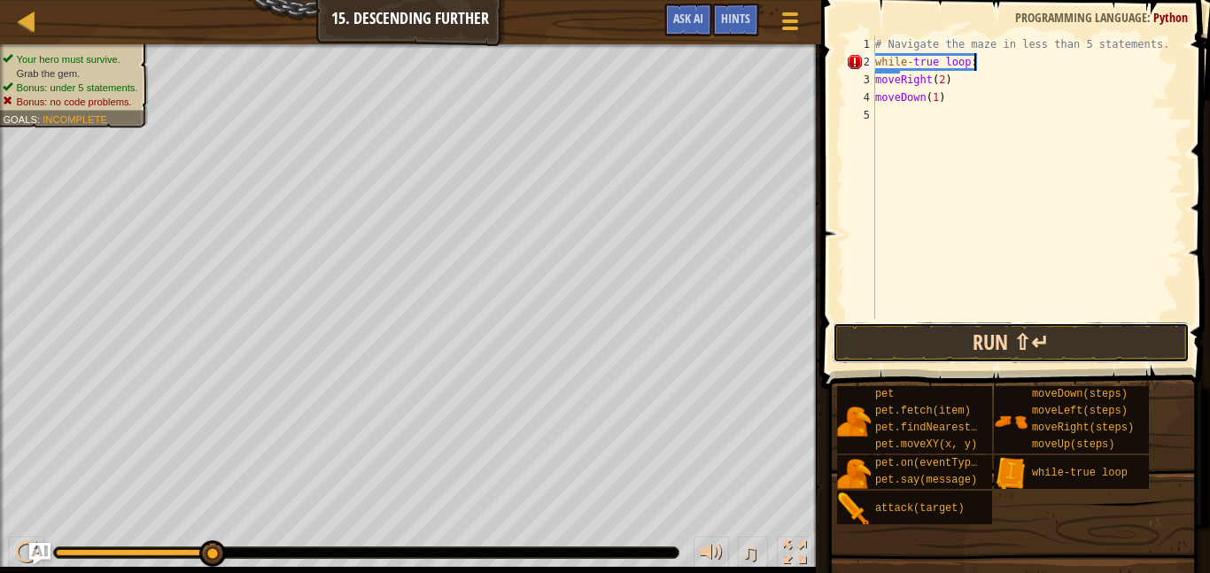
click at [929, 343] on button "Run ⇧↵" at bounding box center [1011, 342] width 357 height 41
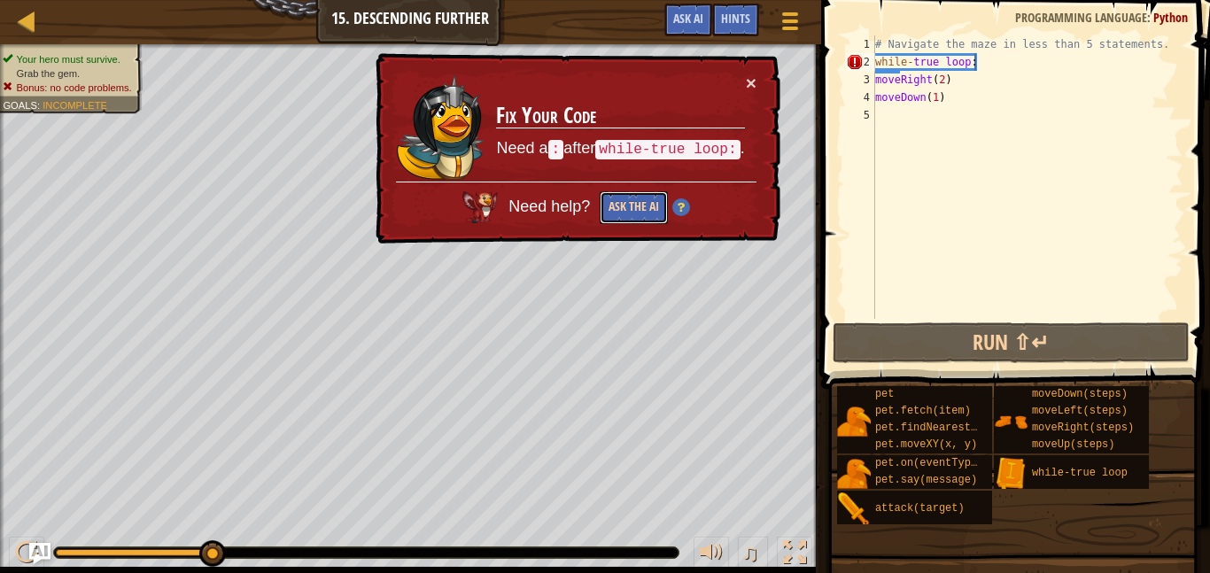
click at [645, 196] on button "Ask the AI" at bounding box center [634, 207] width 68 height 33
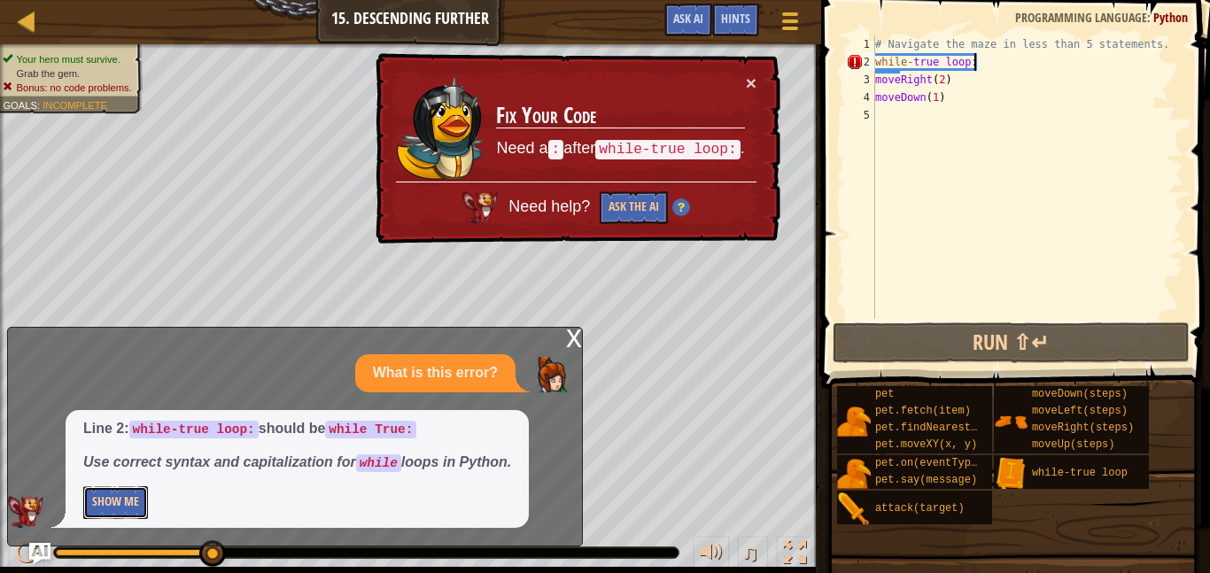
click at [136, 508] on button "Show Me" at bounding box center [115, 502] width 65 height 33
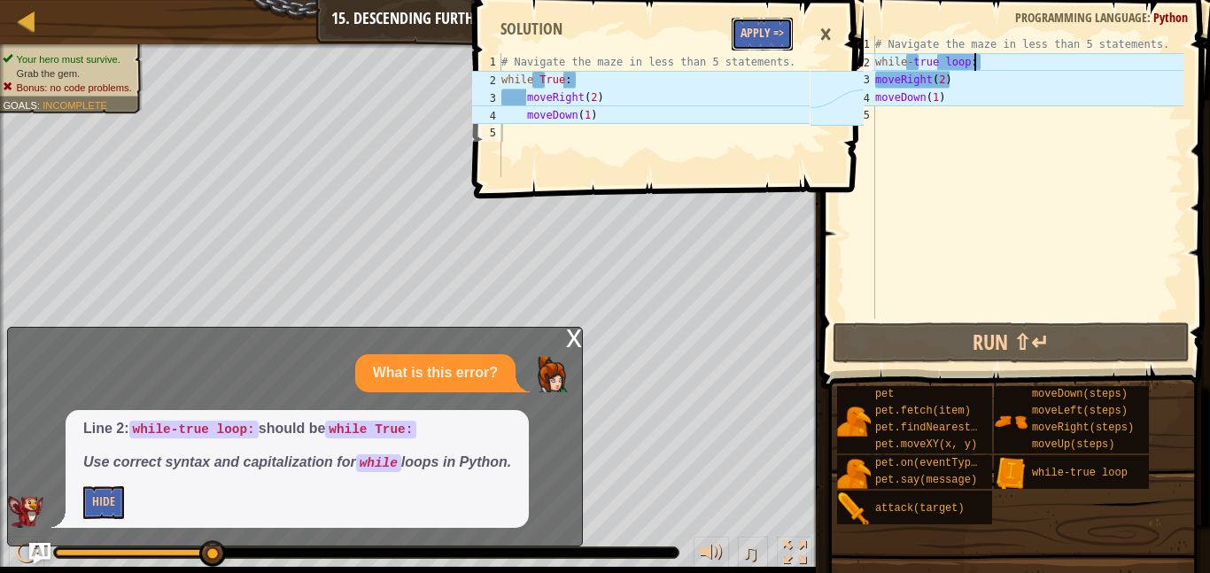
click at [781, 29] on button "Apply =>" at bounding box center [762, 34] width 61 height 33
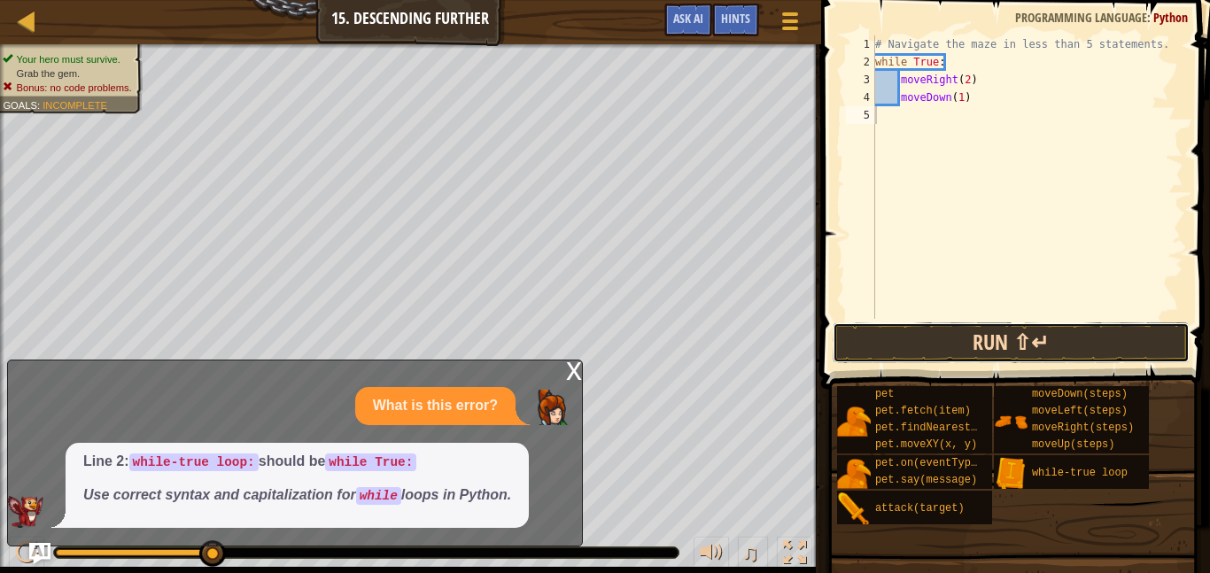
click at [887, 335] on button "Run ⇧↵" at bounding box center [1011, 342] width 357 height 41
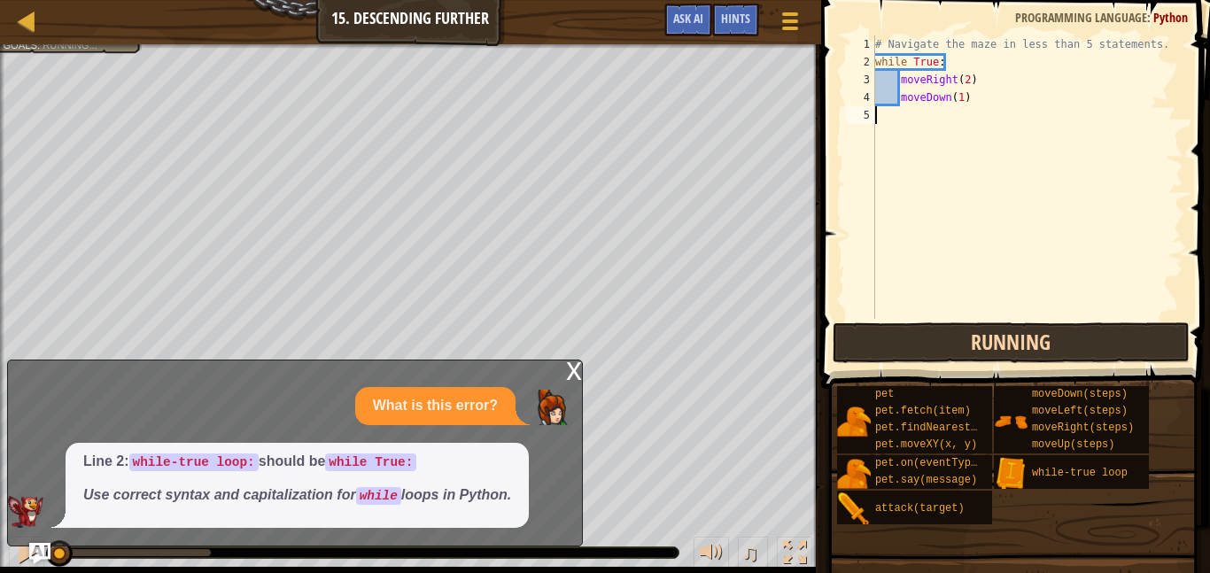
scroll to position [8, 0]
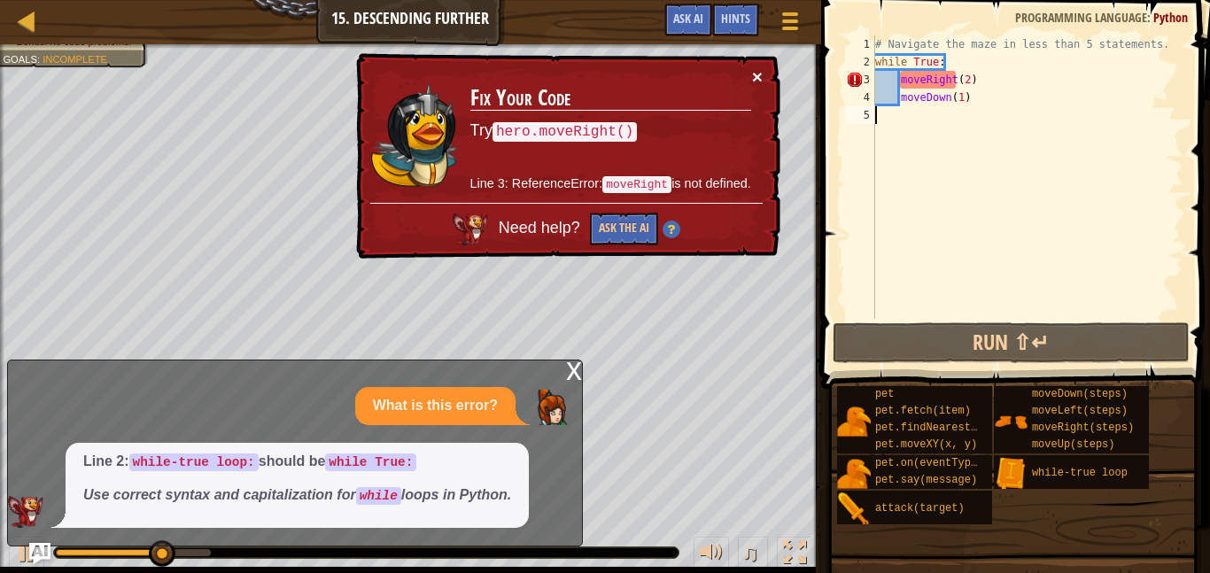
click at [758, 74] on button "×" at bounding box center [757, 76] width 11 height 19
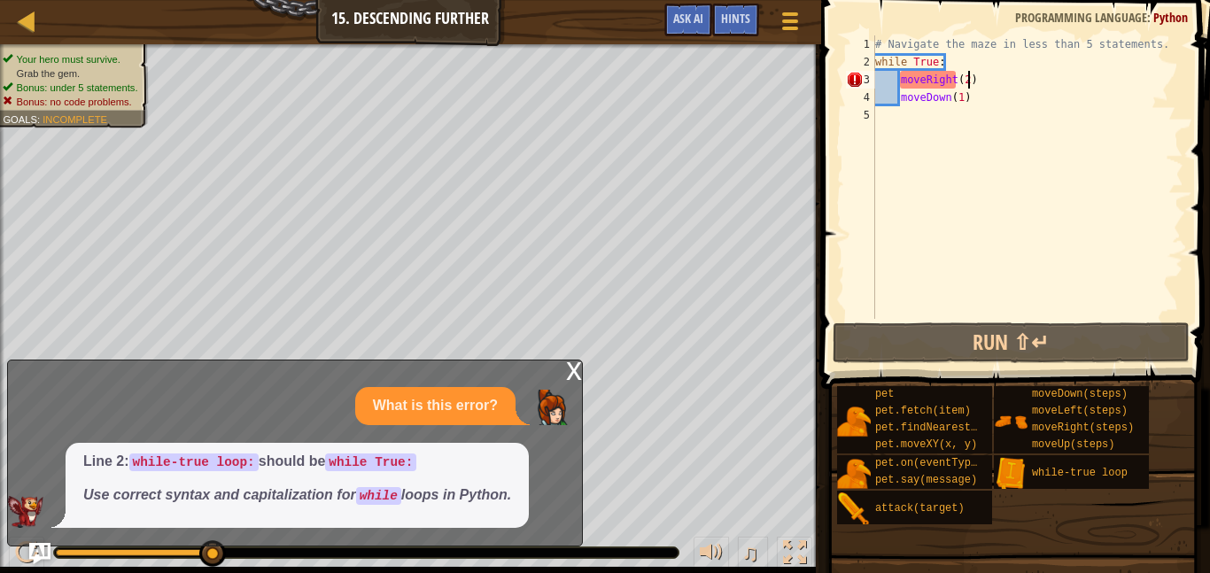
click at [966, 83] on div "# Navigate the maze in less than 5 statements. while True : moveRight ( 2 ) mov…" at bounding box center [1028, 194] width 312 height 319
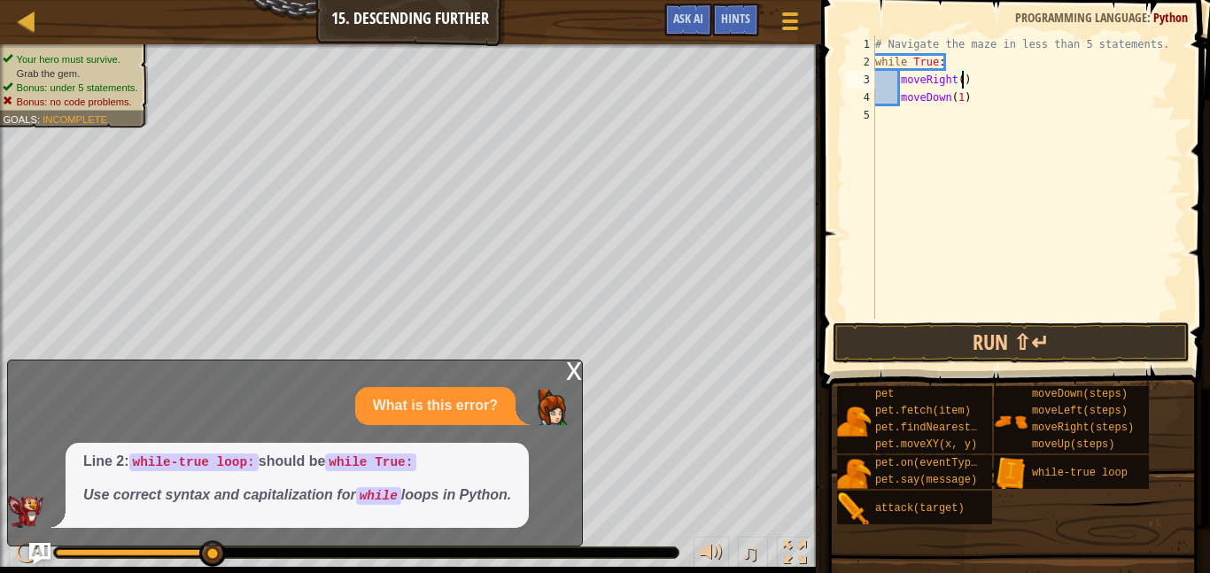
click at [963, 97] on div "# Navigate the maze in less than 5 statements. while True : moveRight ( ) moveD…" at bounding box center [1028, 194] width 312 height 319
type textarea "moveDown()"
click at [941, 346] on button "Run ⇧↵" at bounding box center [1011, 342] width 357 height 41
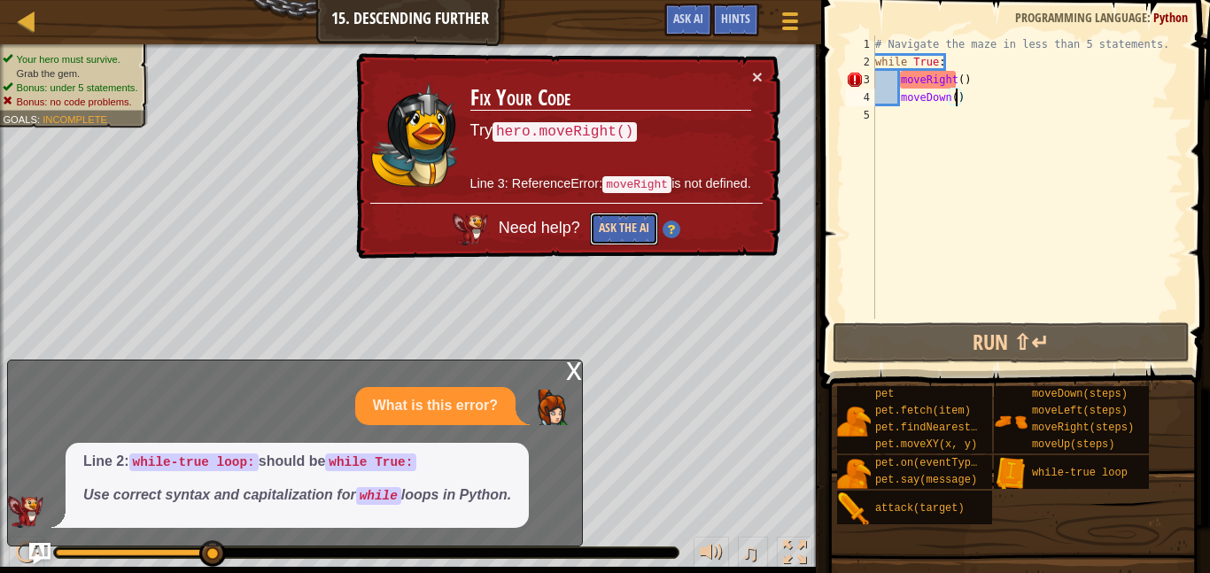
click at [623, 227] on button "Ask the AI" at bounding box center [624, 229] width 68 height 33
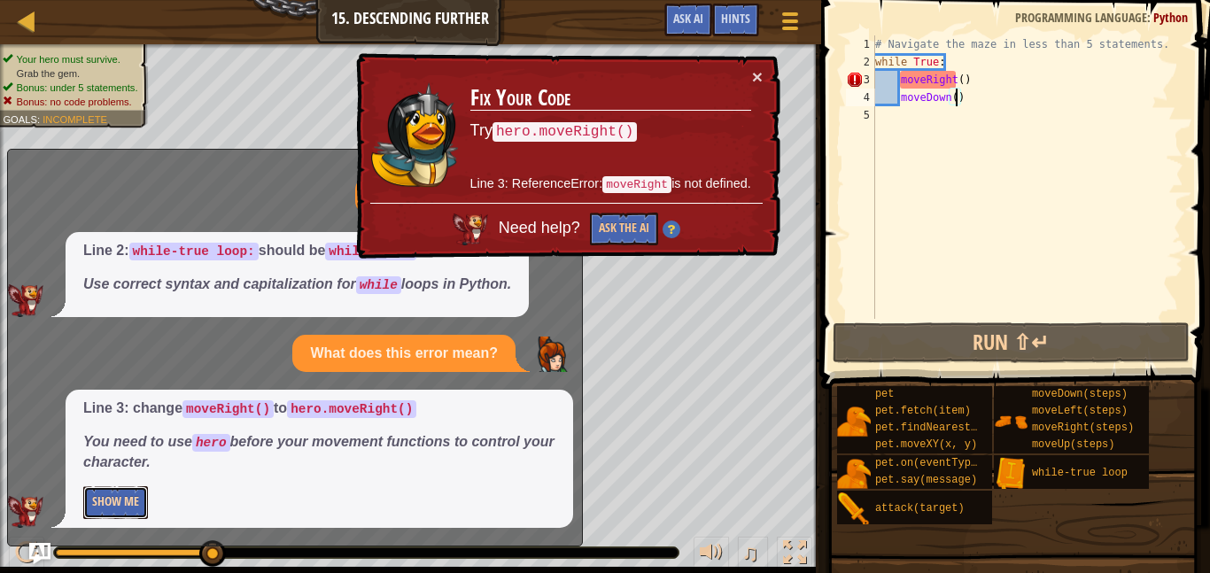
click at [89, 508] on button "Show Me" at bounding box center [115, 502] width 65 height 33
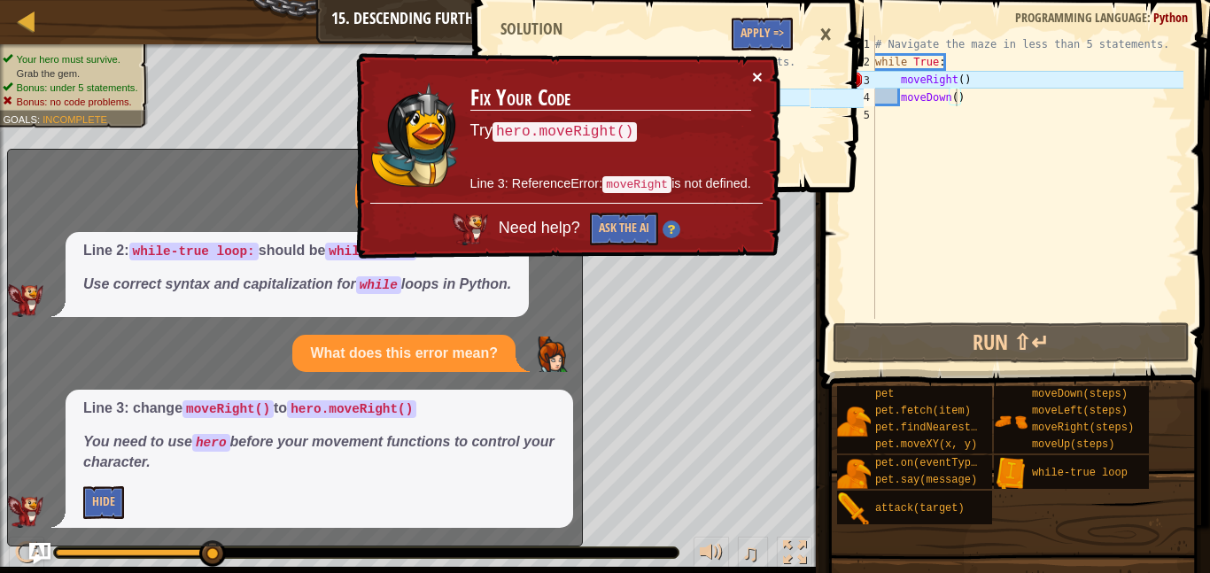
click at [754, 67] on button "×" at bounding box center [757, 76] width 11 height 19
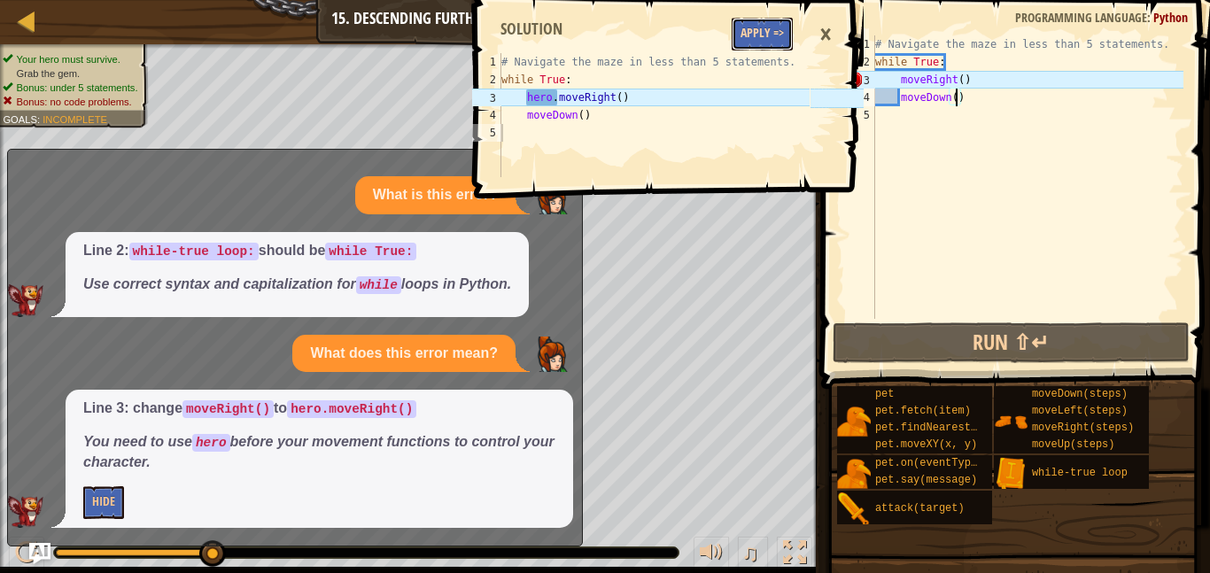
click at [751, 43] on button "Apply =>" at bounding box center [762, 34] width 61 height 33
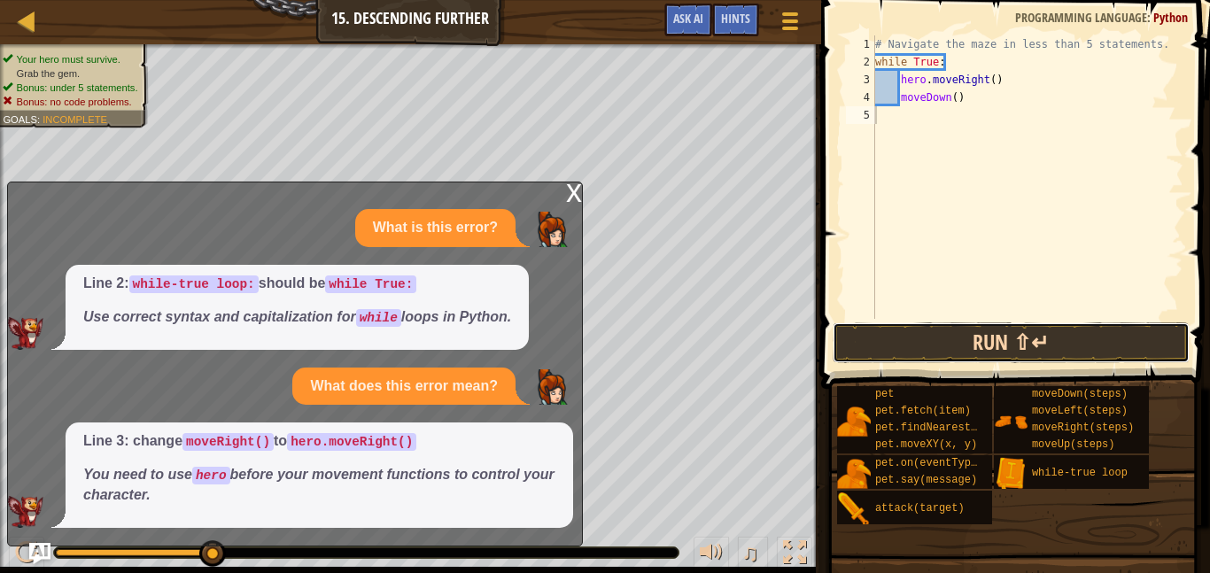
click at [912, 340] on button "Run ⇧↵" at bounding box center [1011, 342] width 357 height 41
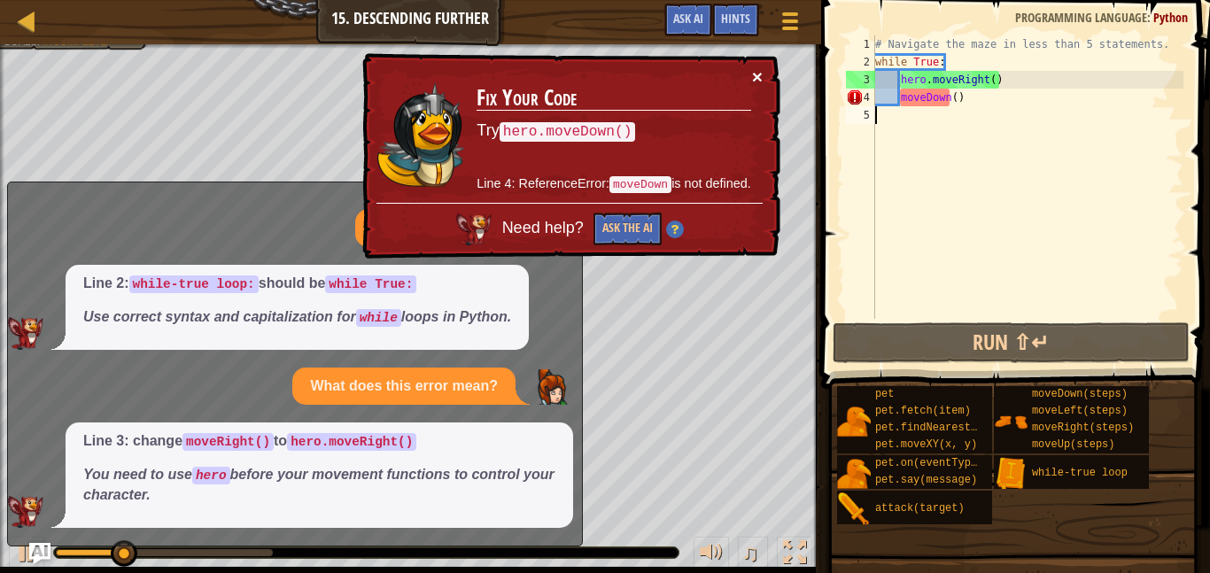
click at [759, 74] on button "×" at bounding box center [757, 76] width 11 height 19
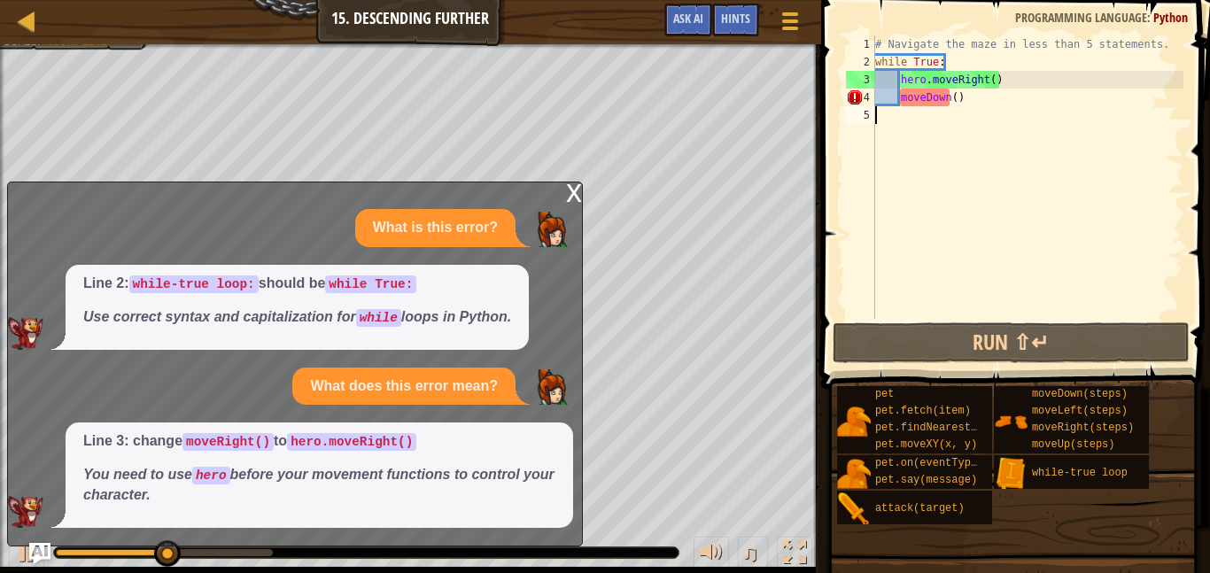
click at [571, 195] on div "x" at bounding box center [574, 191] width 16 height 18
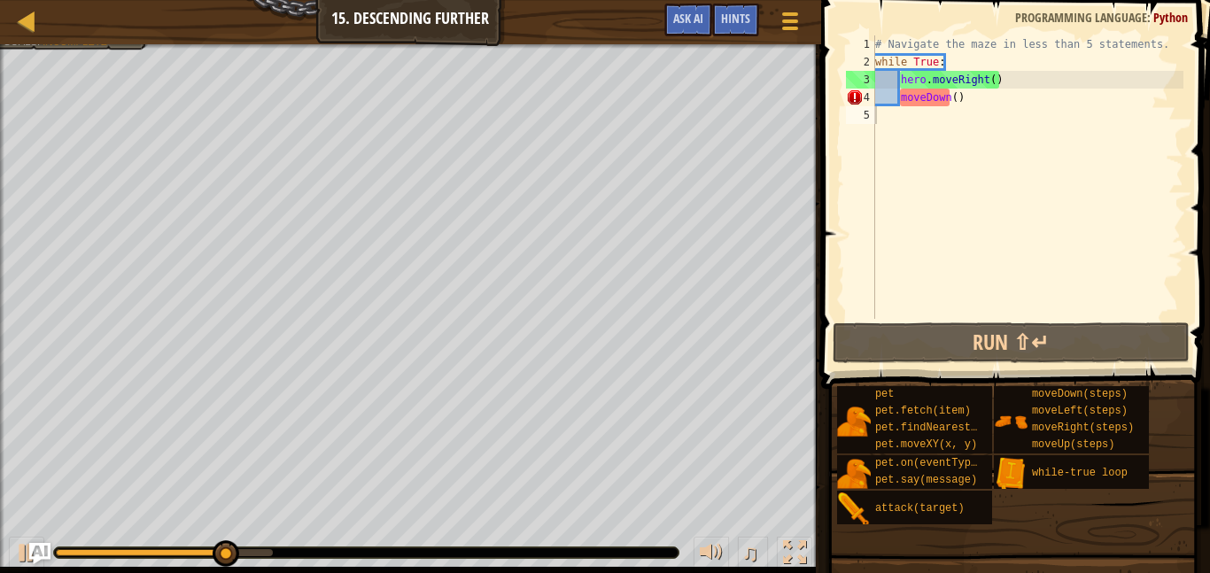
click at [993, 84] on div "# Navigate the maze in less than 5 statements. while True : hero . moveRight ( …" at bounding box center [1028, 194] width 312 height 319
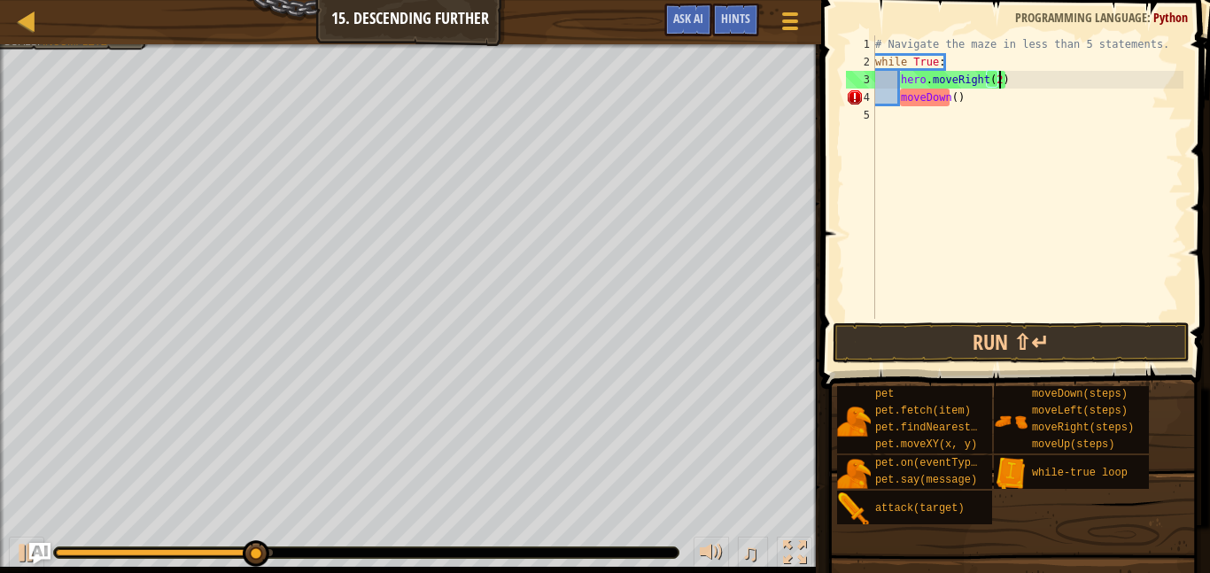
scroll to position [8, 18]
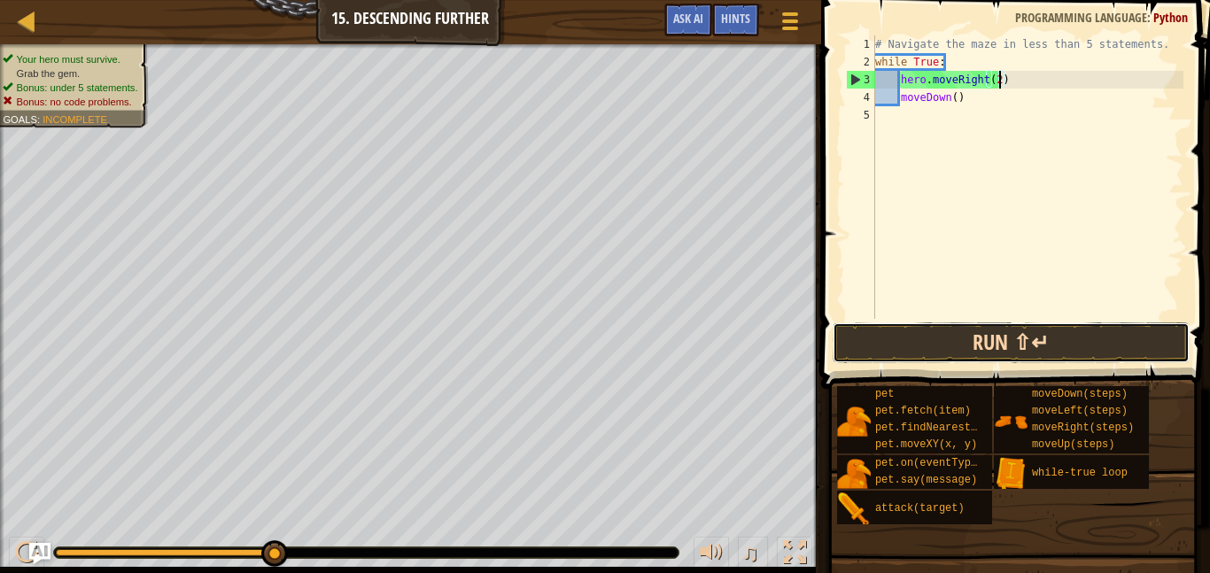
click at [852, 325] on button "Run ⇧↵" at bounding box center [1011, 342] width 357 height 41
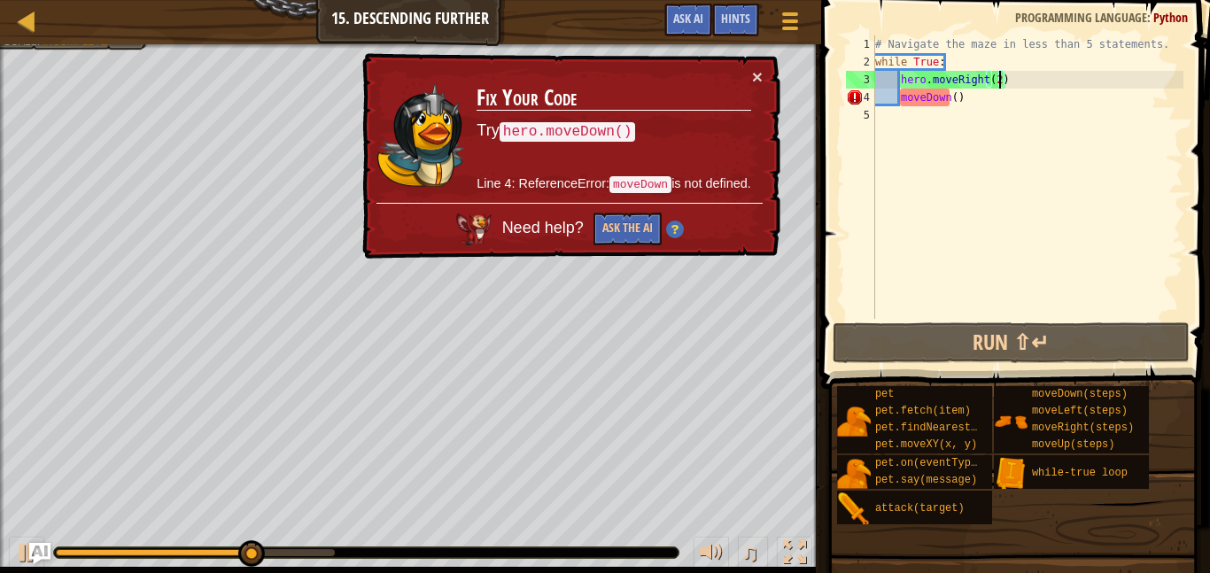
click at [902, 97] on div "# Navigate the maze in less than 5 statements. while True : hero . moveRight ( …" at bounding box center [1028, 194] width 312 height 319
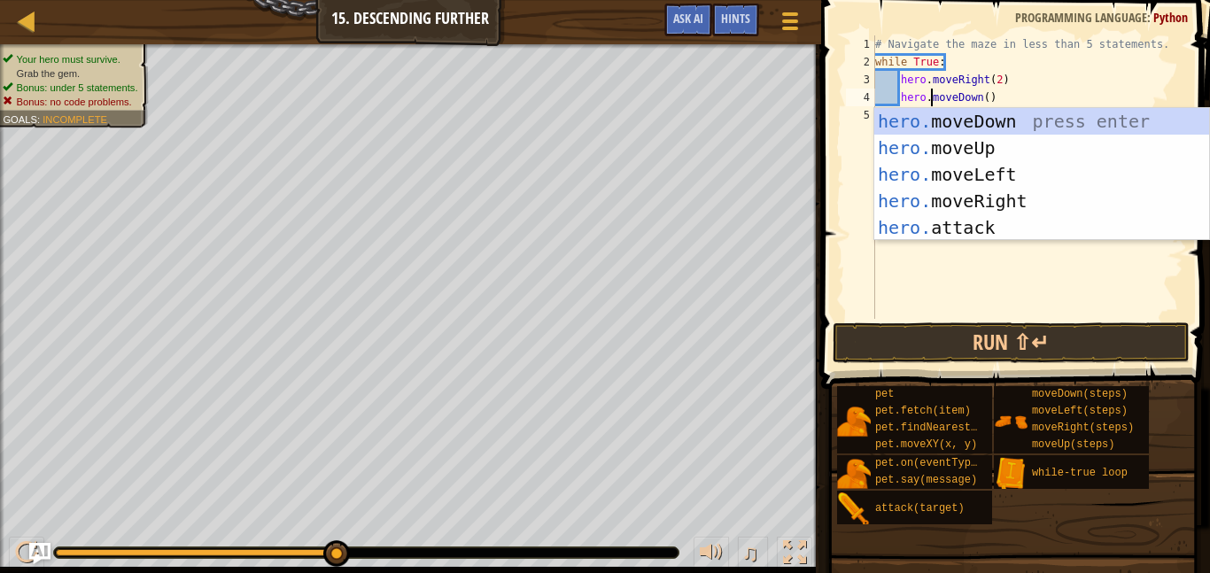
scroll to position [8, 8]
type textarea "hero.moveDown()"
click at [960, 337] on button "Run ⇧↵" at bounding box center [1011, 342] width 357 height 41
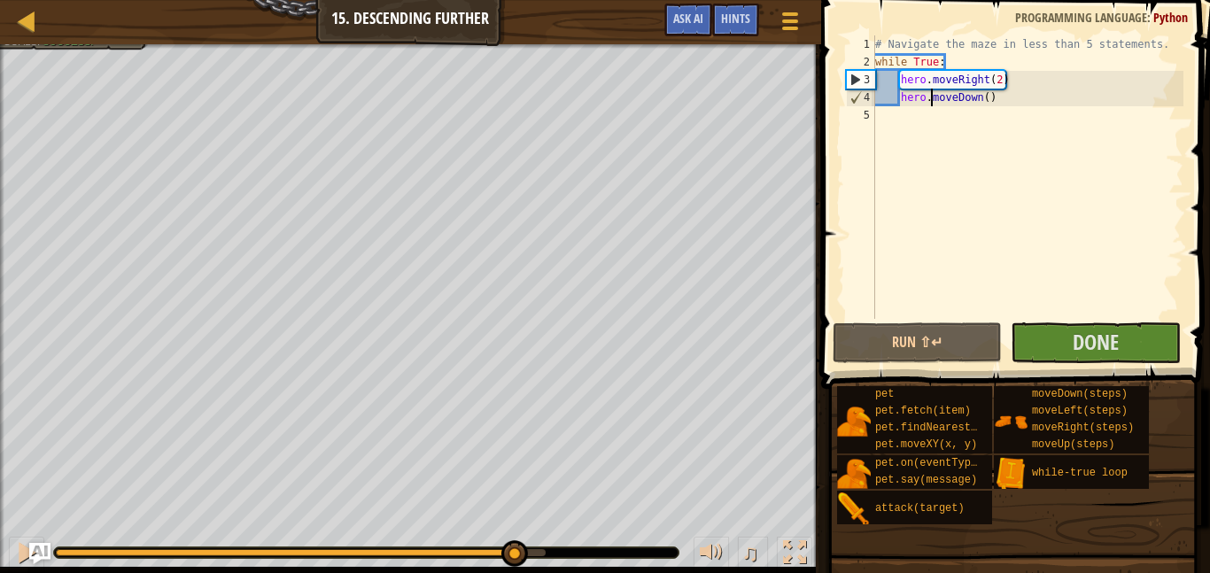
drag, startPoint x: 316, startPoint y: 553, endPoint x: 546, endPoint y: 571, distance: 230.2
click at [546, 571] on div "♫" at bounding box center [410, 548] width 821 height 53
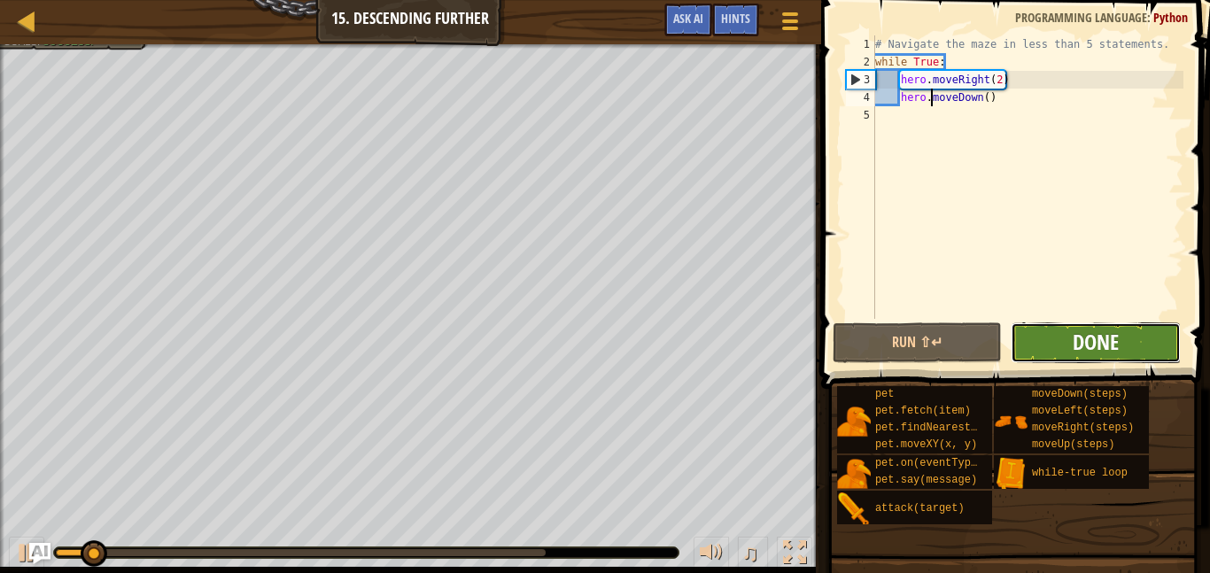
click at [1094, 335] on span "Done" at bounding box center [1096, 342] width 46 height 28
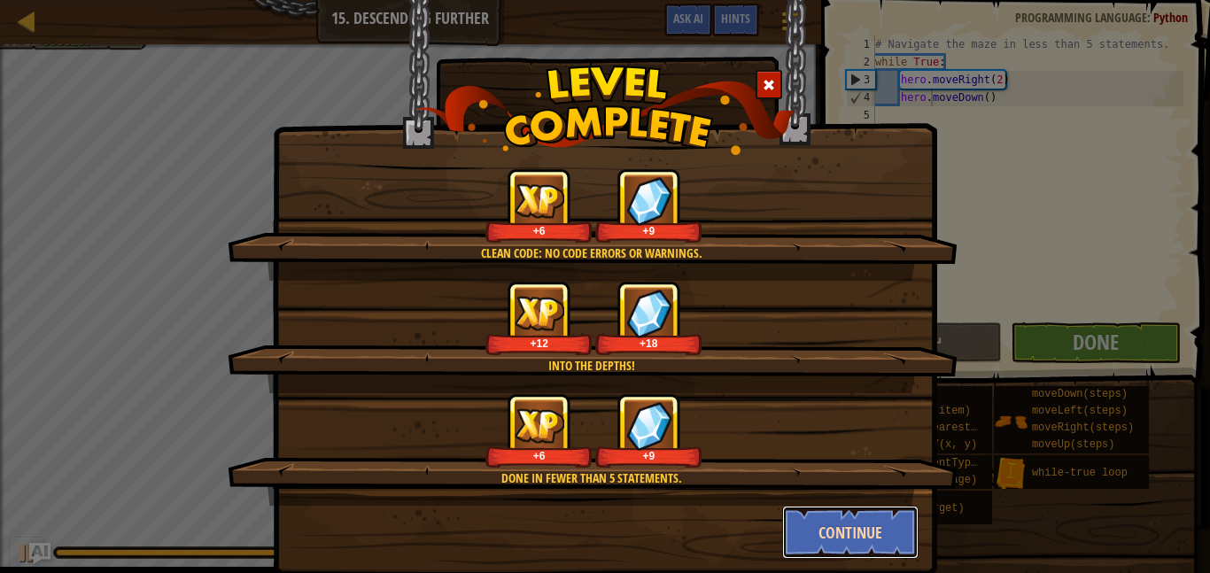
click at [823, 529] on button "Continue" at bounding box center [850, 532] width 137 height 53
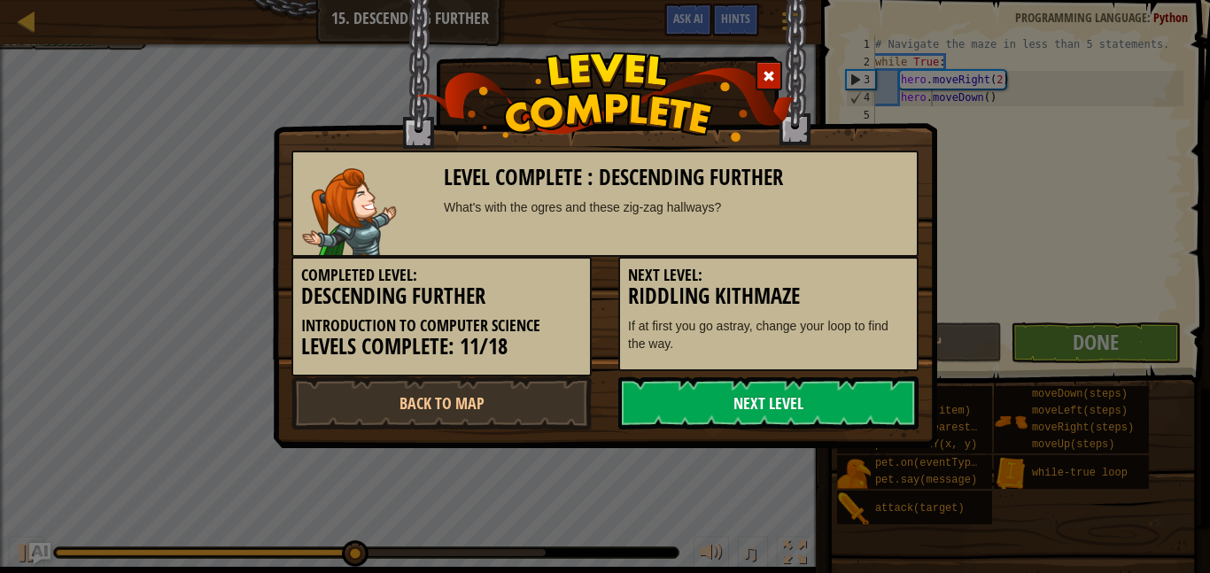
click at [826, 408] on link "Next Level" at bounding box center [768, 402] width 300 height 53
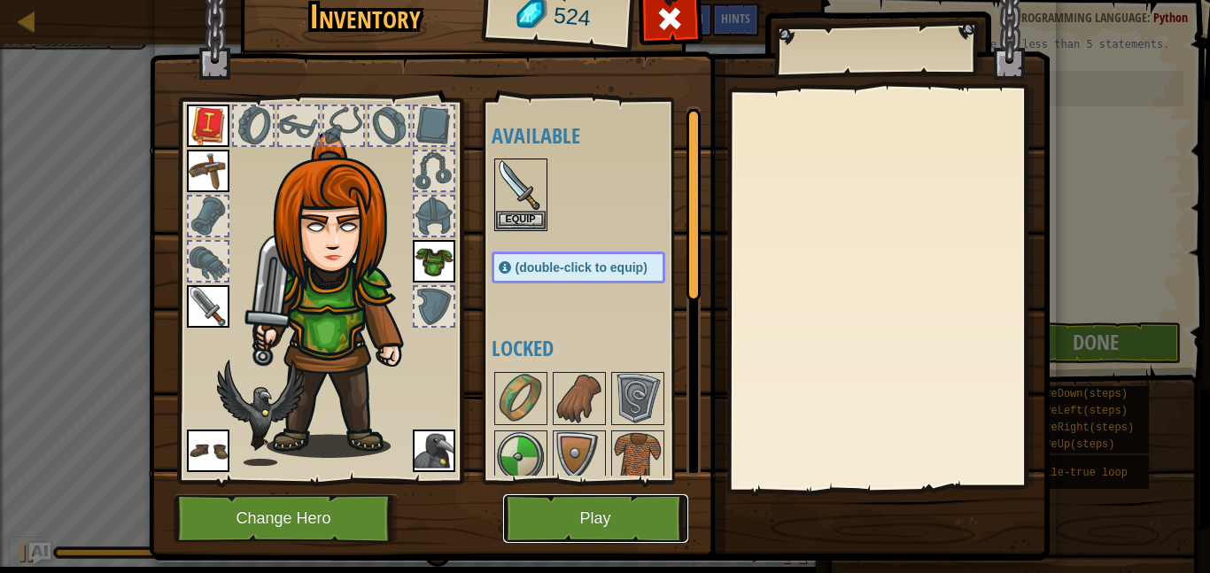
click at [632, 522] on button "Play" at bounding box center [595, 518] width 185 height 49
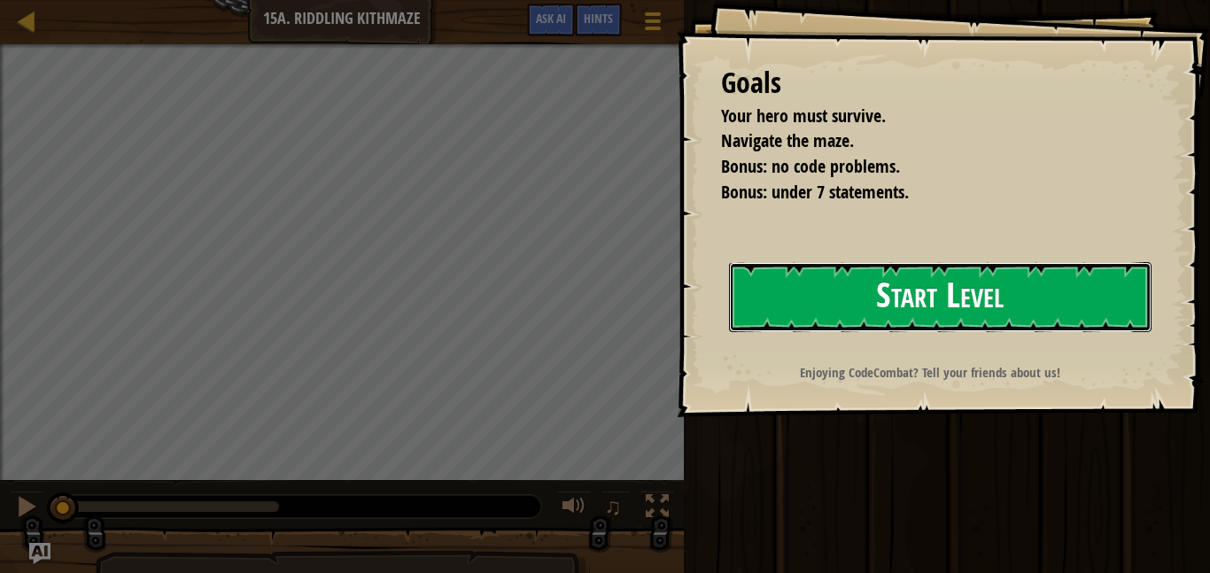
click at [837, 298] on button "Start Level" at bounding box center [940, 297] width 423 height 70
